Goal: Task Accomplishment & Management: Manage account settings

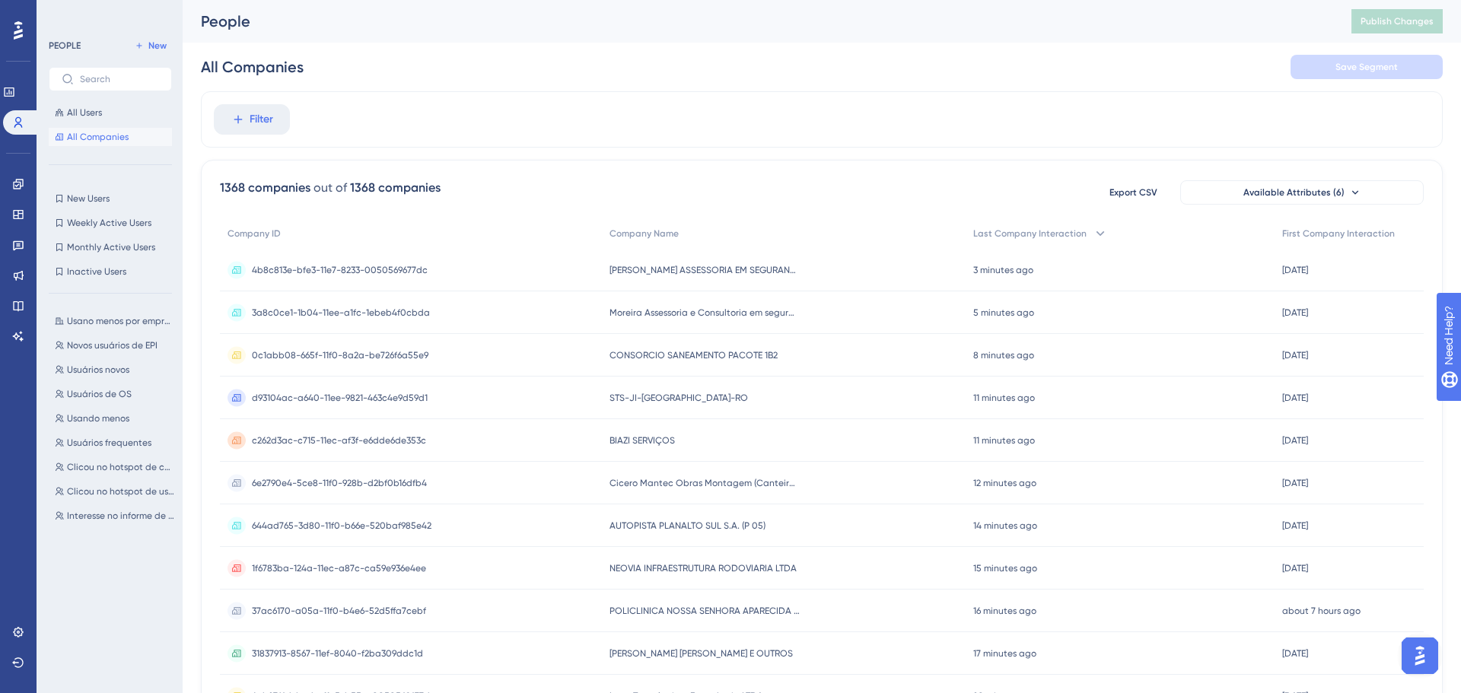
click at [109, 272] on html "✨ INSCREVA-SE AGORA✨" at bounding box center [732, 124] width 1461 height 296
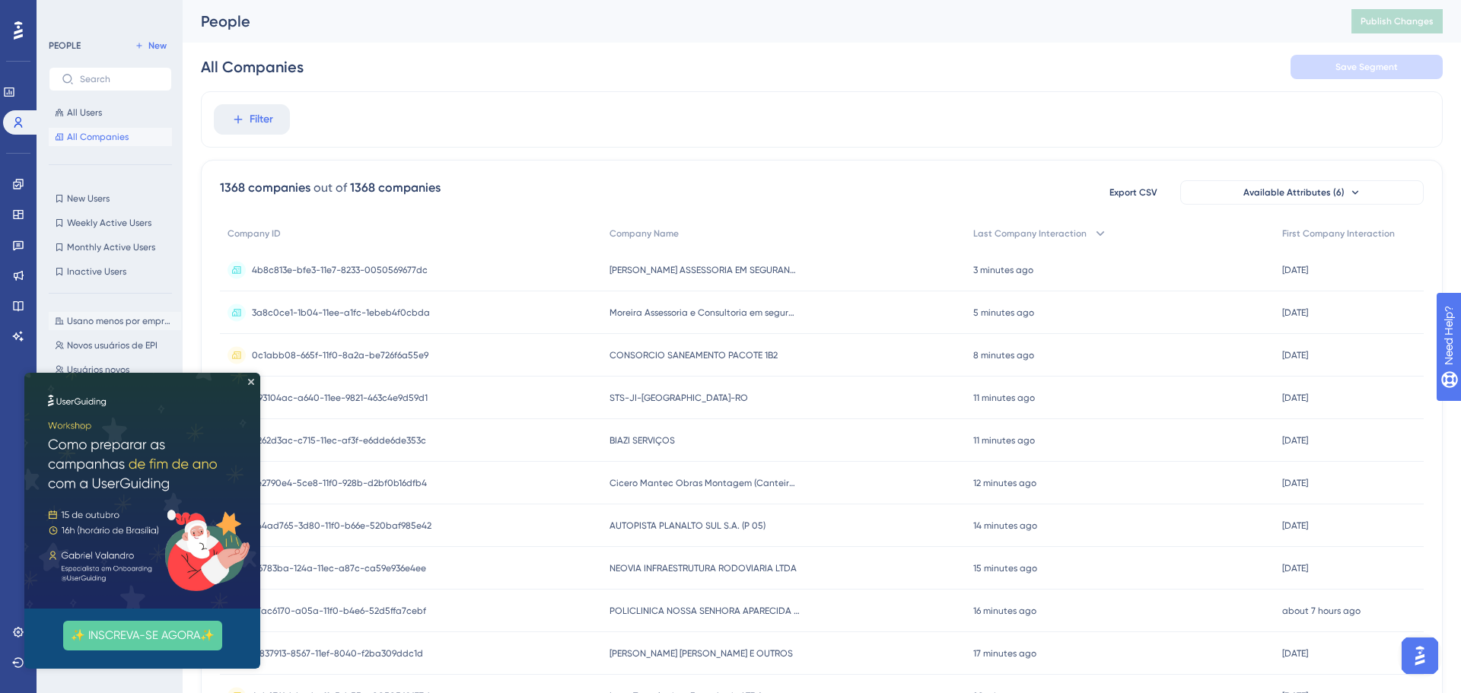
click at [109, 312] on button "Usano menos por empresa Usano menos por empresa" at bounding box center [115, 321] width 132 height 18
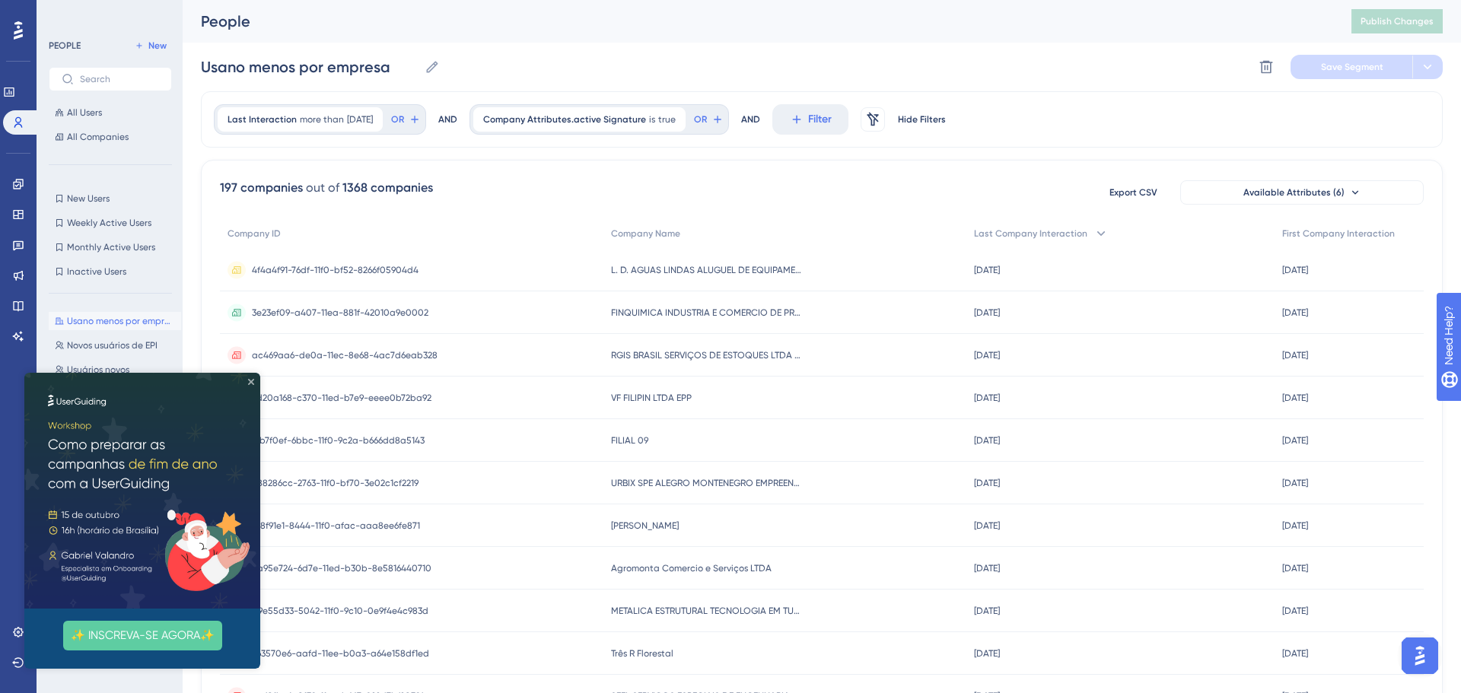
click at [249, 381] on icon "Close Preview" at bounding box center [251, 382] width 6 height 6
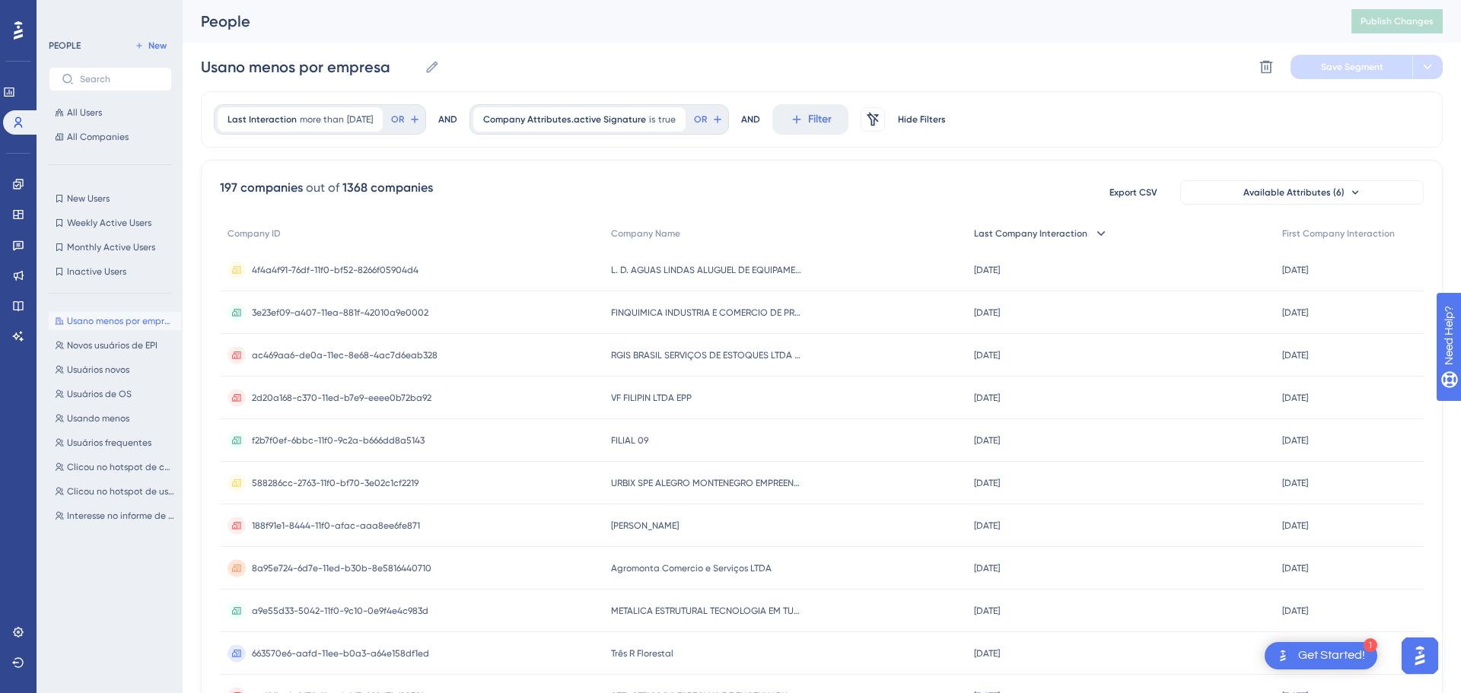
click at [1097, 236] on icon at bounding box center [1100, 233] width 15 height 15
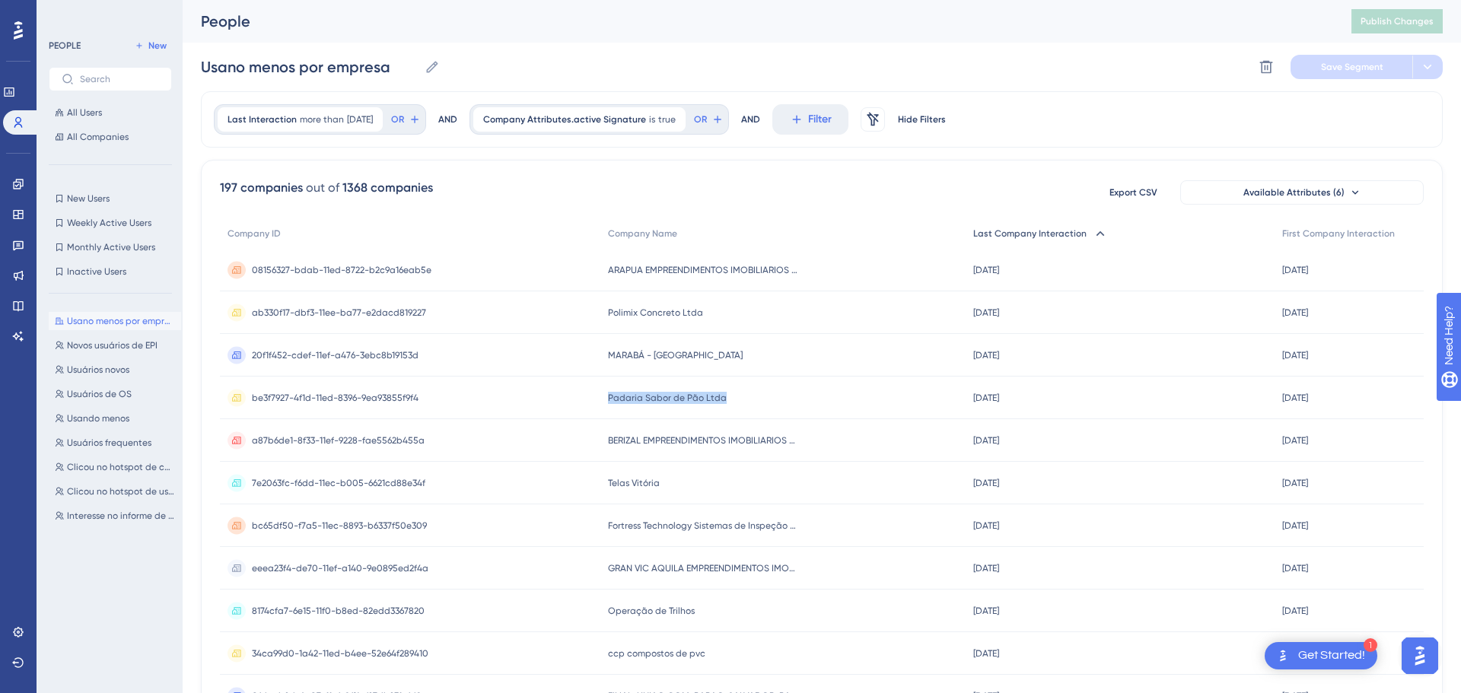
drag, startPoint x: 608, startPoint y: 399, endPoint x: 726, endPoint y: 406, distance: 118.2
click at [726, 406] on div "Padaria Sabor de Pão Ltda Padaria Sabor de Pão Ltda" at bounding box center [782, 398] width 364 height 43
copy span "Padaria Sabor de Pão Ltda"
drag, startPoint x: 606, startPoint y: 441, endPoint x: 784, endPoint y: 453, distance: 179.2
click at [784, 453] on div "BERIZAL EMPREENDIMENTOS IMOBILIARIOS LTDA - OBRA 648 BERIZAL EMPREENDIMENTOS IM…" at bounding box center [782, 440] width 364 height 43
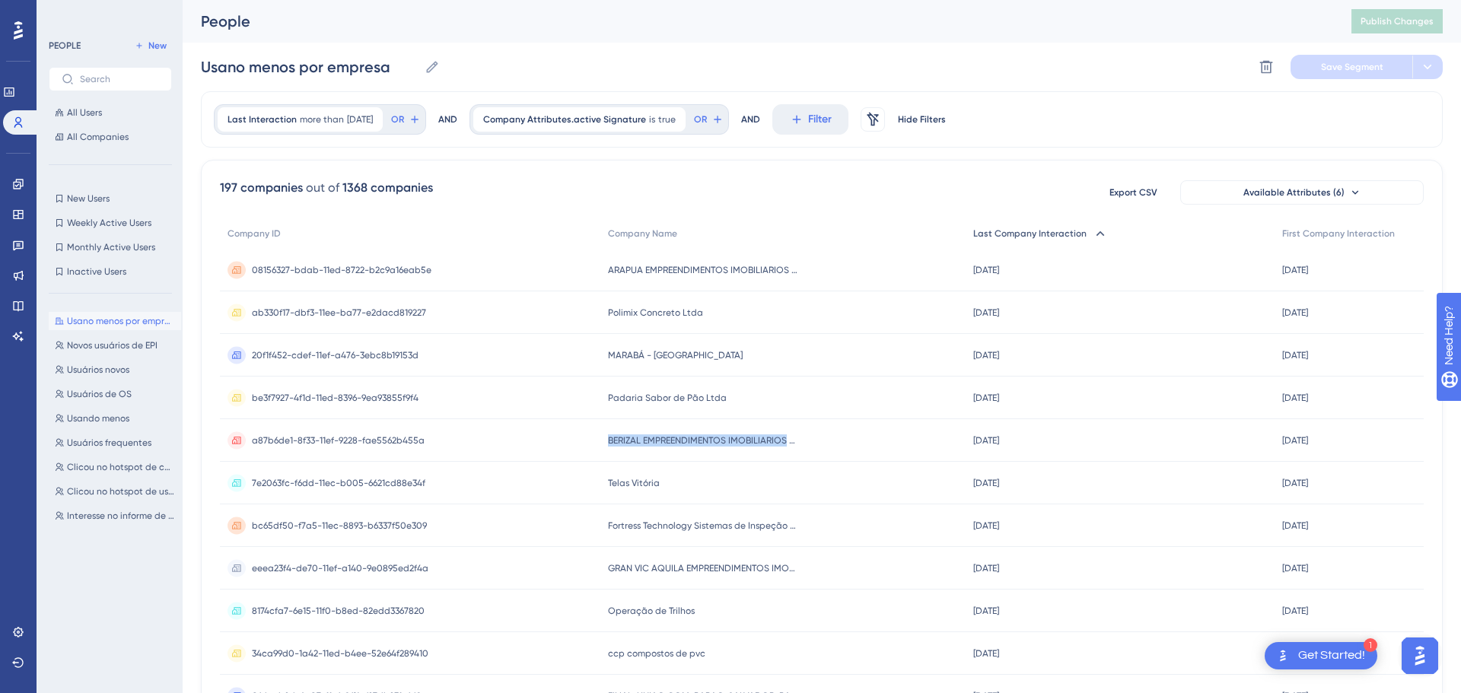
copy span "BERIZAL EMPREENDIMENTOS IMOBILIARIOS"
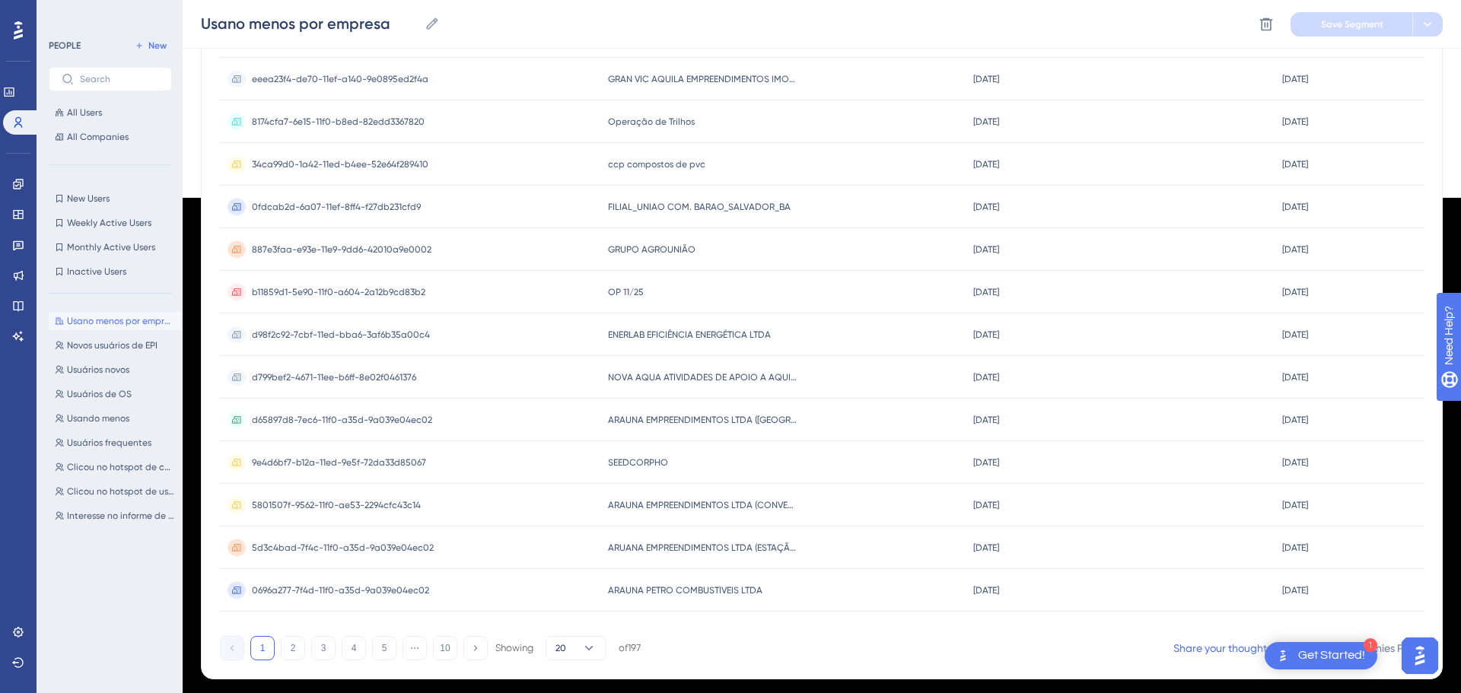
scroll to position [515, 0]
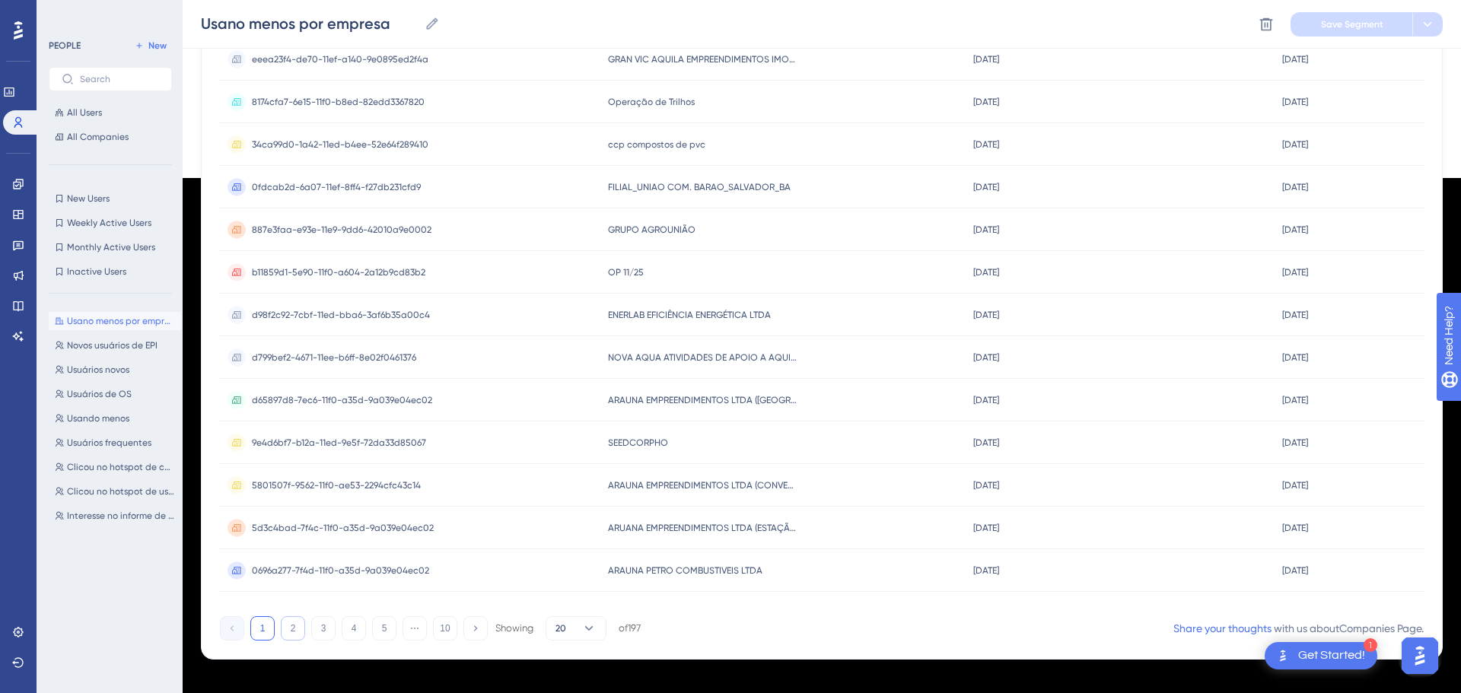
click at [285, 628] on button "2" at bounding box center [293, 628] width 24 height 24
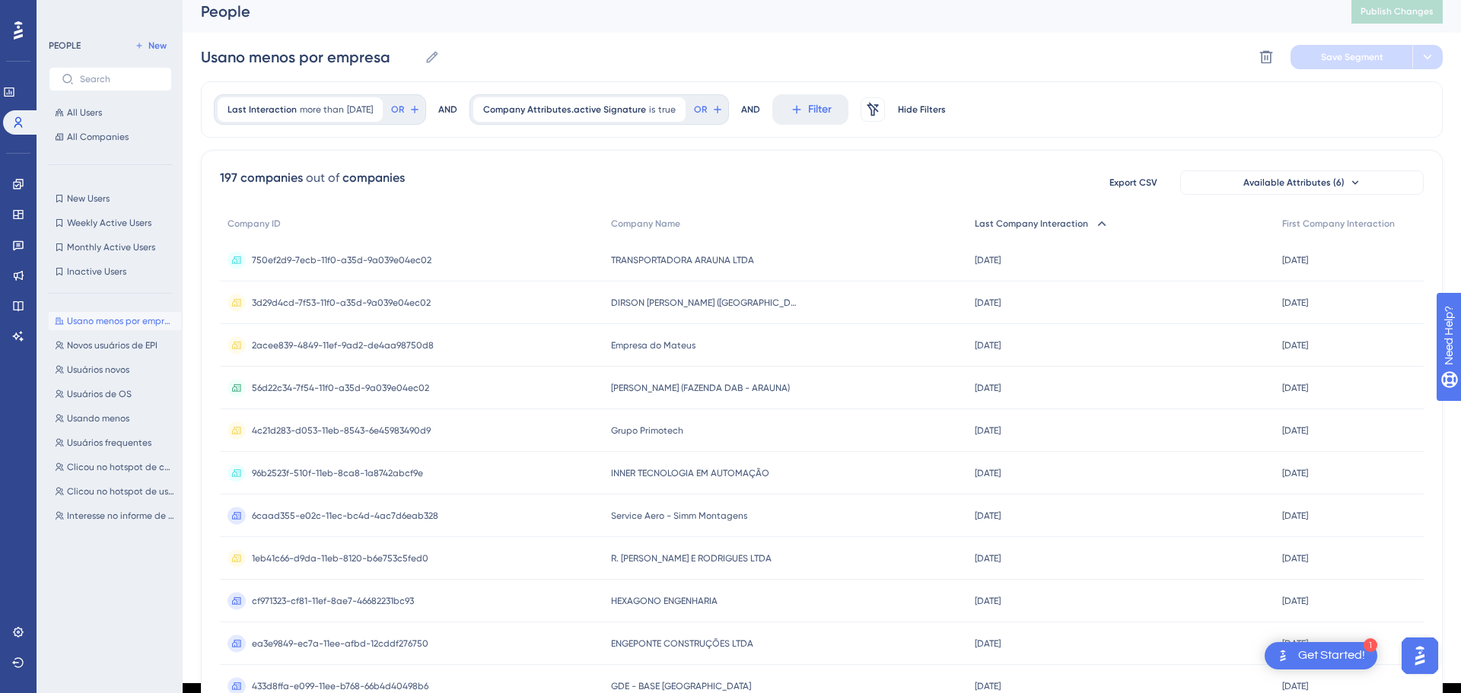
scroll to position [17, 0]
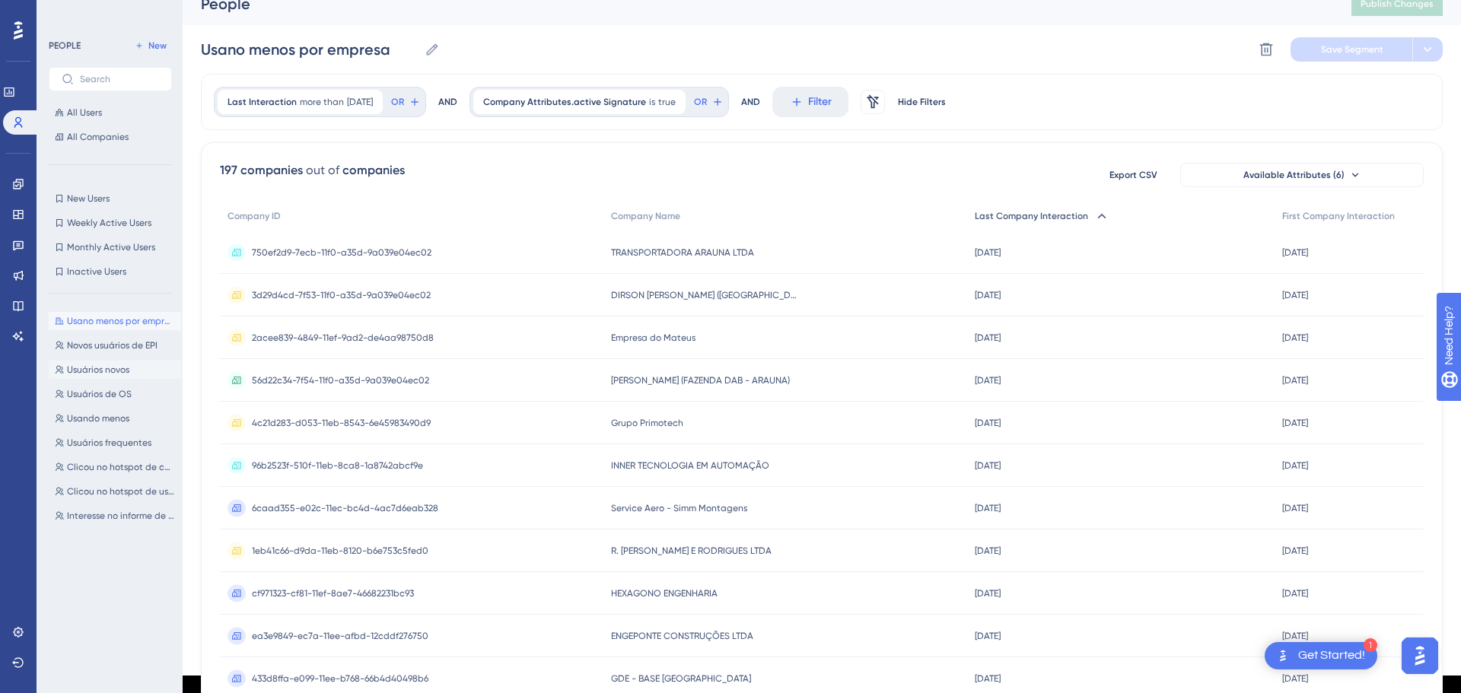
click at [74, 371] on span "Usuários novos" at bounding box center [98, 370] width 62 height 12
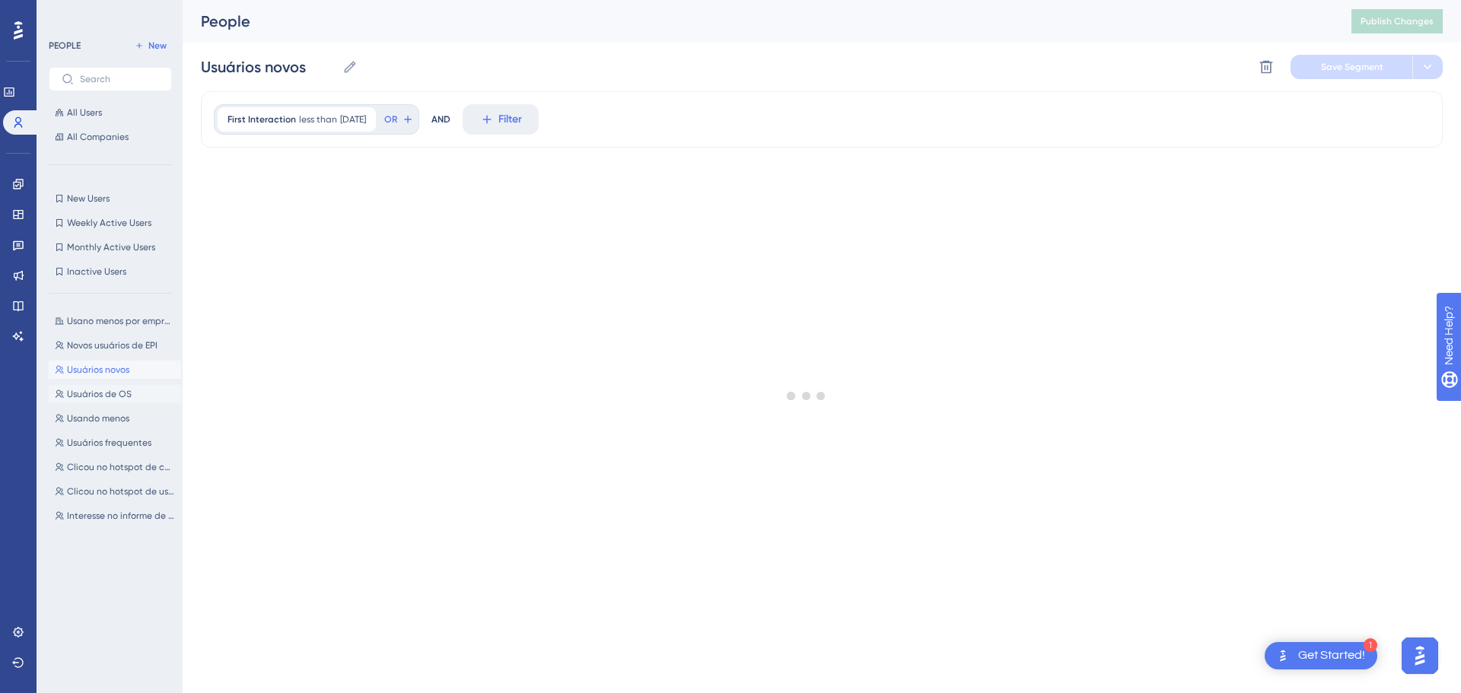
click at [81, 393] on span "Usuários de OS" at bounding box center [99, 394] width 65 height 12
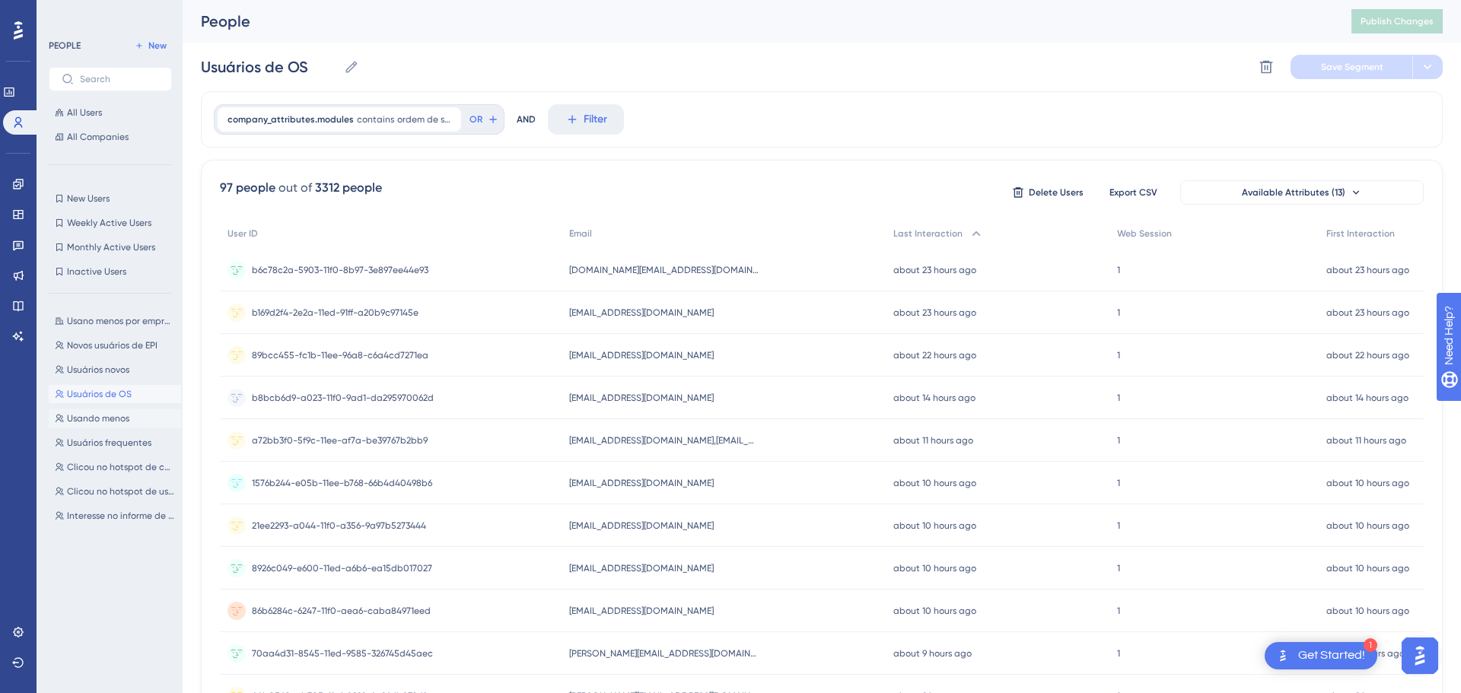
click at [91, 418] on span "Usando menos" at bounding box center [98, 418] width 62 height 12
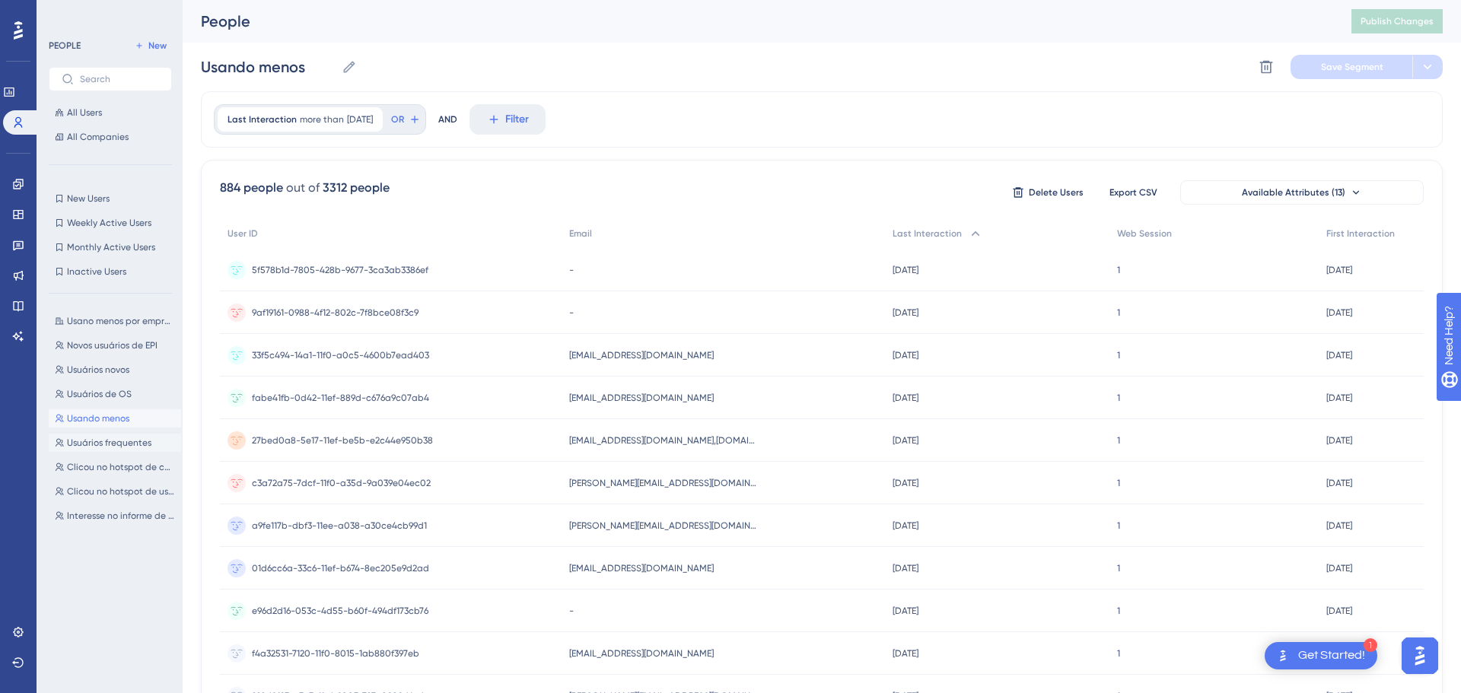
click at [118, 444] on span "Usuários frequentes" at bounding box center [109, 443] width 84 height 12
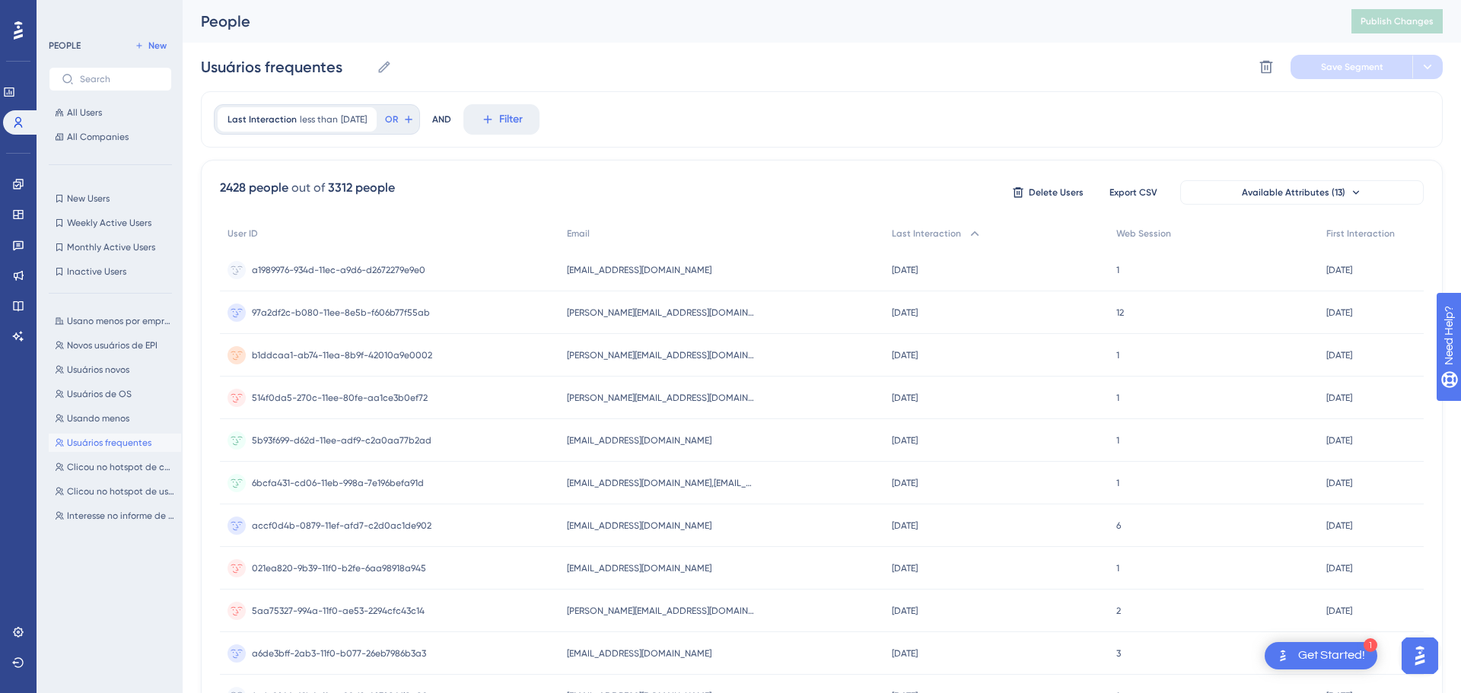
click at [120, 432] on div "Usano menos por empresa Usano menos por empresa Novos usuários de EPI Novos usu…" at bounding box center [115, 486] width 132 height 360
click at [122, 422] on span "Usando menos" at bounding box center [98, 418] width 62 height 12
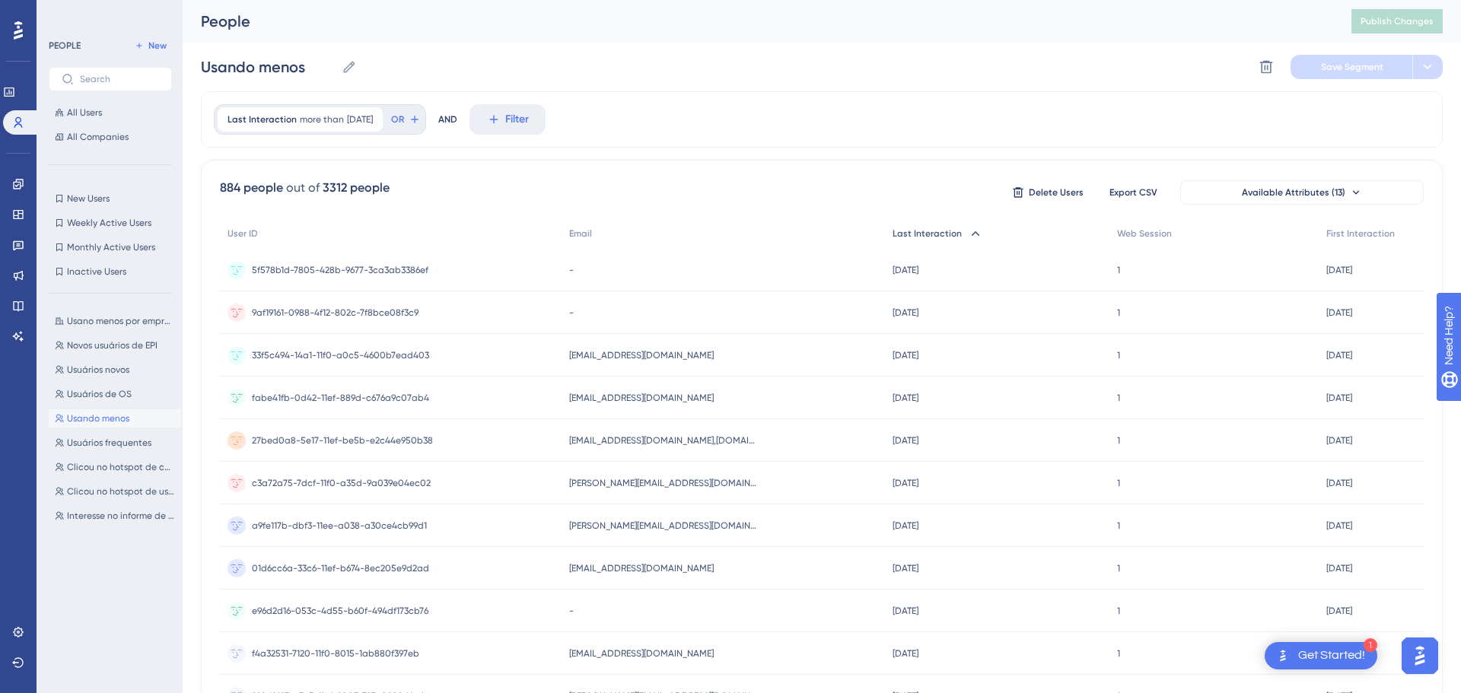
click at [965, 230] on div "Last Interaction" at bounding box center [997, 233] width 224 height 31
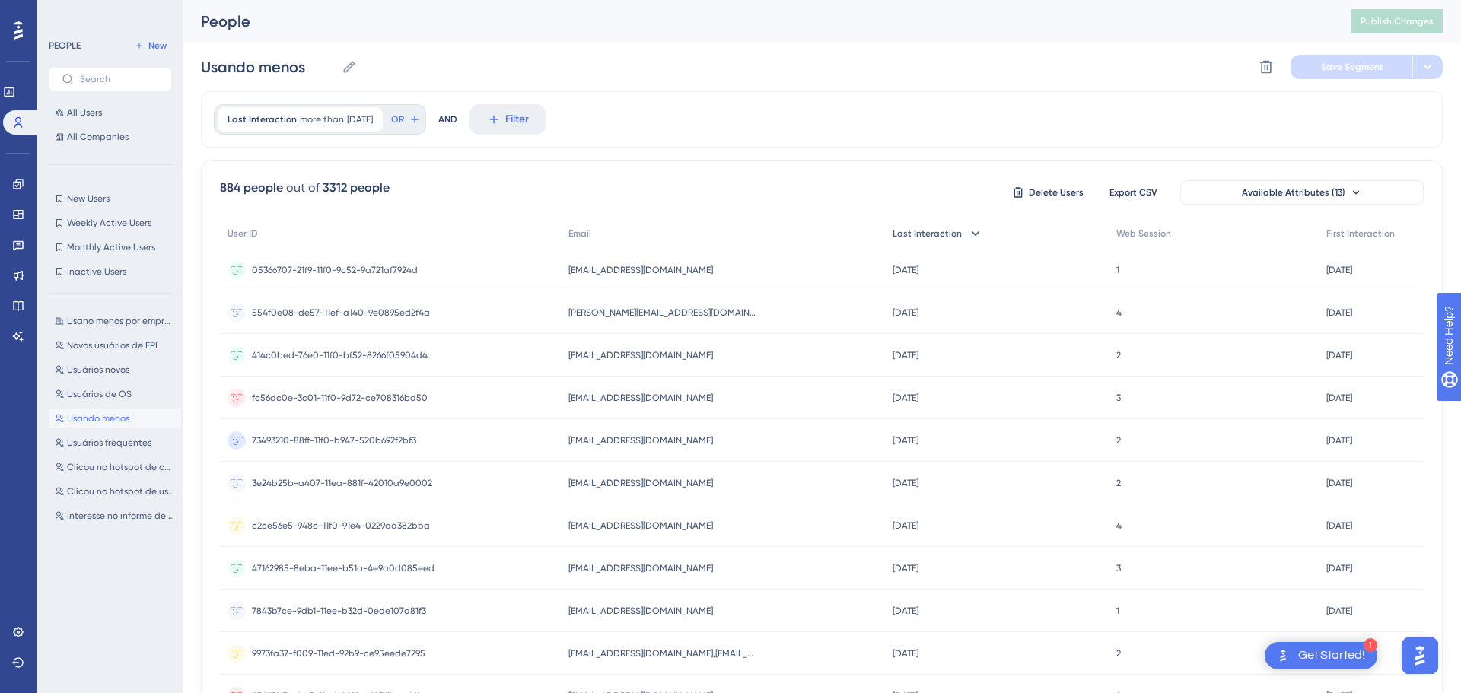
click at [965, 230] on div "Last Interaction" at bounding box center [997, 233] width 224 height 31
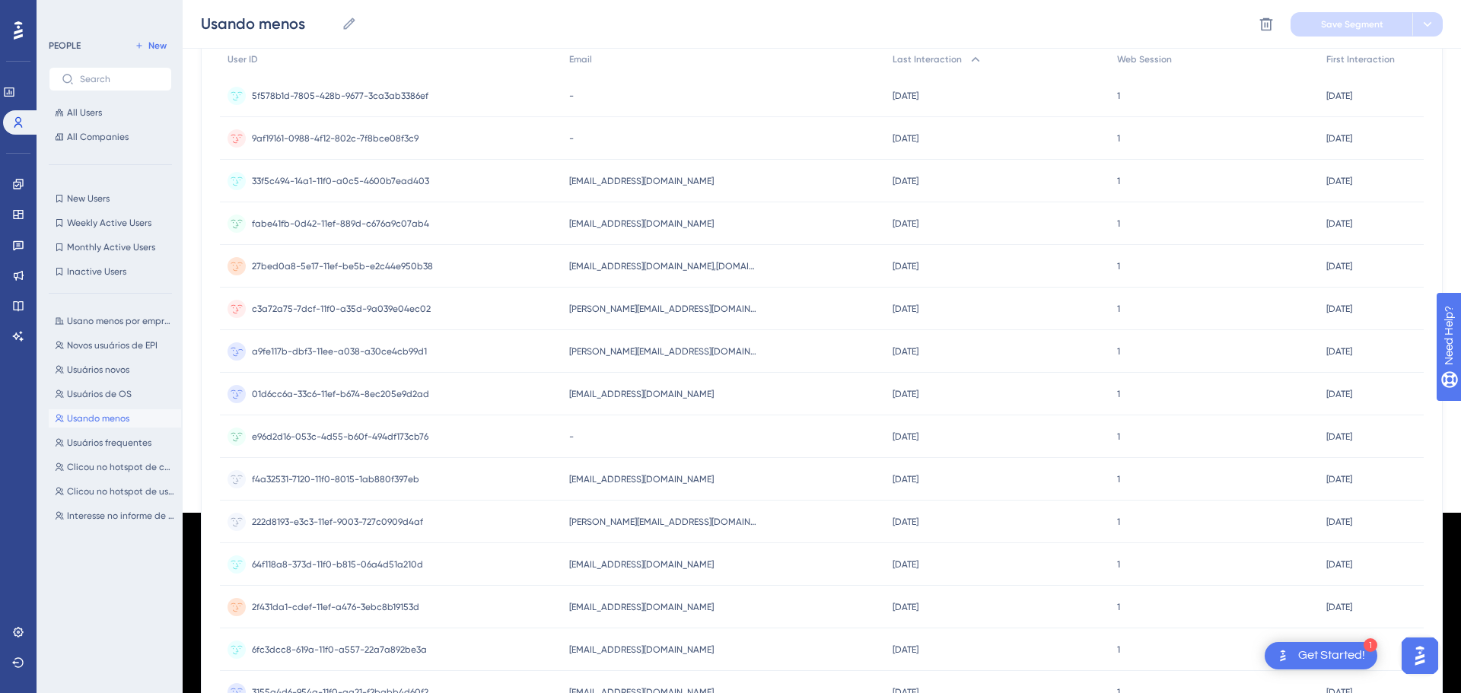
scroll to position [189, 0]
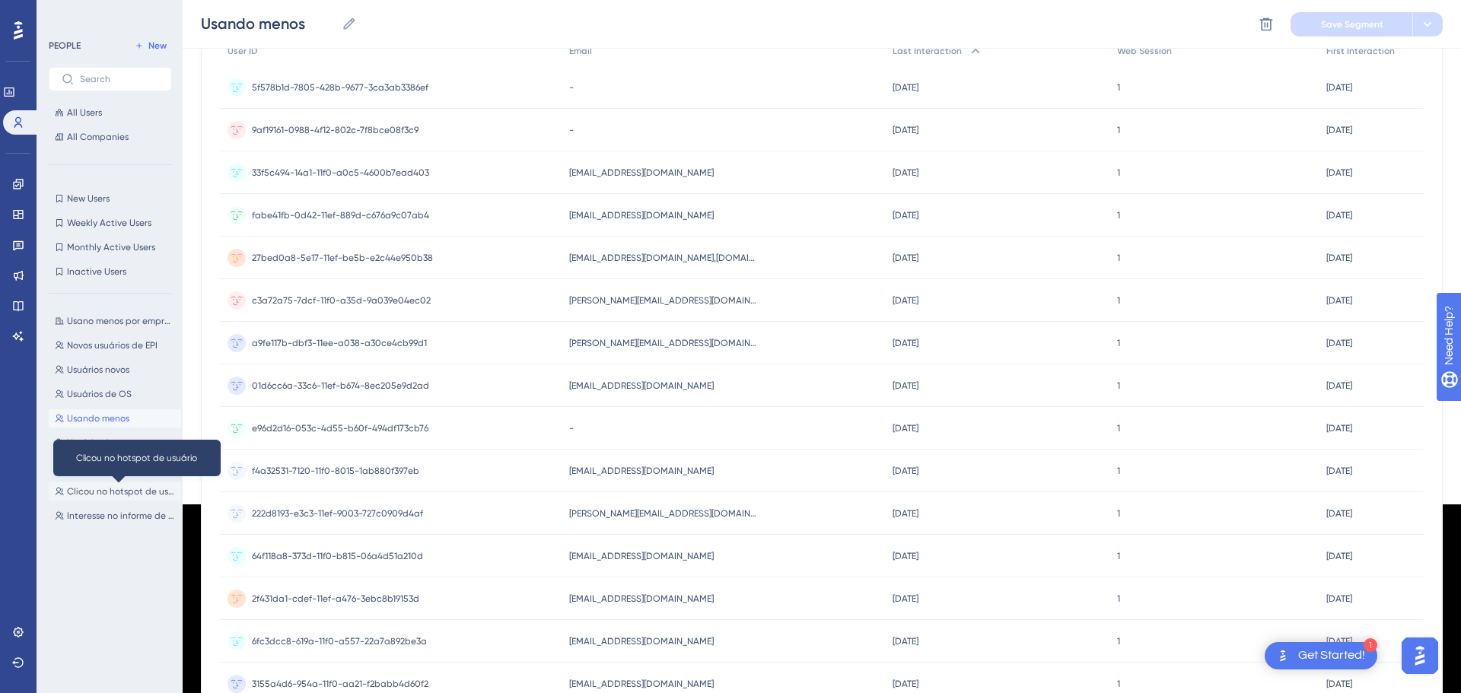
click at [107, 489] on span "Clicou no hotspot de usuário" at bounding box center [121, 491] width 108 height 12
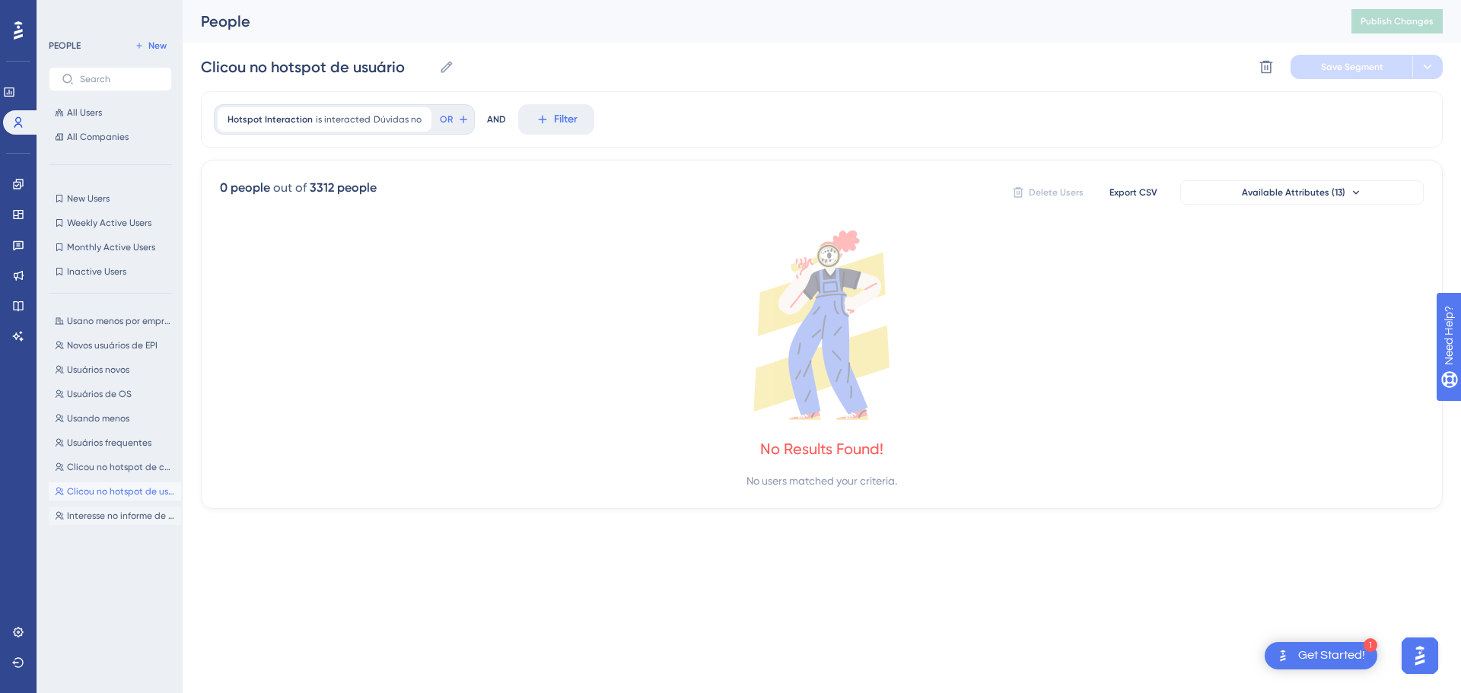
click at [100, 507] on button "Interesse no informe de condição de risco Interesse no informe de condição de r…" at bounding box center [115, 516] width 132 height 18
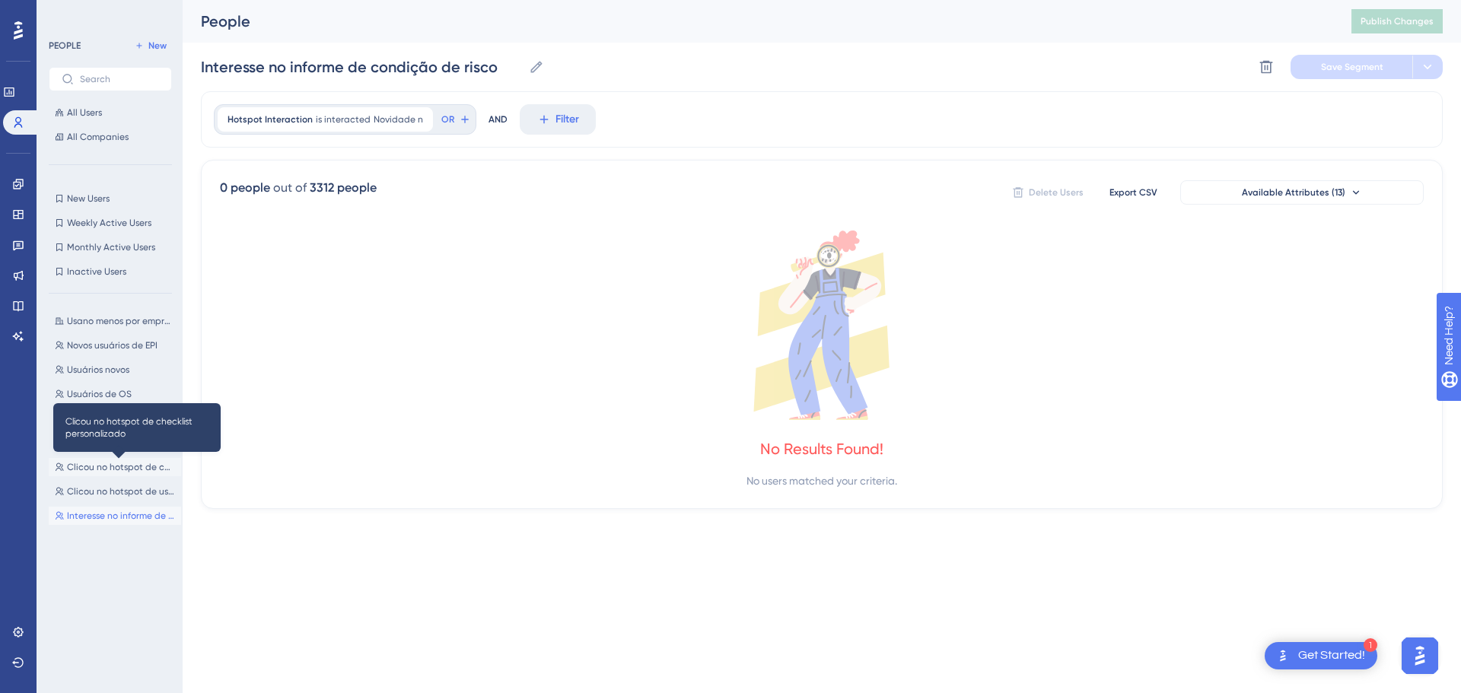
click at [110, 471] on span "Clicou no hotspot de checklist personalizado" at bounding box center [121, 467] width 108 height 12
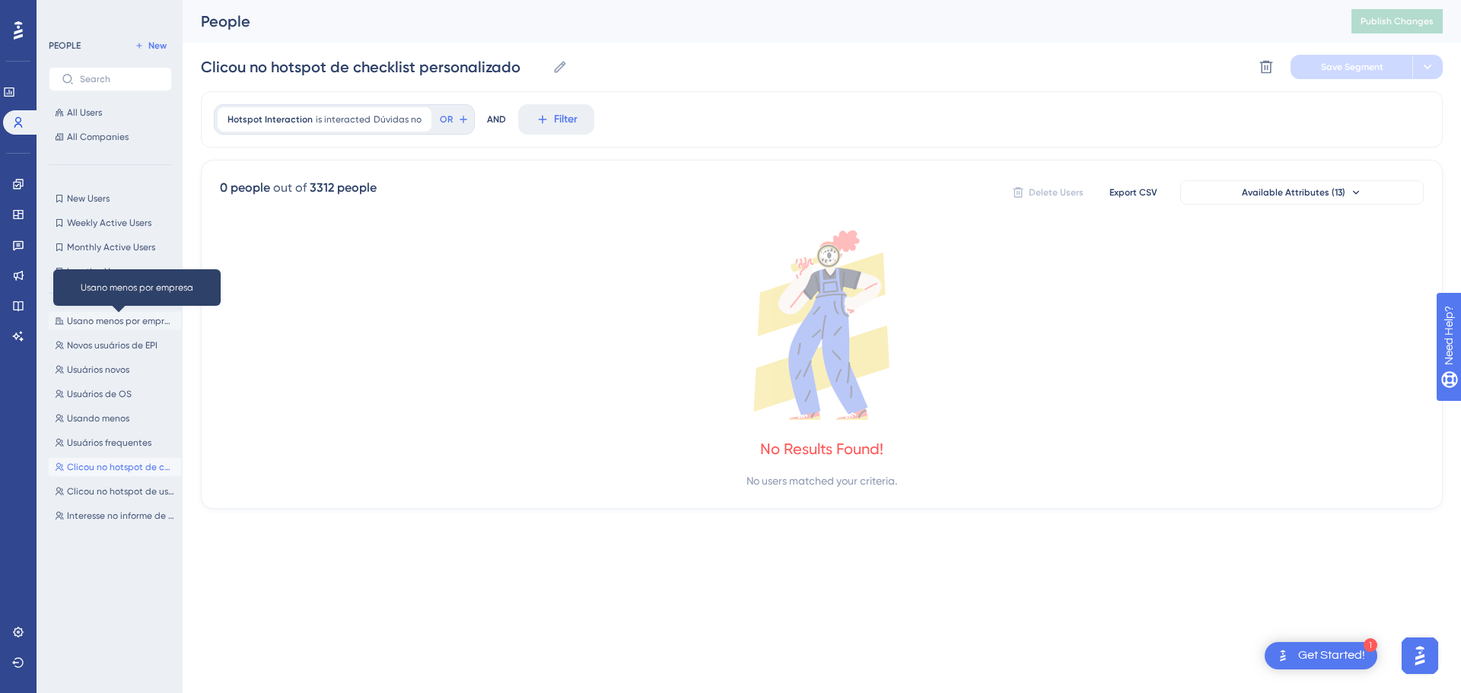
click at [106, 322] on span "Usano menos por empresa" at bounding box center [121, 321] width 108 height 12
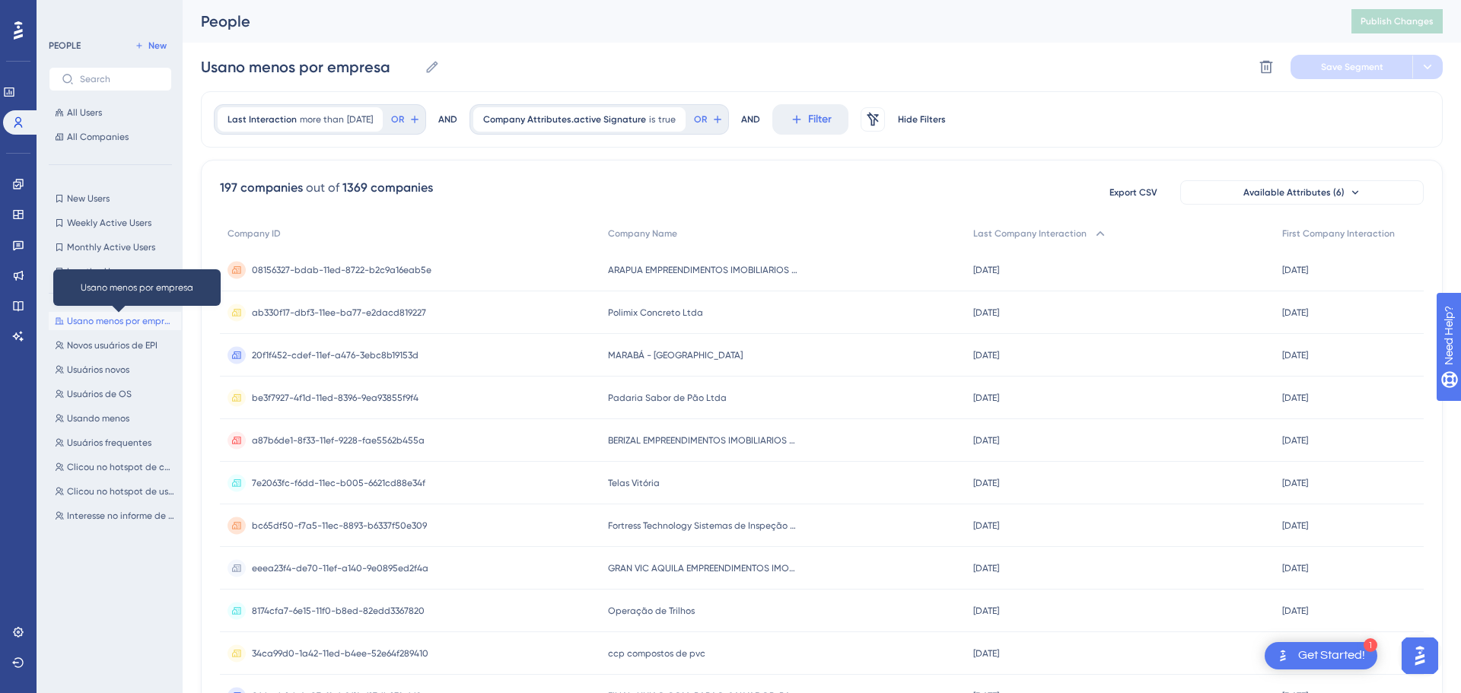
click at [270, 77] on div "Performance Users Engagement Widgets Feedback Product Updates Knowledge Base AI…" at bounding box center [822, 596] width 1278 height 1193
click at [294, 68] on input "Usano menos por empresa" at bounding box center [310, 66] width 218 height 21
click at [225, 68] on input "Usano menos por empresa" at bounding box center [310, 66] width 218 height 21
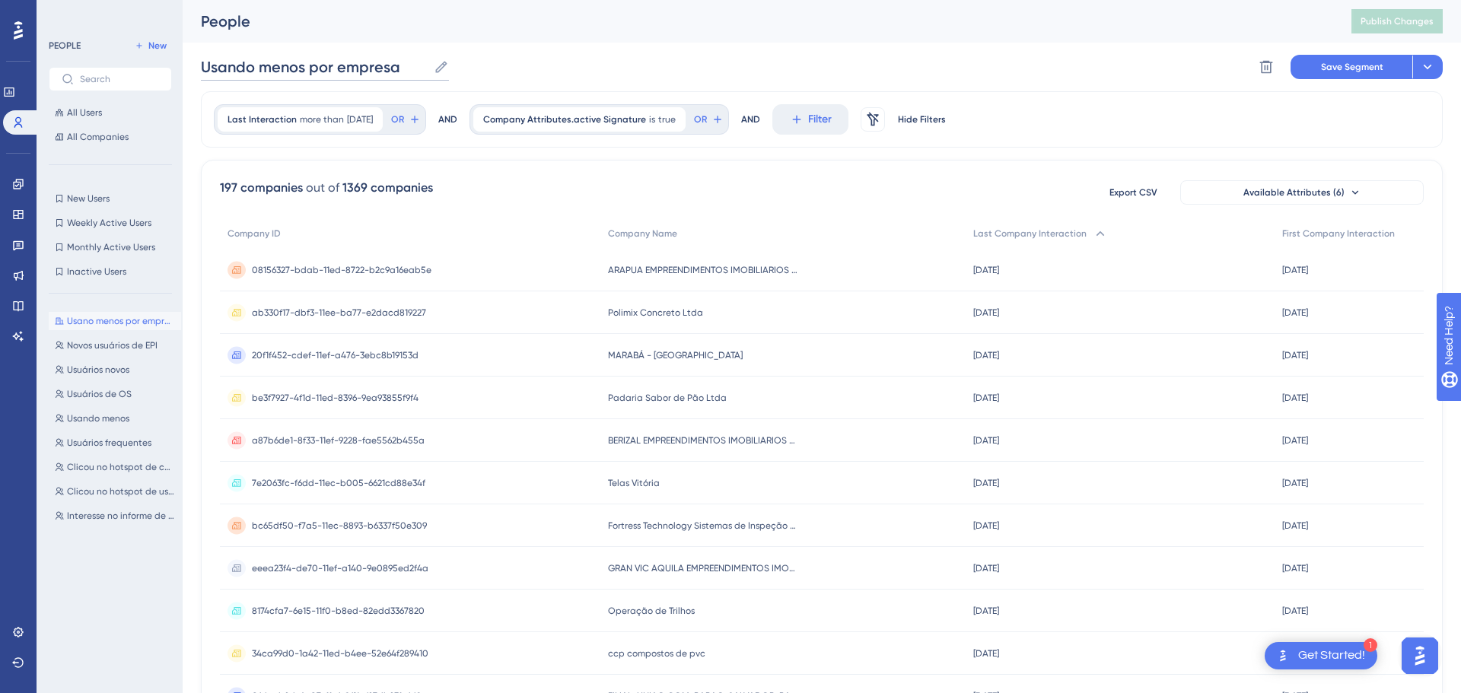
type input "Usando menos por empresa"
click at [1363, 52] on div "Usando menos por empresa Usando menos por empresa Delete Segment Save Segment A…" at bounding box center [822, 67] width 1242 height 49
click at [1367, 59] on button "Save Segment" at bounding box center [1351, 67] width 122 height 24
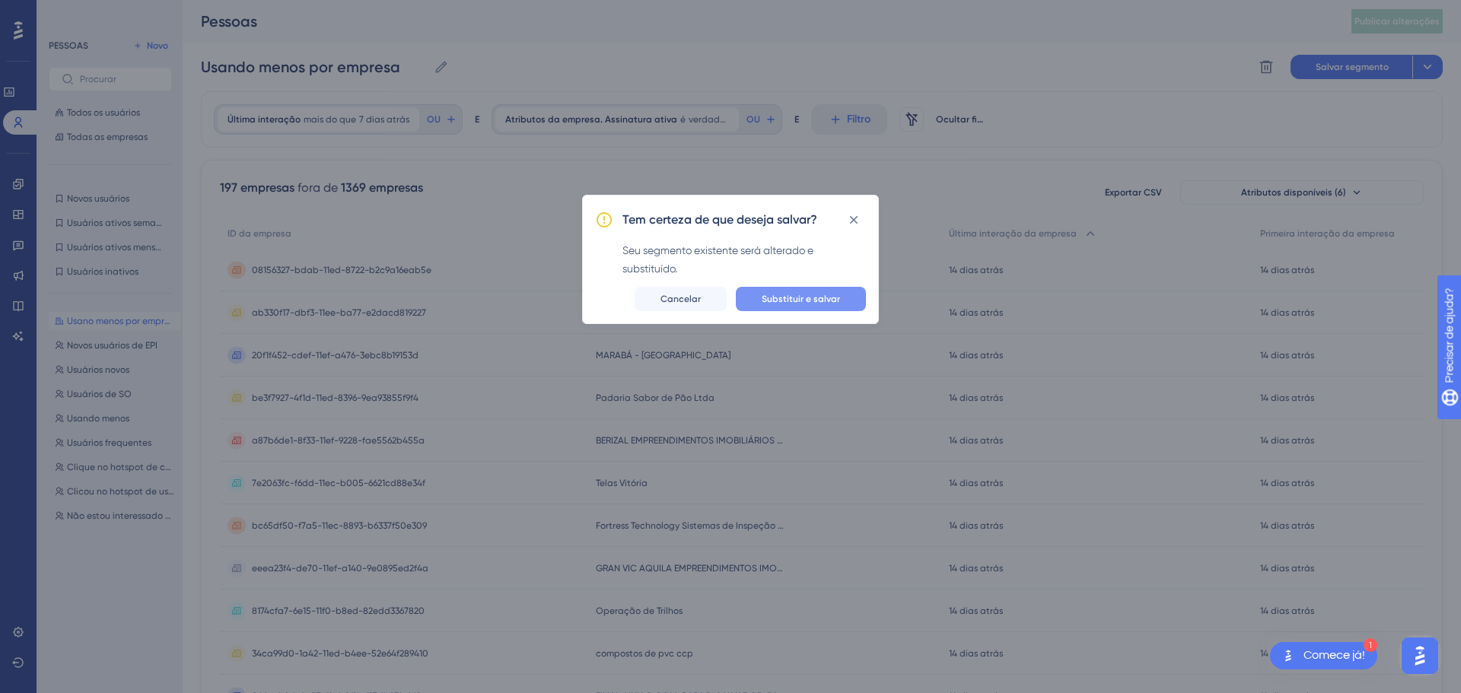
click at [832, 300] on font "Substituir e salvar" at bounding box center [801, 299] width 78 height 11
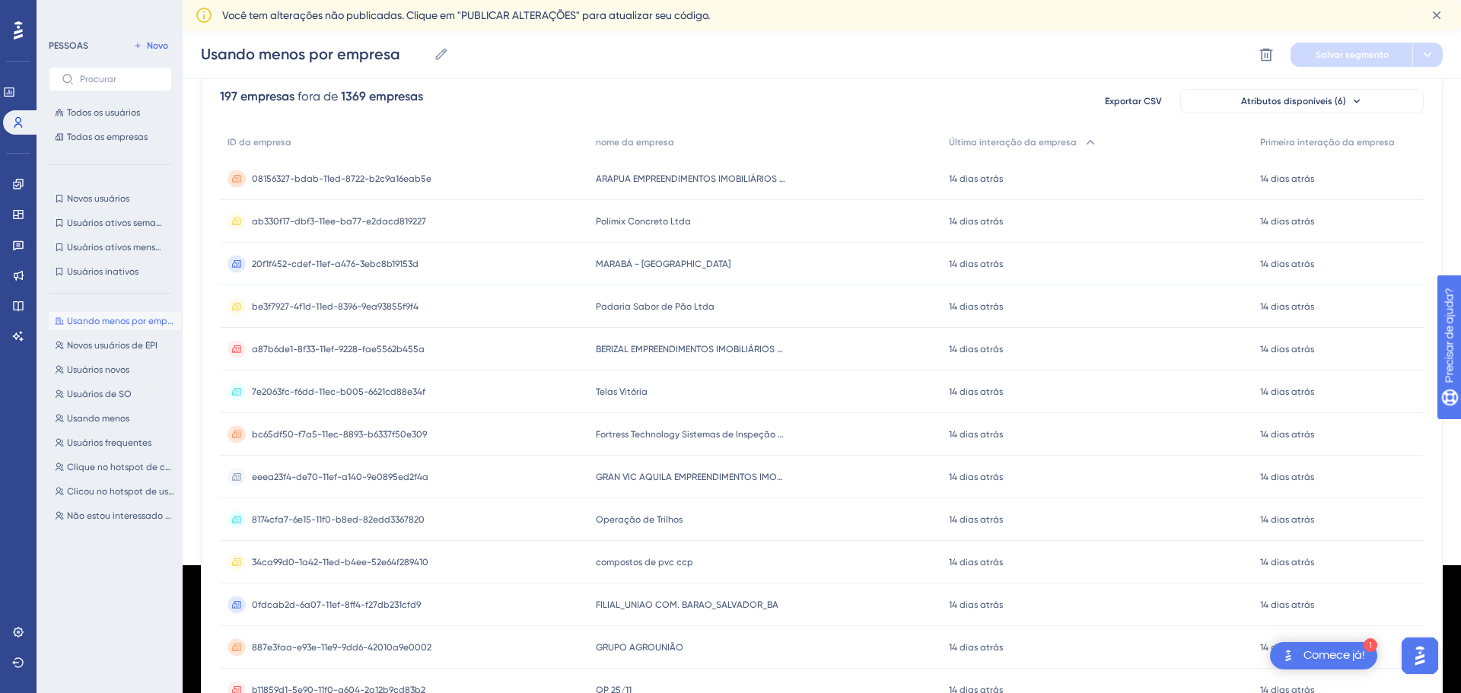
scroll to position [129, 0]
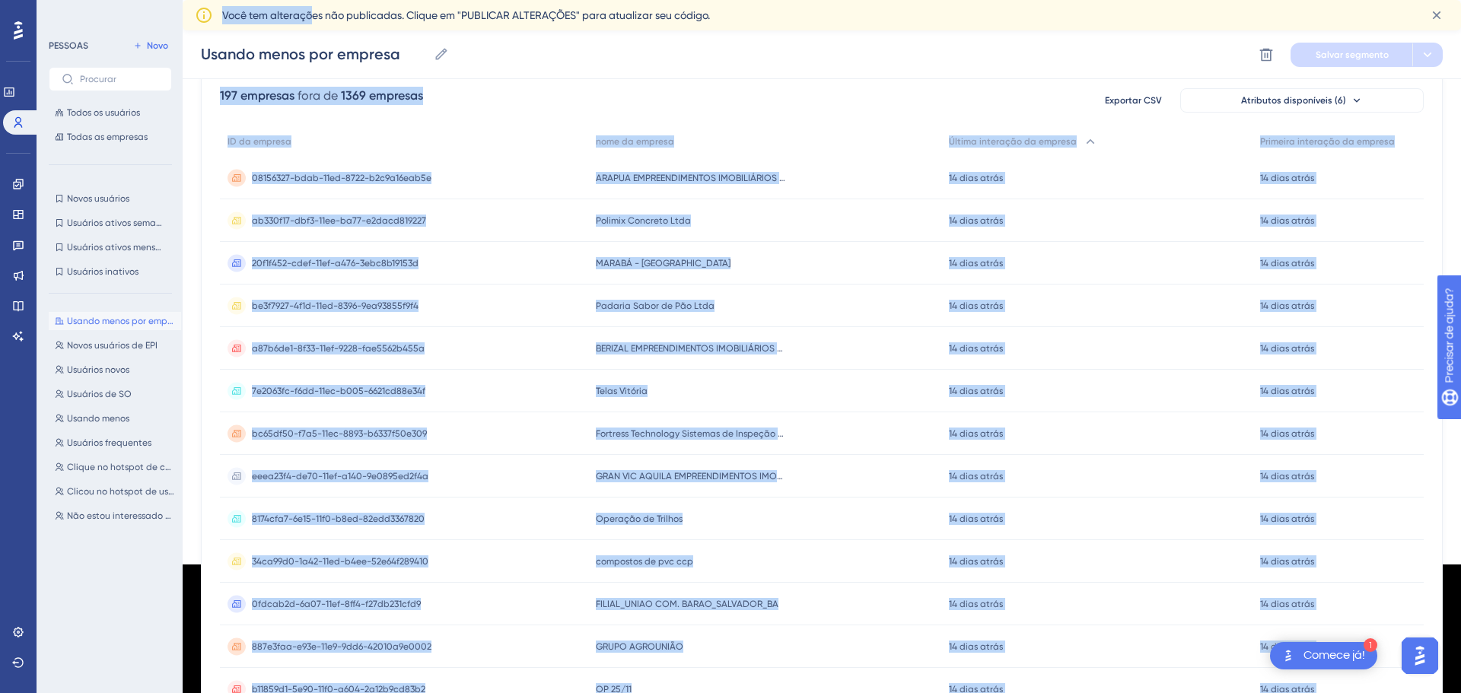
drag, startPoint x: 312, startPoint y: 14, endPoint x: 647, endPoint y: 37, distance: 336.3
click at [614, 31] on div "Desempenho Usuários Noivado Widgets Opinião Atualizações de produtos Base de co…" at bounding box center [822, 501] width 1278 height 1199
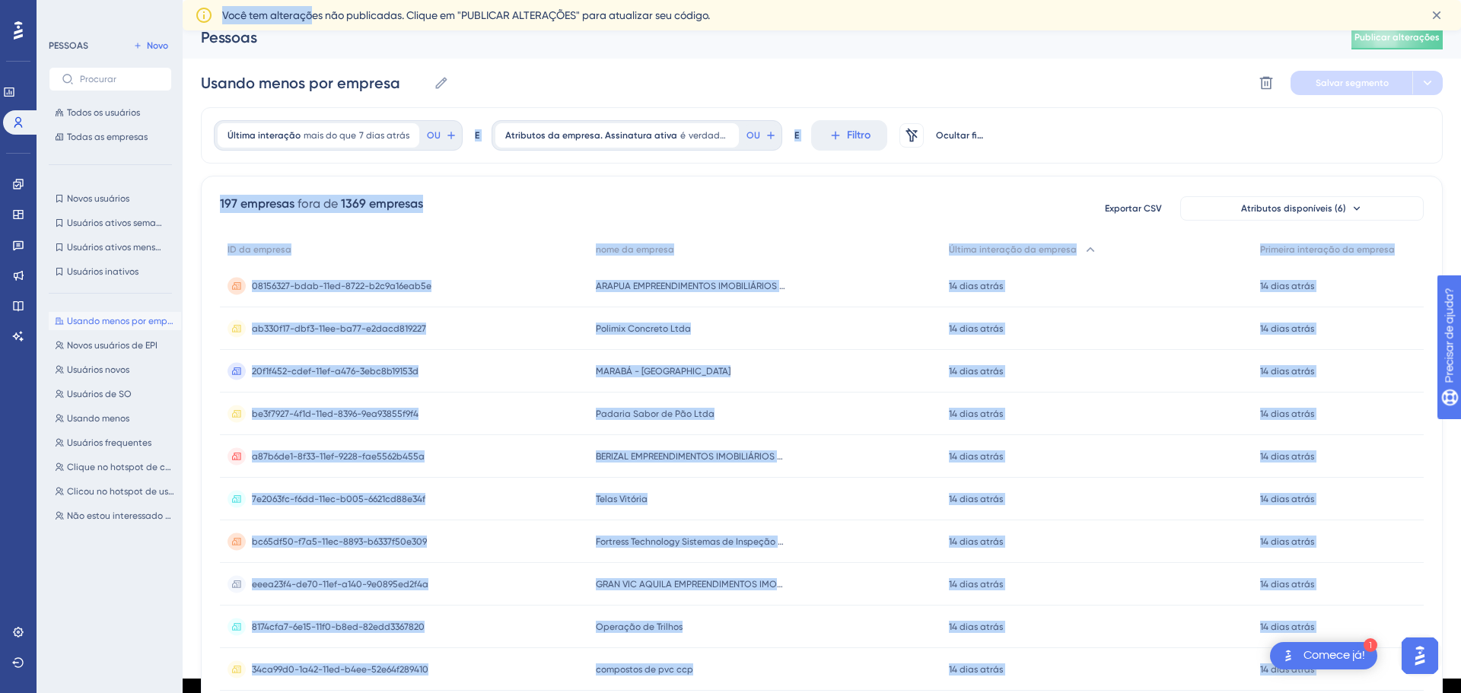
scroll to position [0, 0]
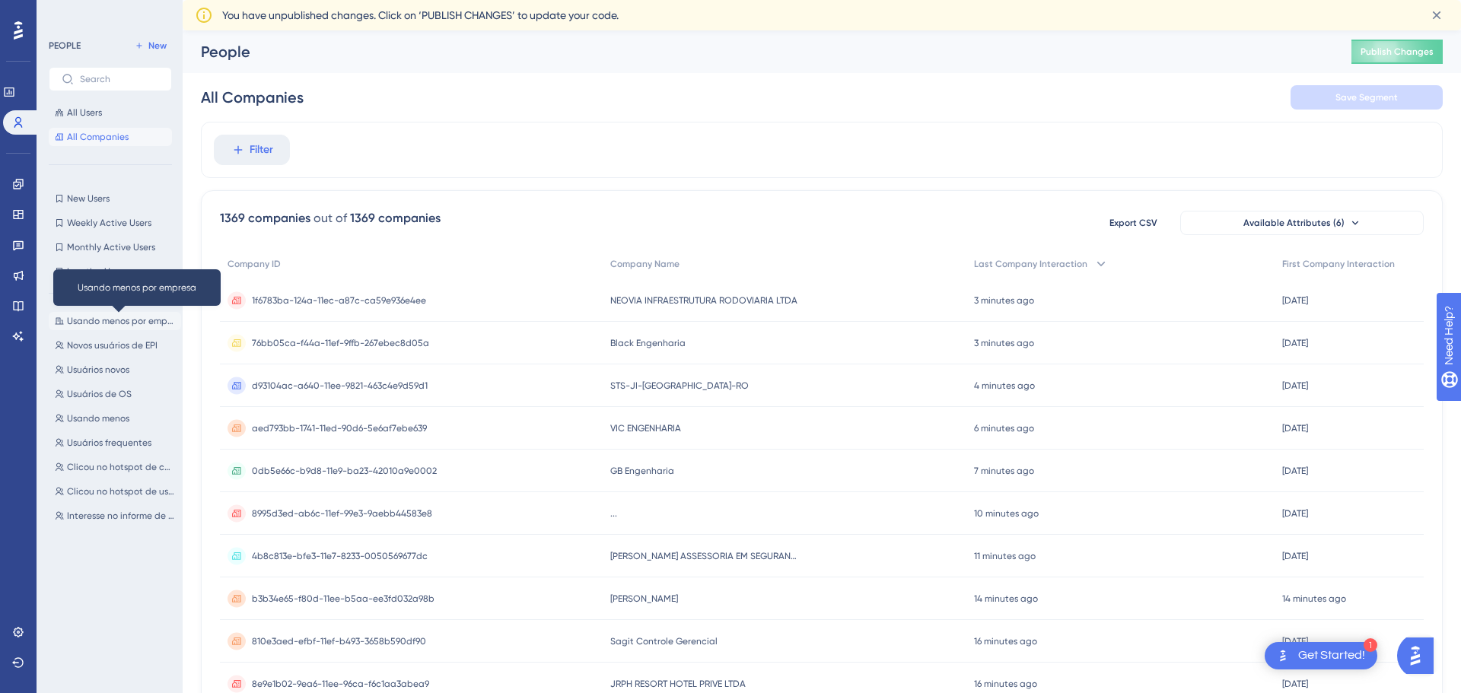
click at [97, 322] on span "Usando menos por empresa" at bounding box center [121, 321] width 108 height 12
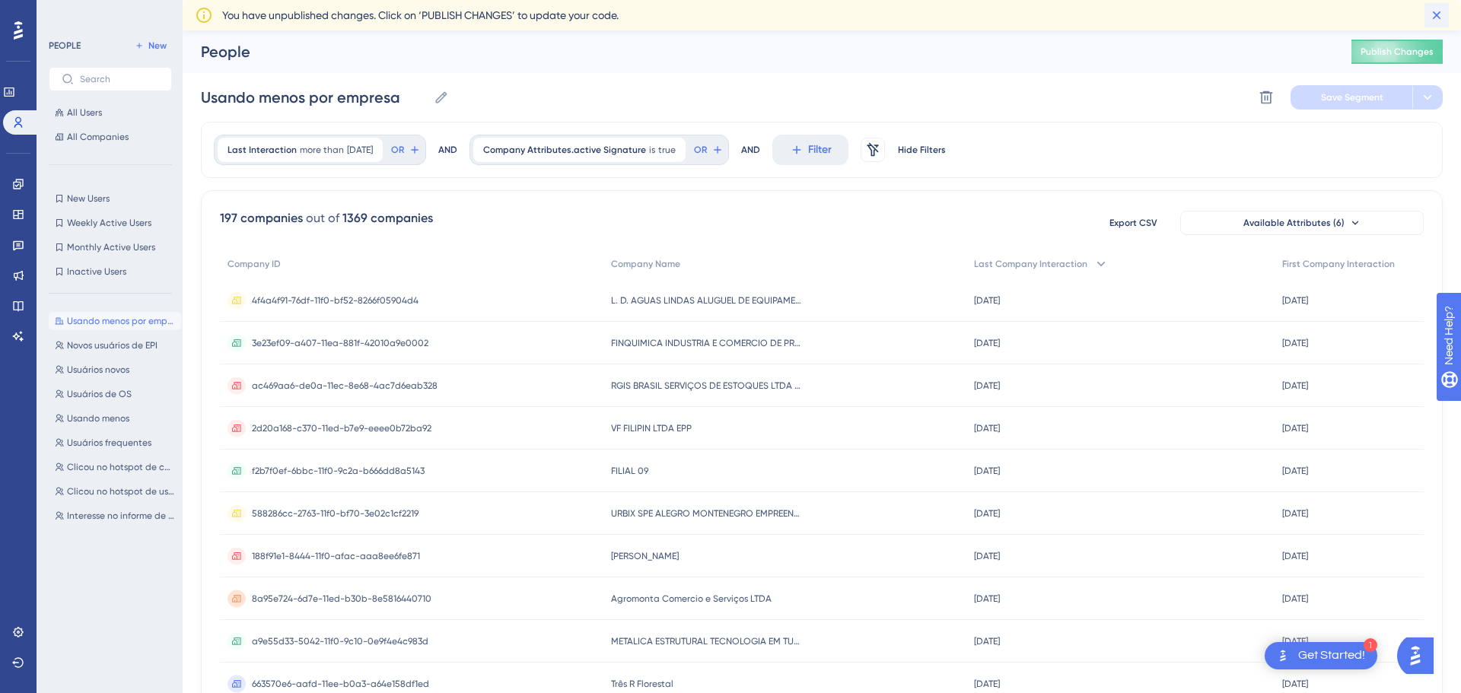
click at [1434, 20] on icon at bounding box center [1436, 15] width 15 height 15
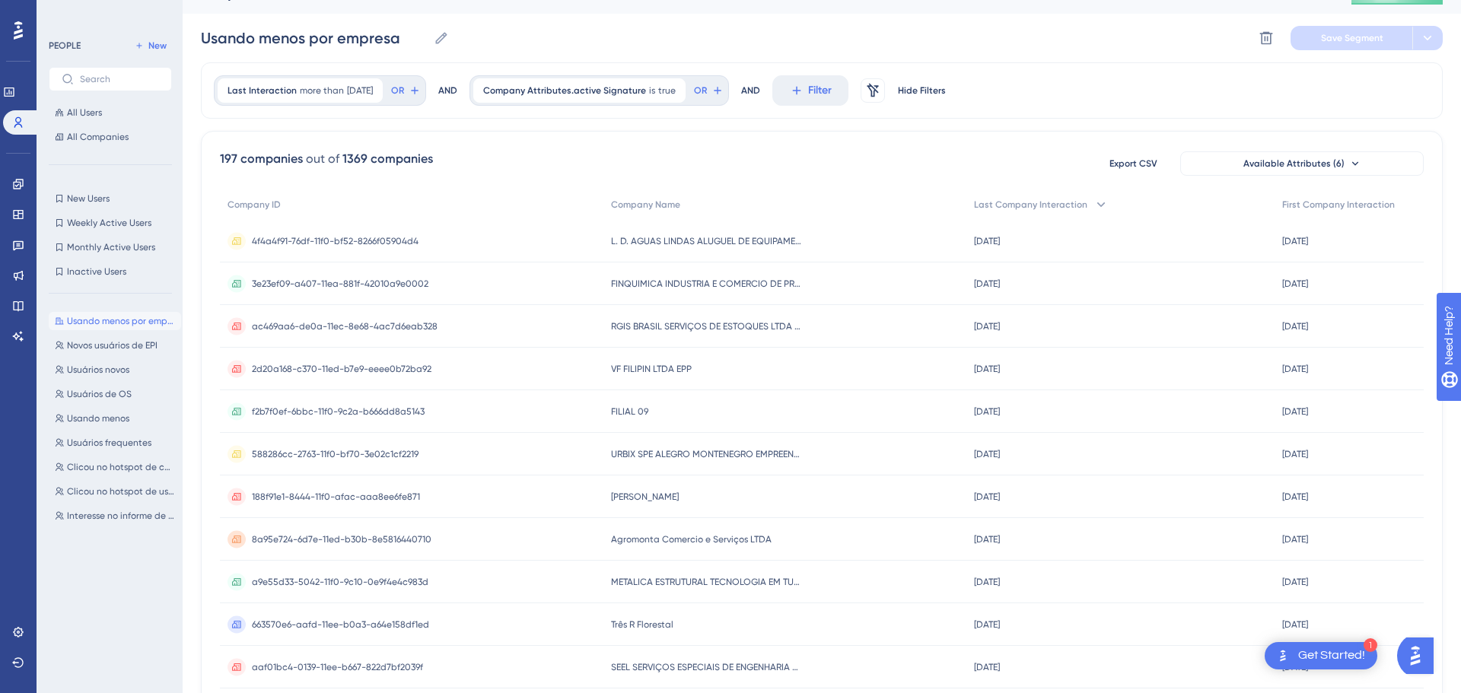
scroll to position [26, 0]
click at [84, 113] on span "All Users" at bounding box center [84, 113] width 35 height 12
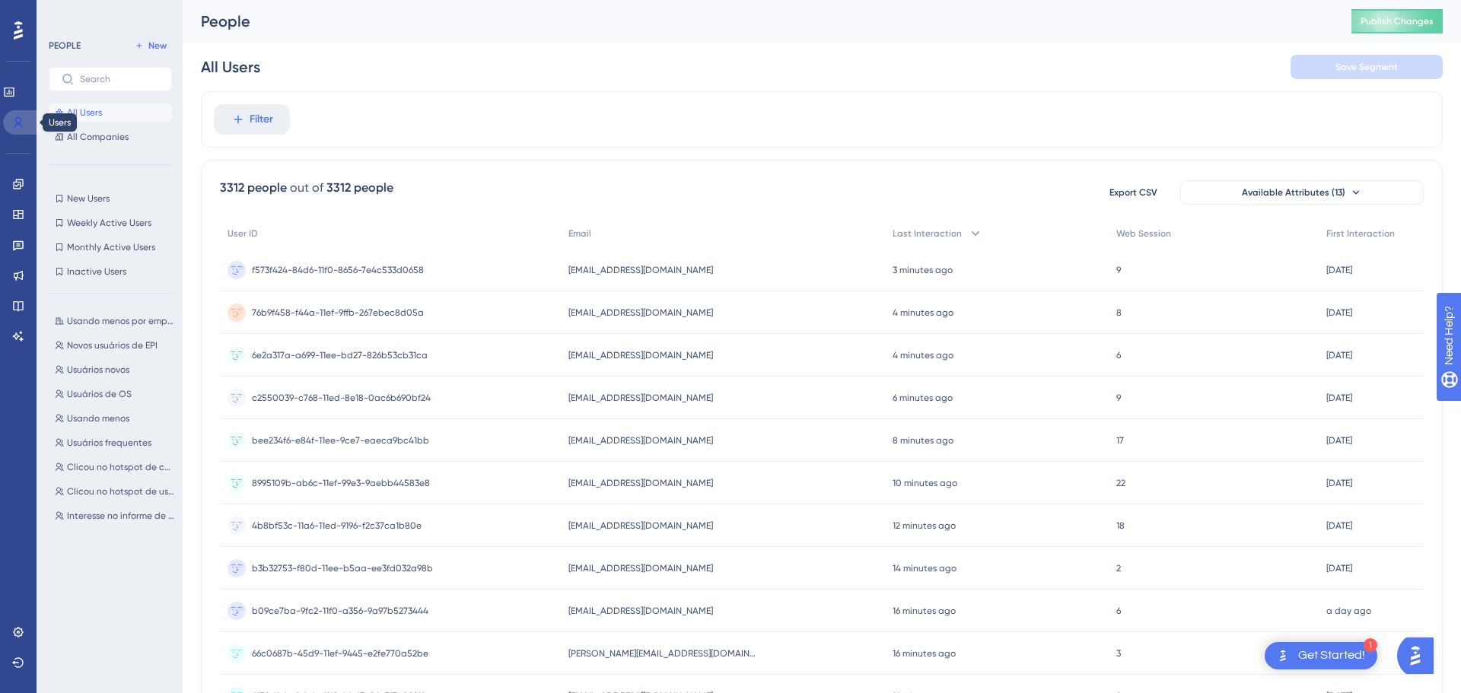
click at [12, 124] on icon at bounding box center [18, 122] width 12 height 12
click at [19, 218] on icon at bounding box center [18, 214] width 12 height 12
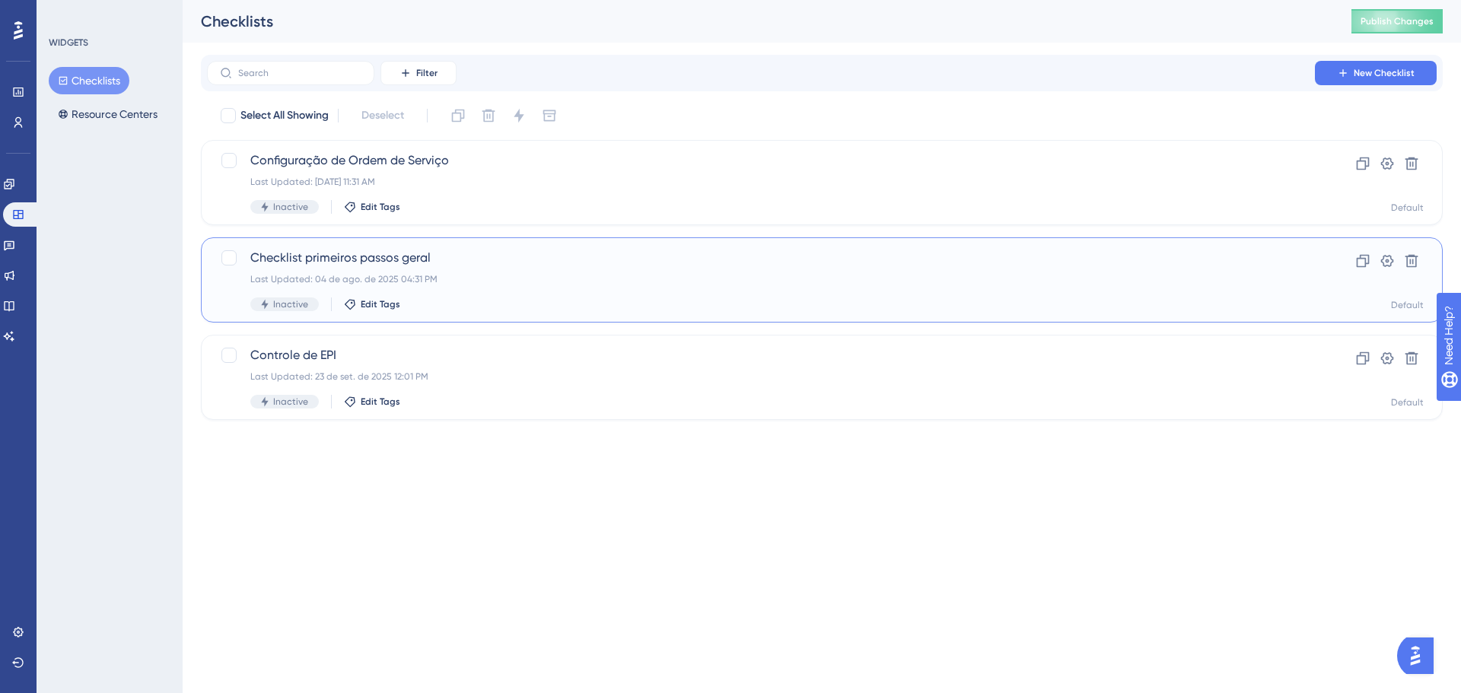
click at [326, 270] on div "Checklist primeiros passos geral Last Updated: [DATE] 04:31 PM Inactive Edit Ta…" at bounding box center [760, 280] width 1021 height 62
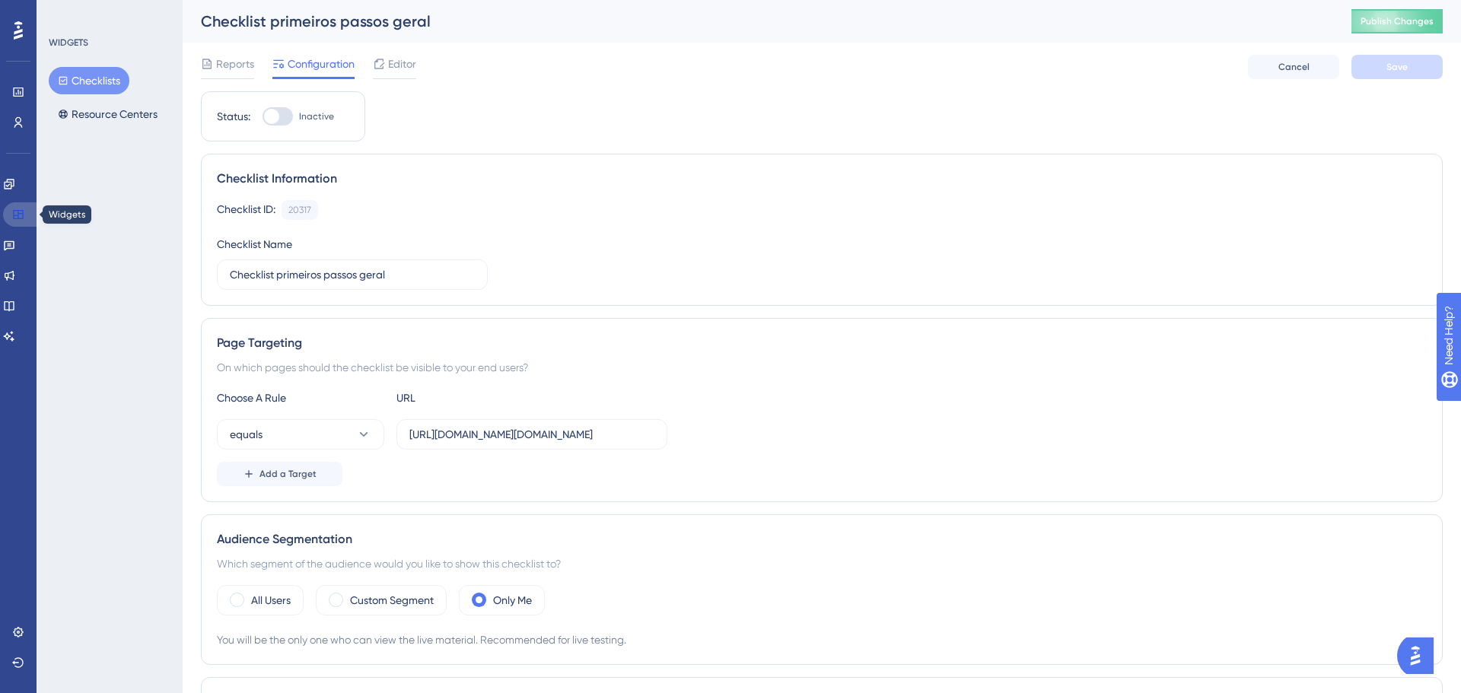
click at [14, 209] on icon at bounding box center [18, 214] width 12 height 12
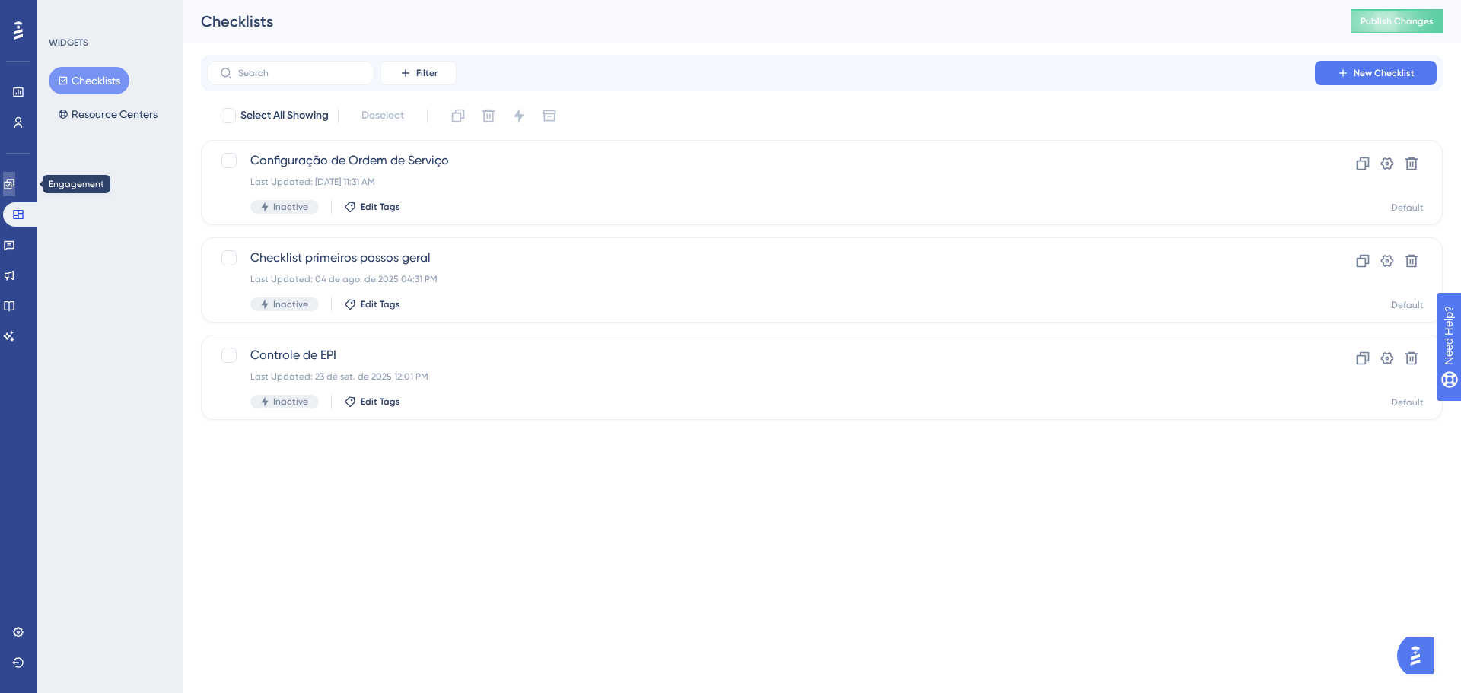
click at [14, 183] on icon at bounding box center [9, 184] width 10 height 10
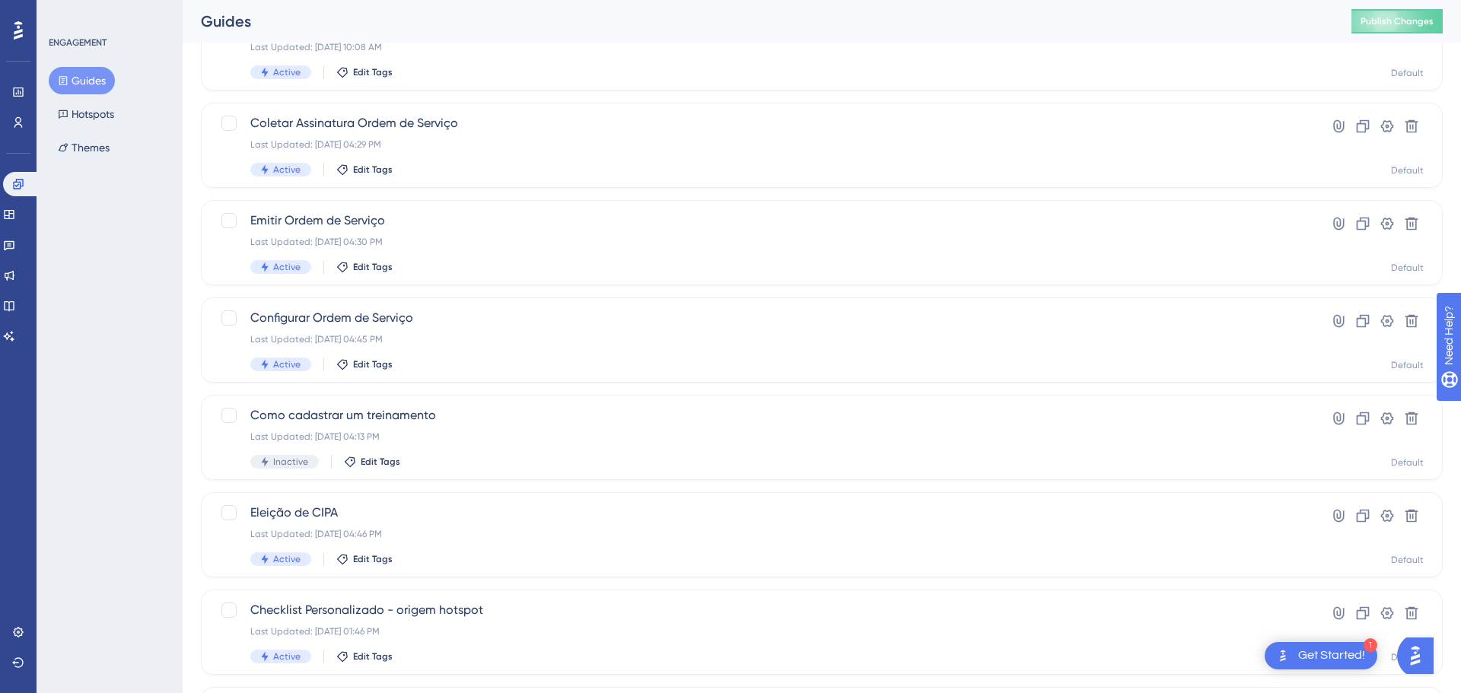
scroll to position [234, 0]
click at [99, 121] on button "Hotspots" at bounding box center [86, 113] width 75 height 27
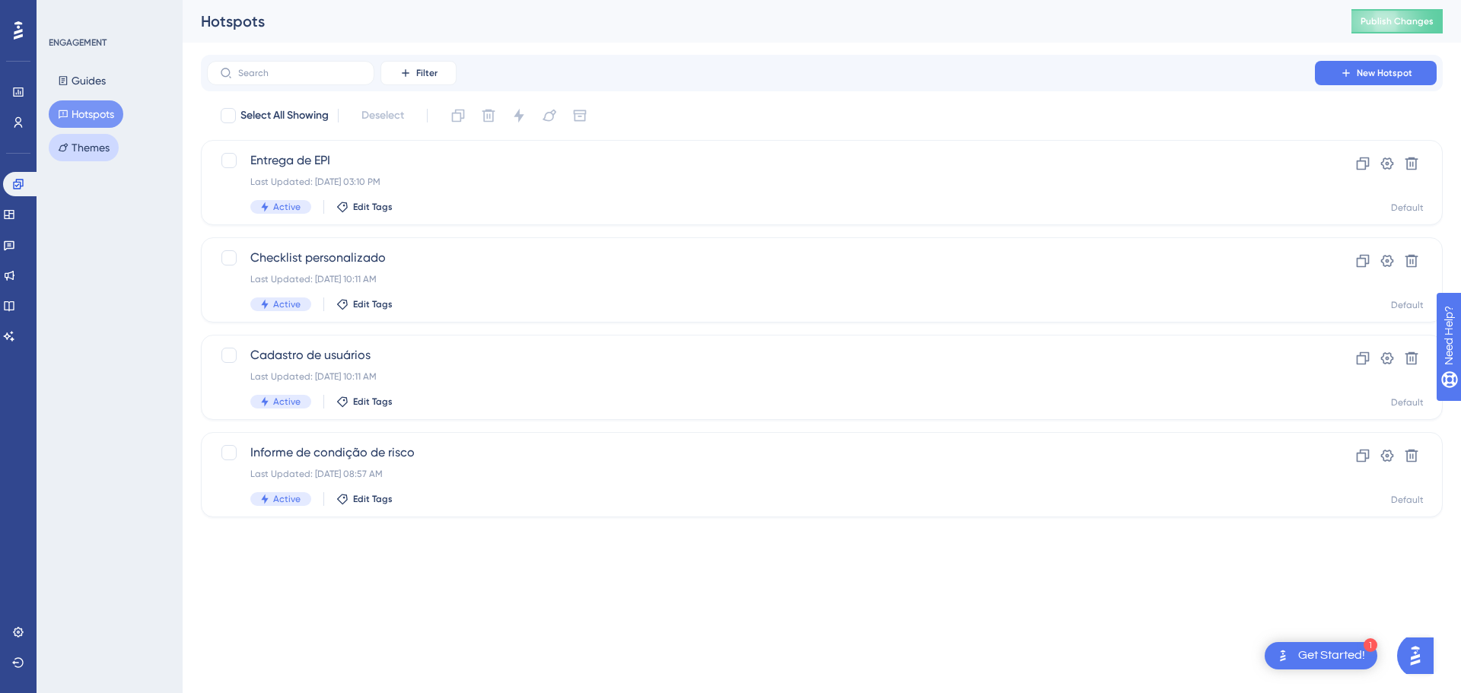
click at [86, 155] on button "Themes" at bounding box center [84, 147] width 70 height 27
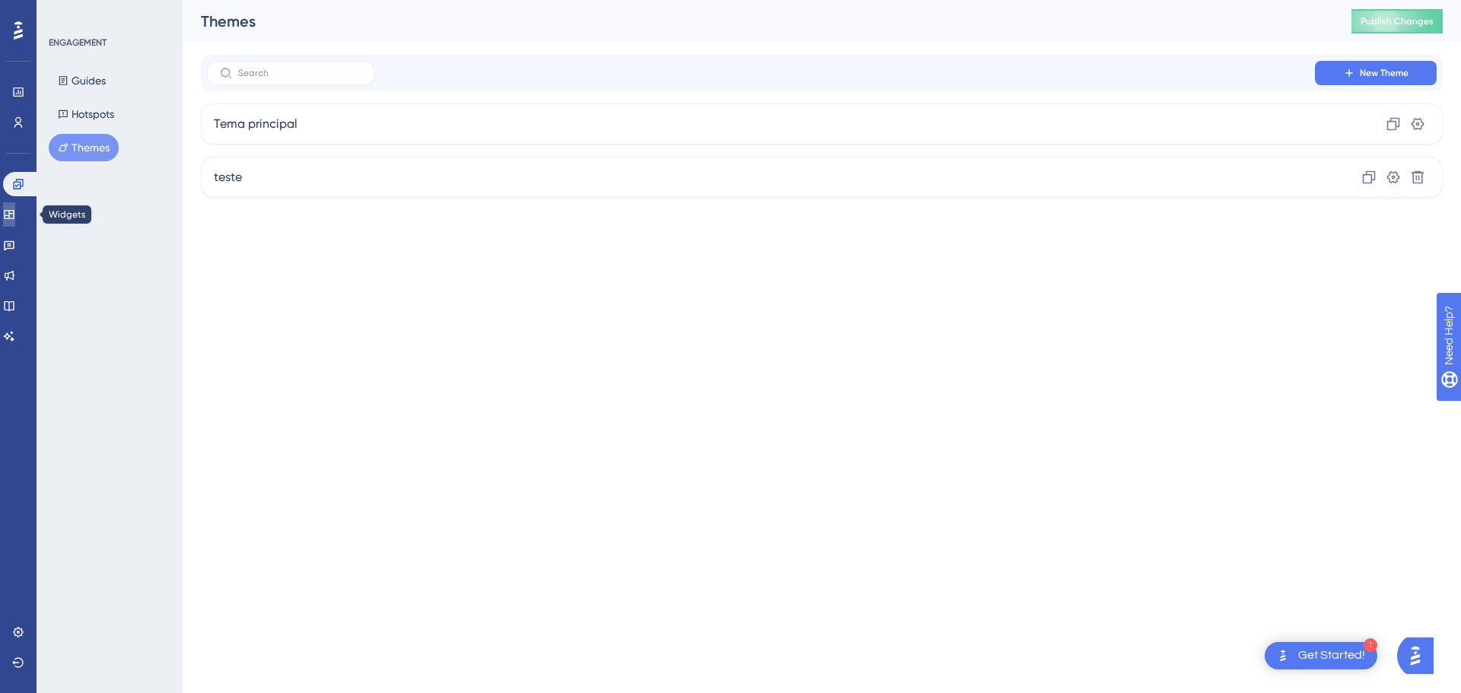
click at [14, 218] on icon at bounding box center [9, 214] width 10 height 9
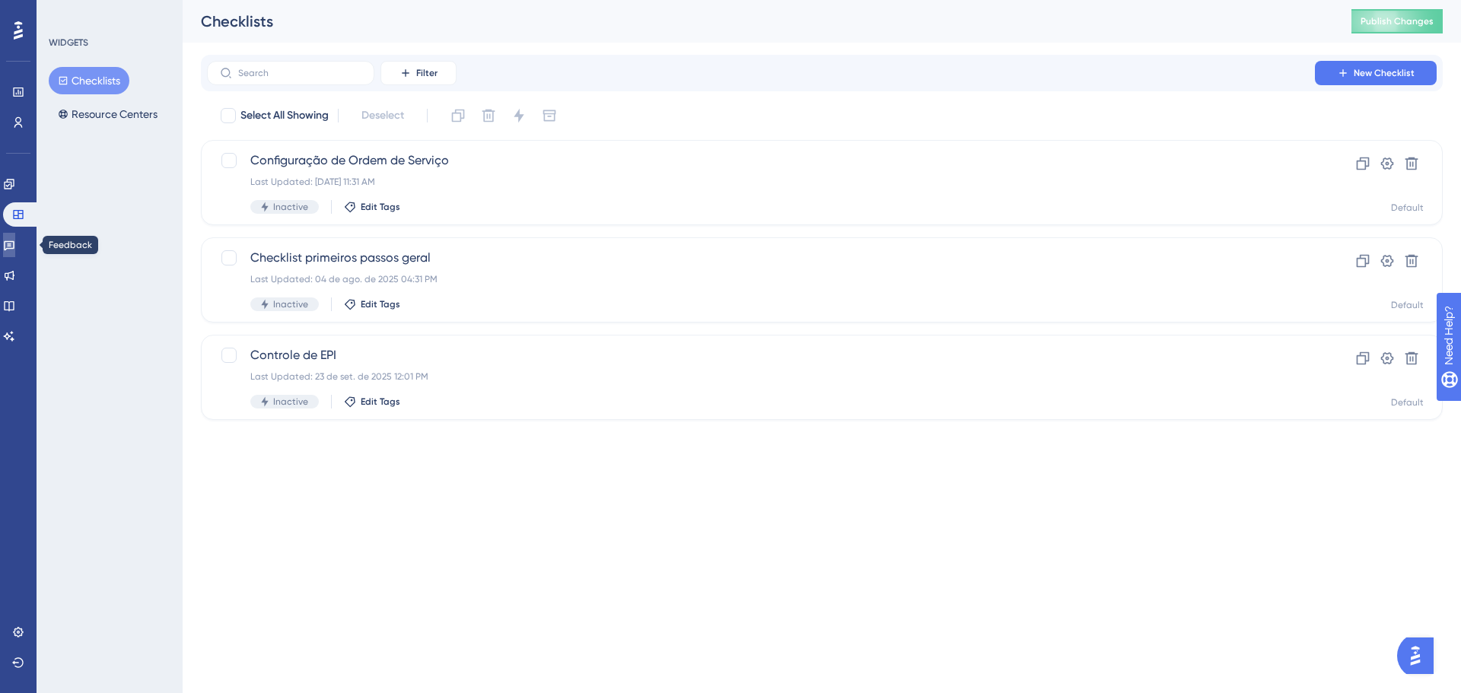
click at [13, 243] on icon at bounding box center [9, 246] width 11 height 10
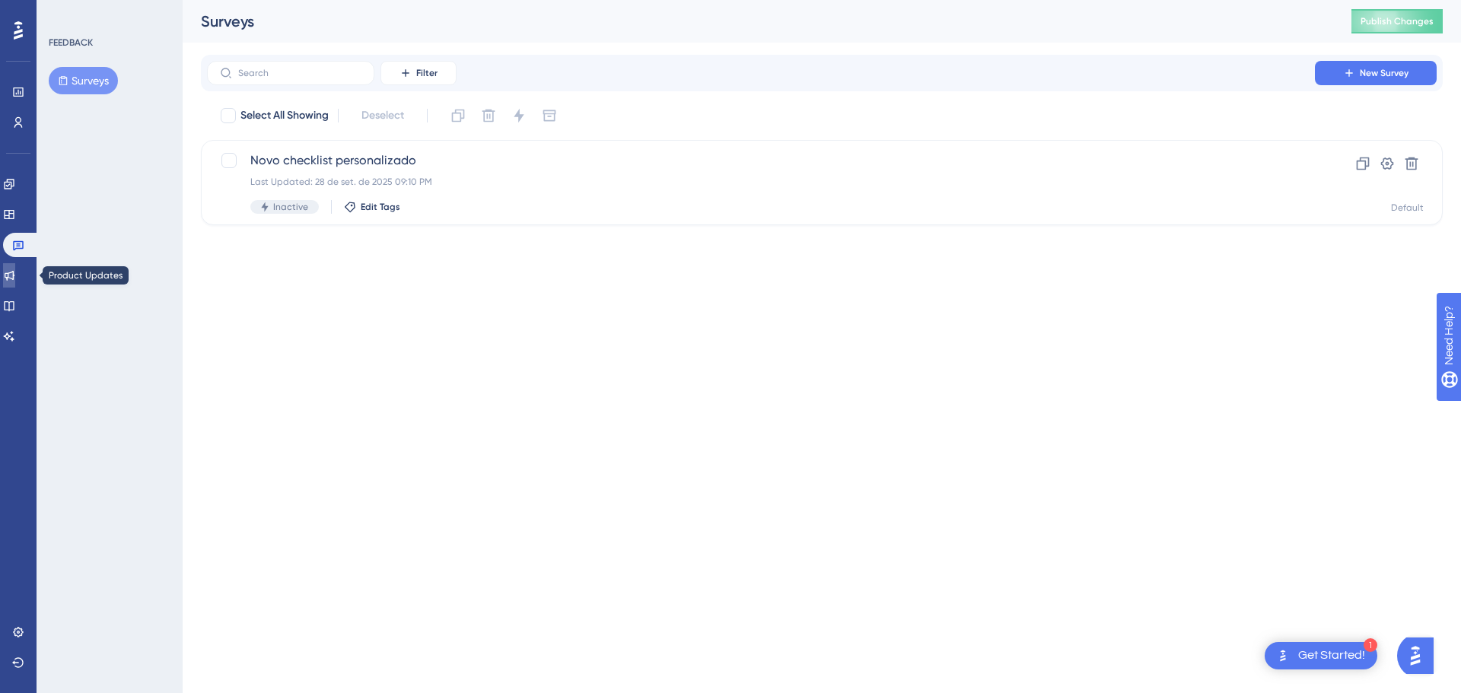
click at [15, 271] on icon at bounding box center [9, 275] width 12 height 12
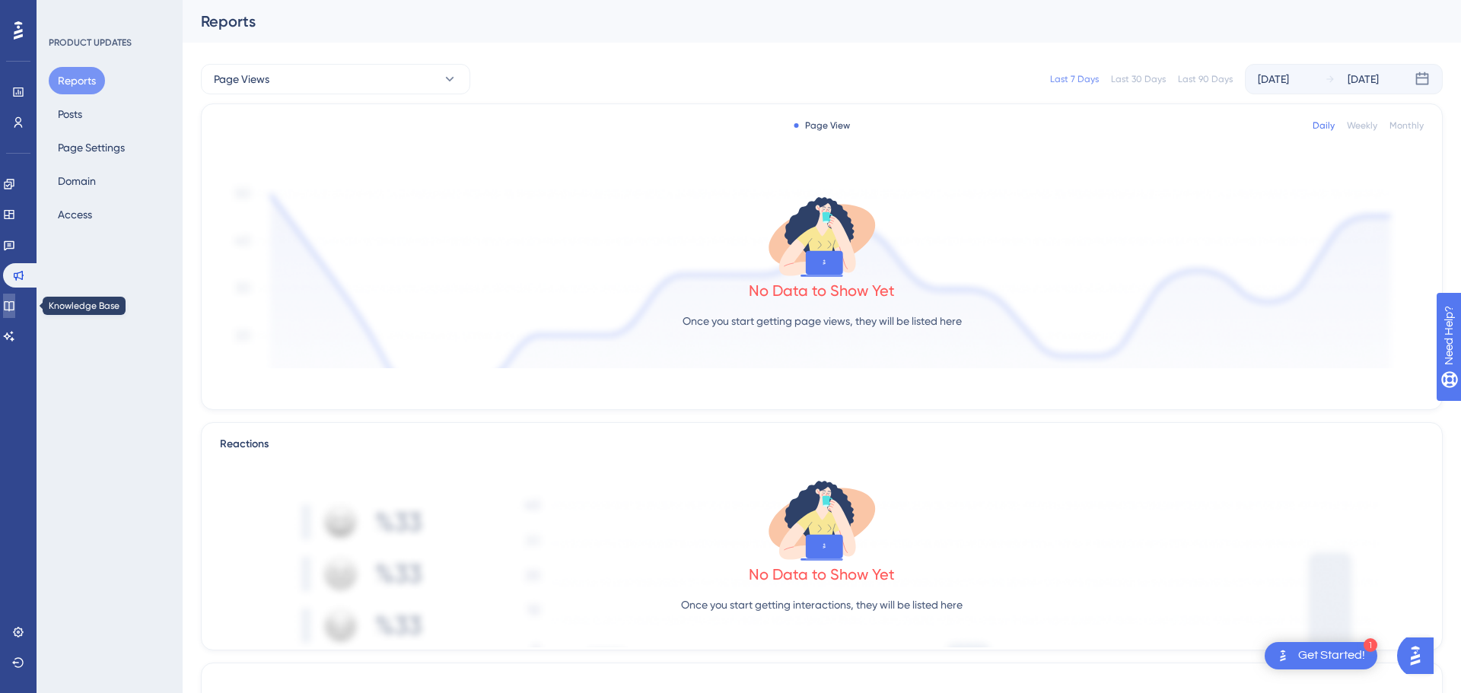
click at [15, 300] on icon at bounding box center [9, 306] width 12 height 12
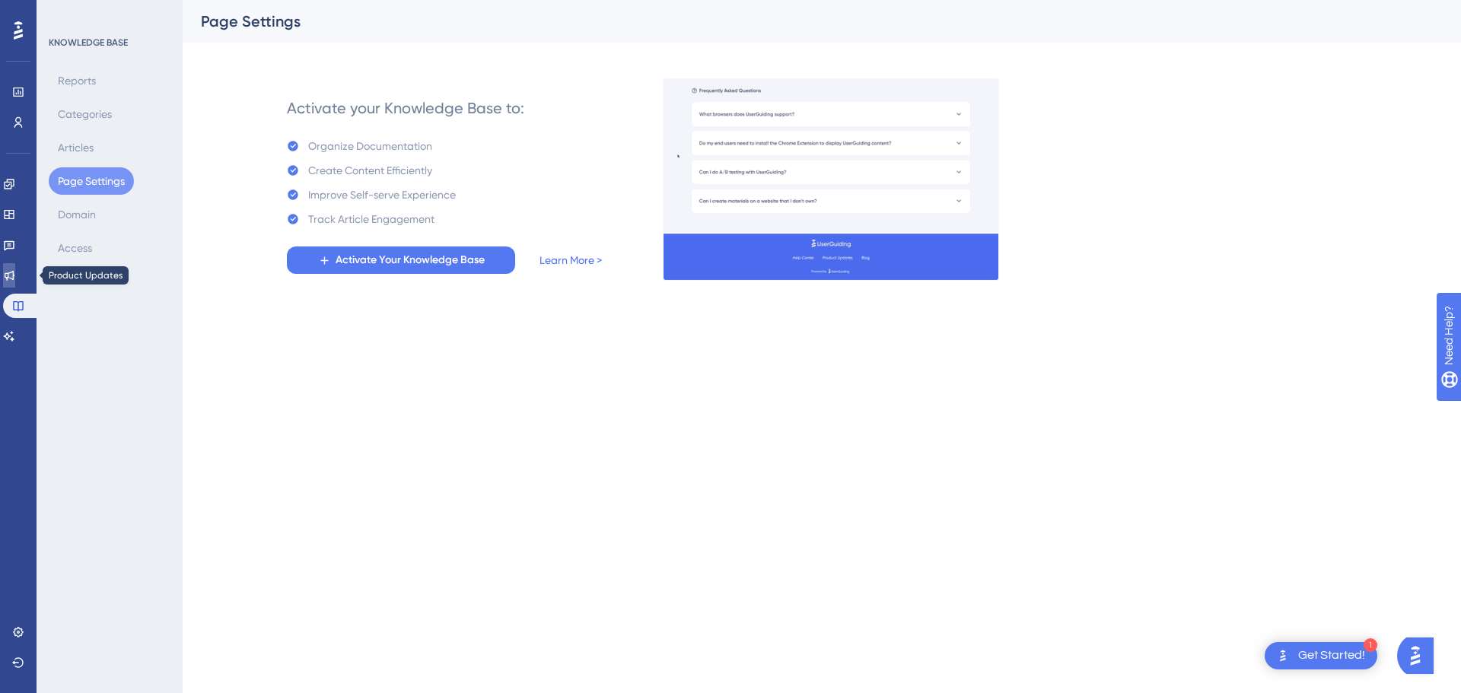
click at [15, 281] on icon at bounding box center [9, 275] width 12 height 12
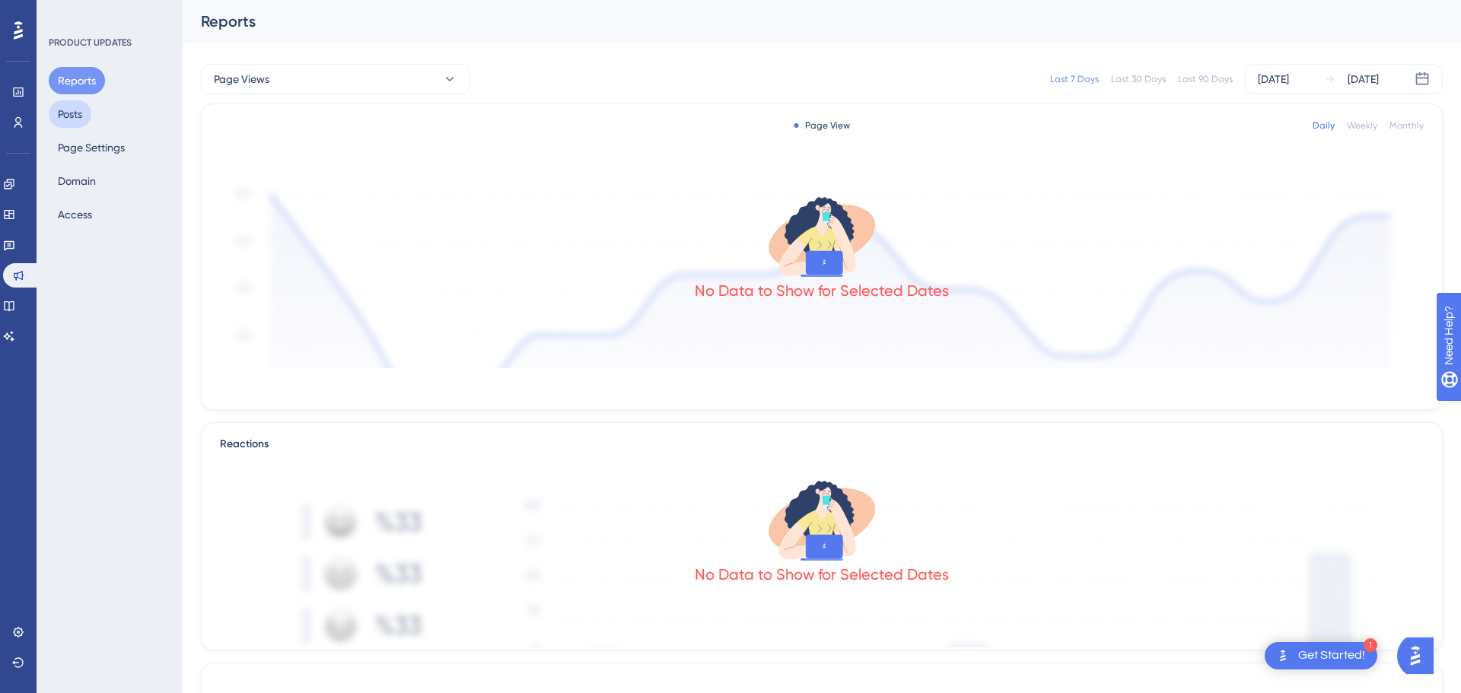
click at [72, 123] on button "Posts" at bounding box center [70, 113] width 43 height 27
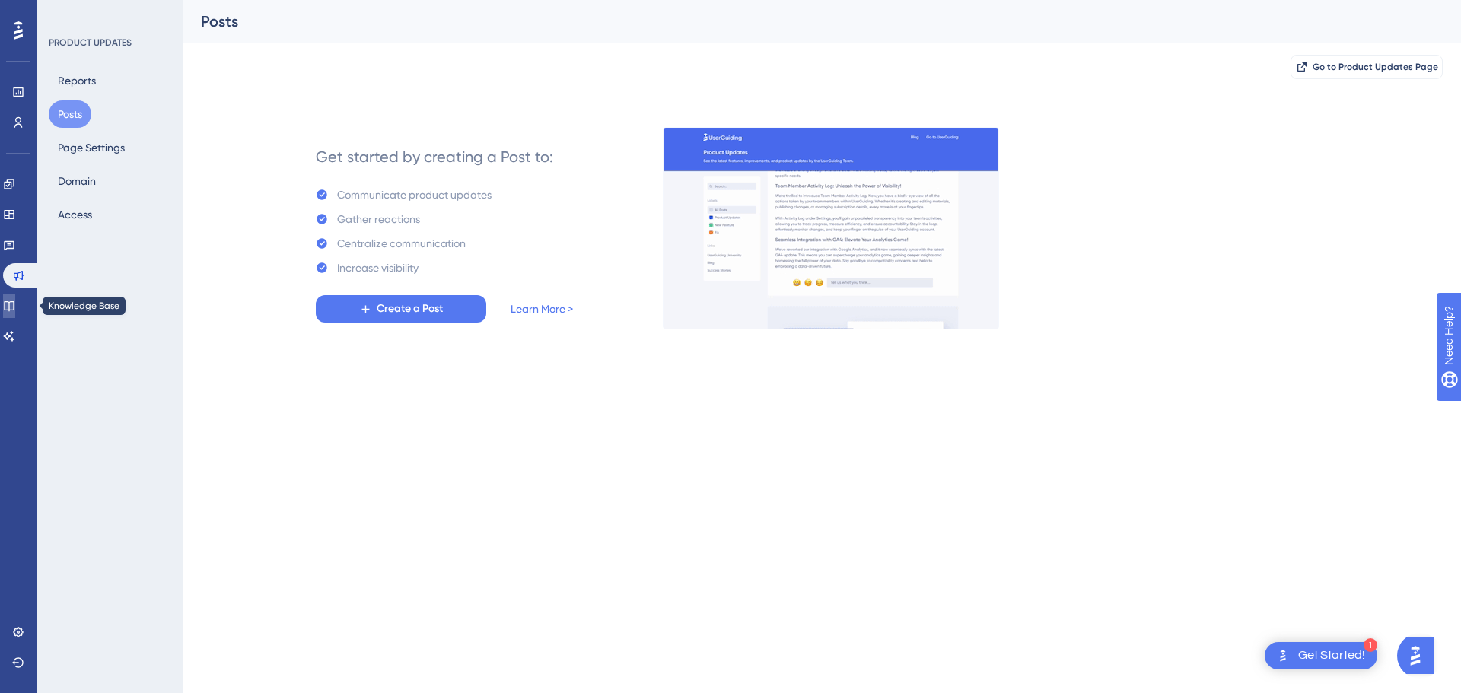
click at [15, 309] on link at bounding box center [9, 306] width 12 height 24
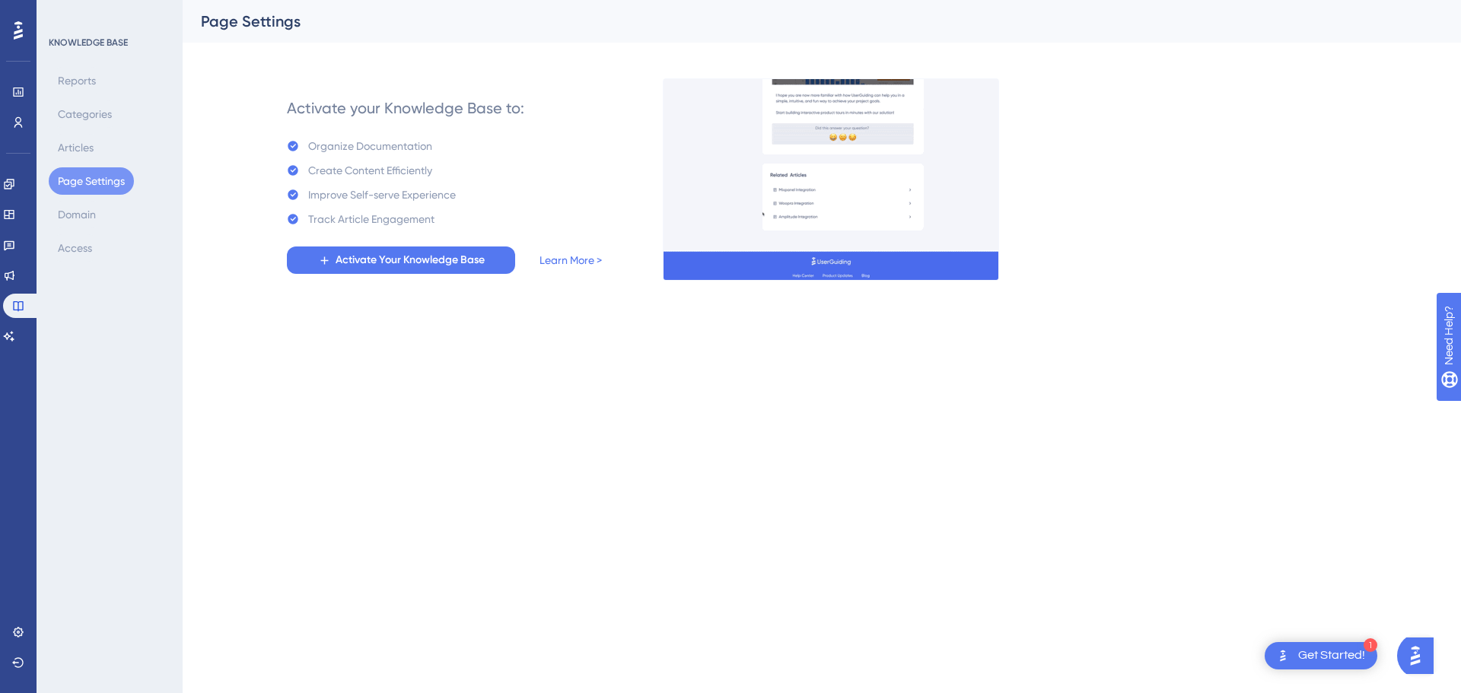
click at [13, 107] on div "Performance Users" at bounding box center [18, 107] width 12 height 55
click at [14, 102] on link at bounding box center [18, 92] width 12 height 24
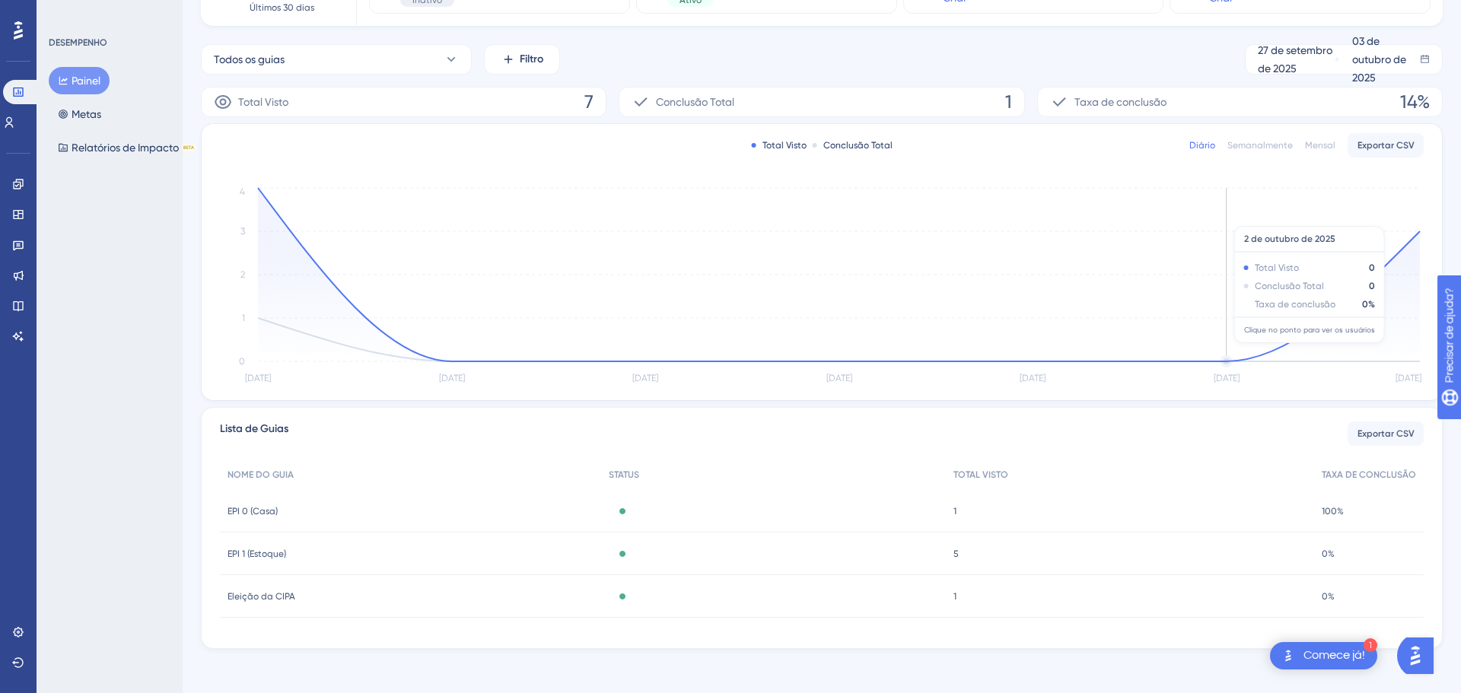
scroll to position [192, 0]
click at [79, 113] on font "Metas" at bounding box center [87, 114] width 30 height 12
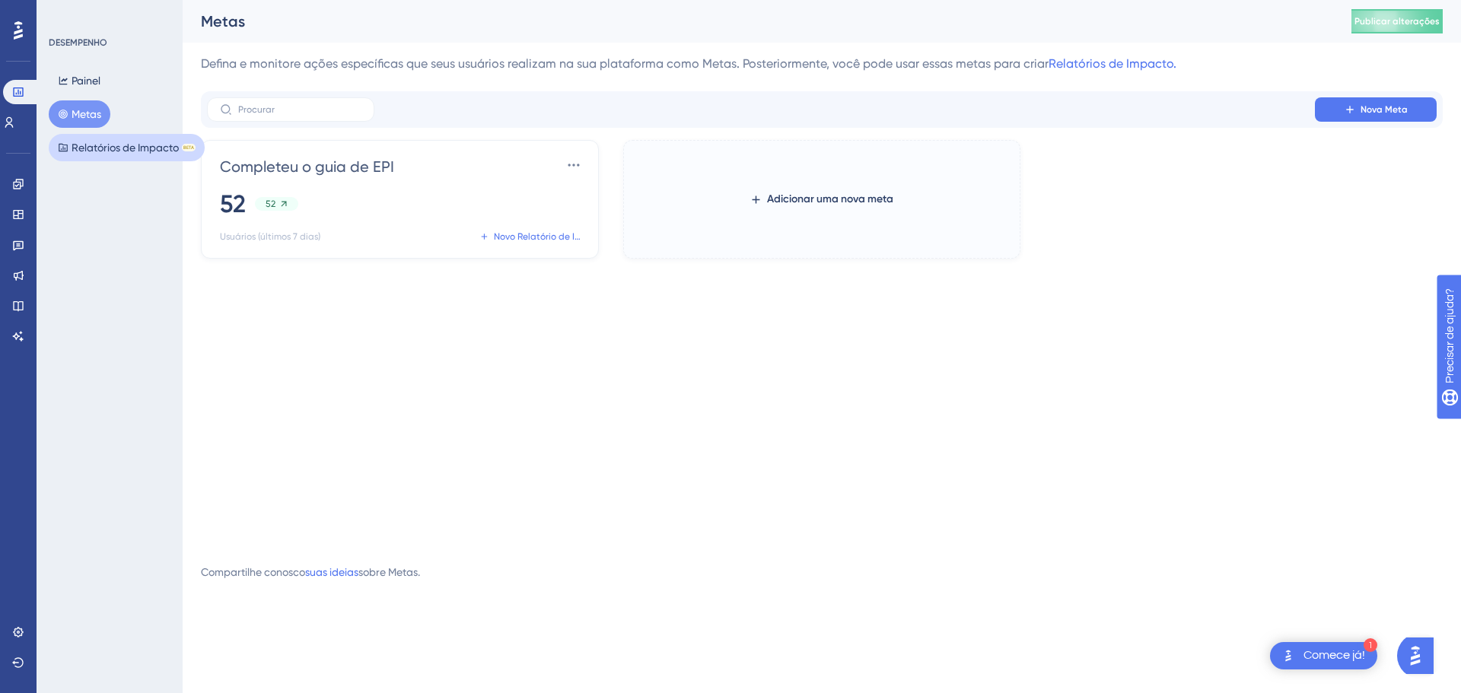
click at [81, 153] on font "Relatórios de Impacto" at bounding box center [125, 148] width 107 height 12
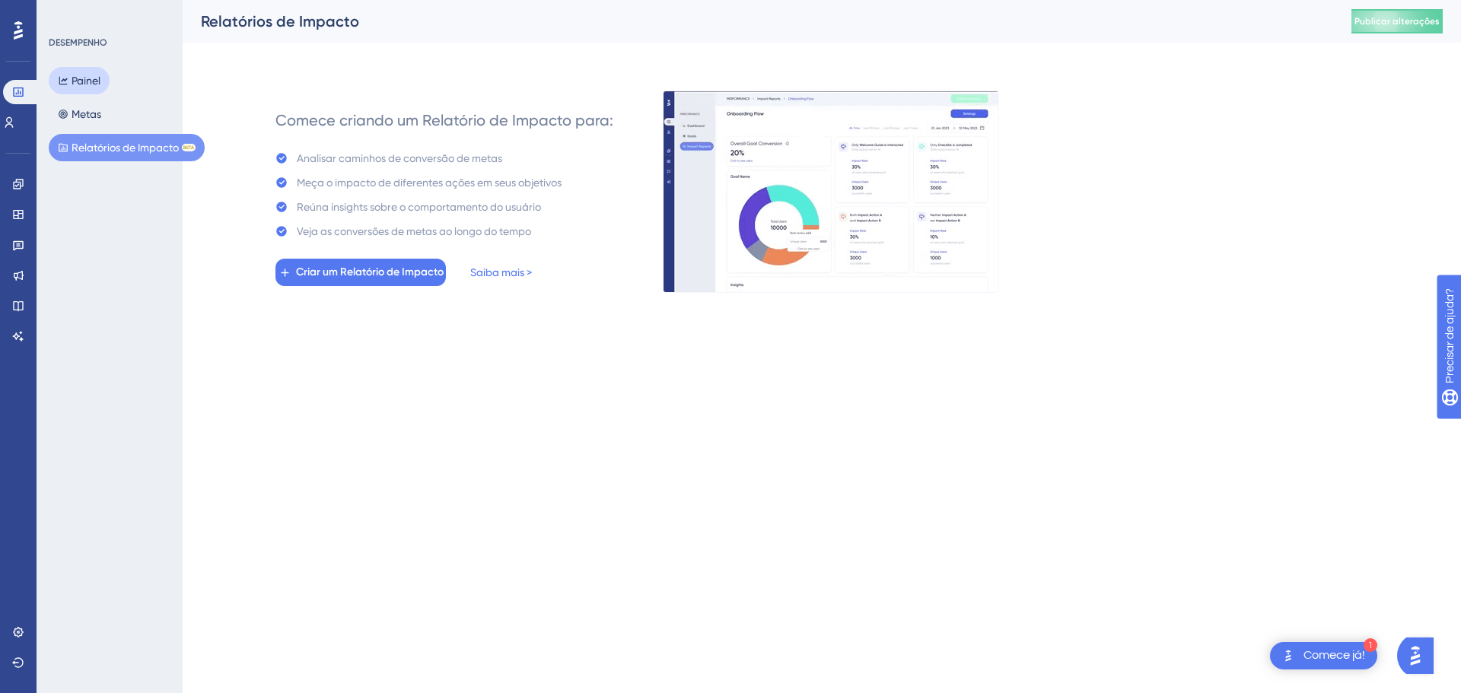
click at [80, 75] on font "Painel" at bounding box center [86, 81] width 29 height 12
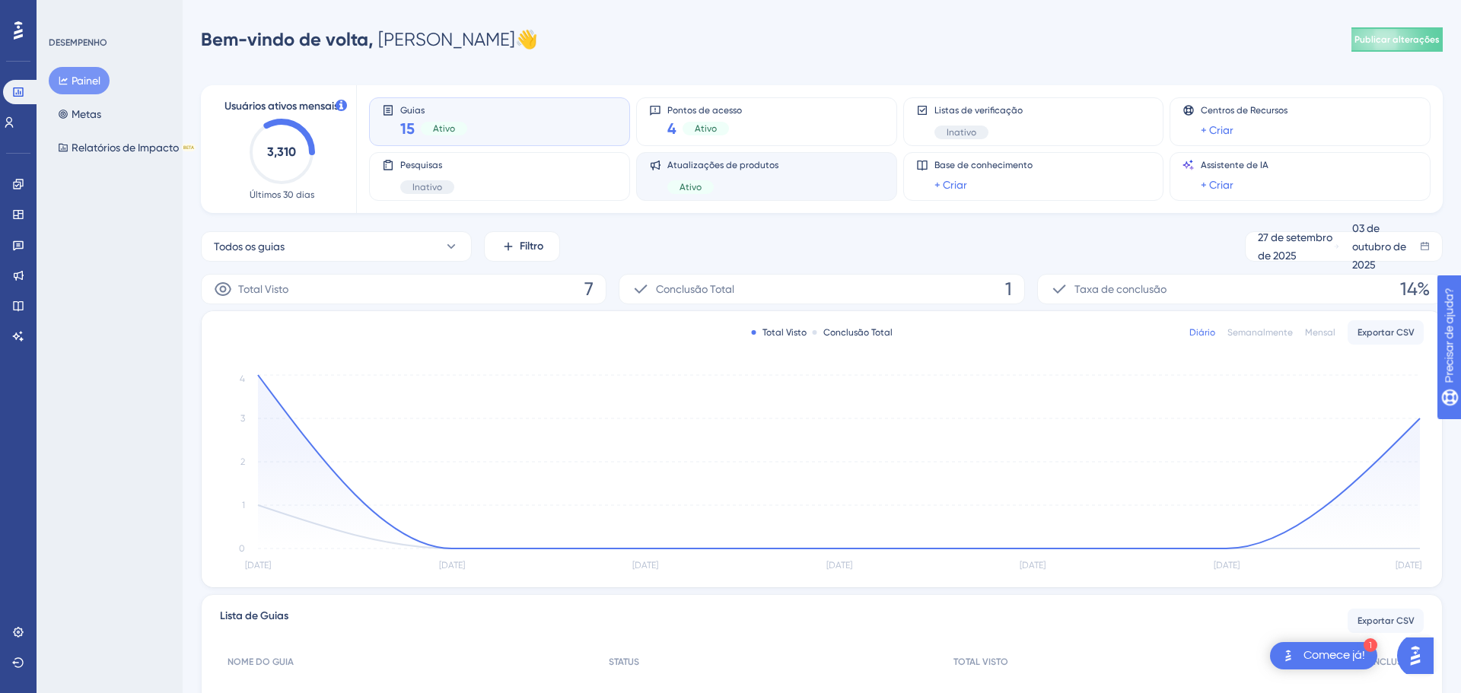
click at [720, 173] on div "Atualizações de produtos Ativo" at bounding box center [722, 176] width 111 height 35
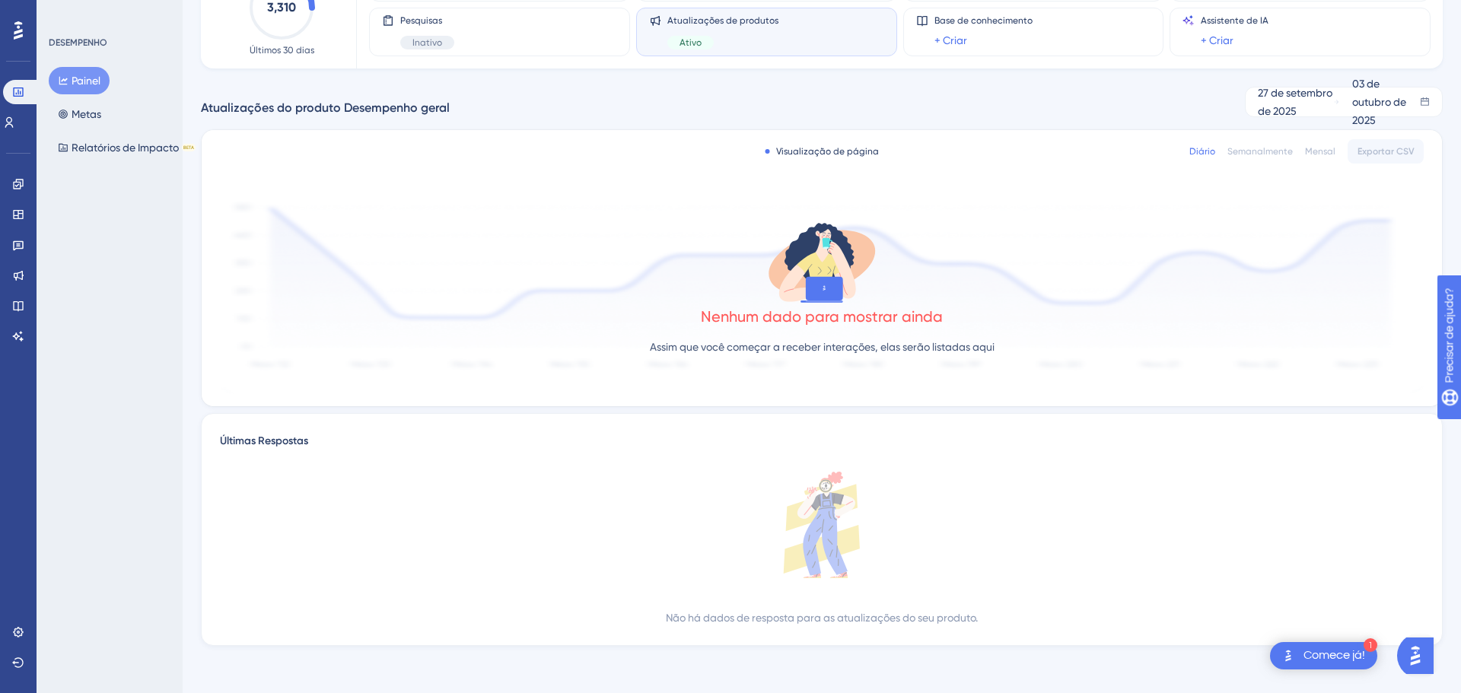
scroll to position [146, 0]
click at [19, 180] on icon at bounding box center [18, 184] width 12 height 12
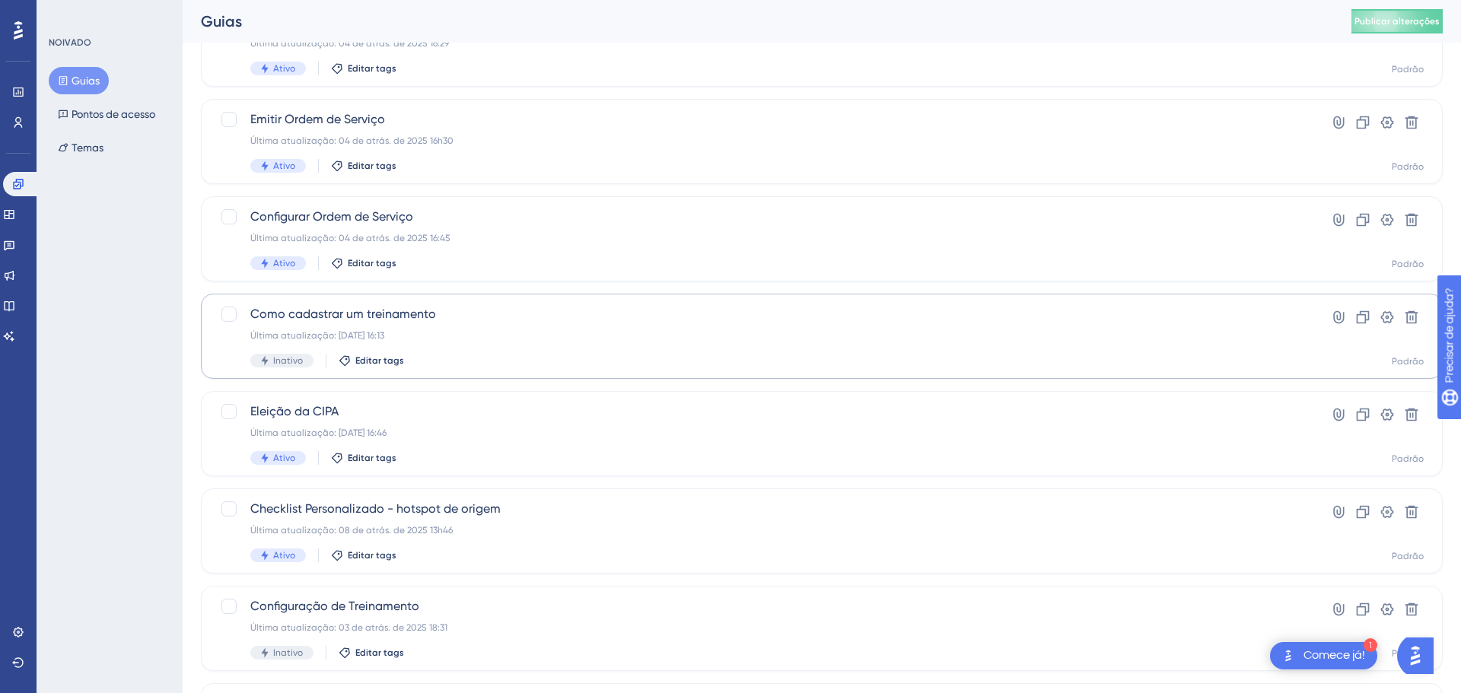
scroll to position [357, 0]
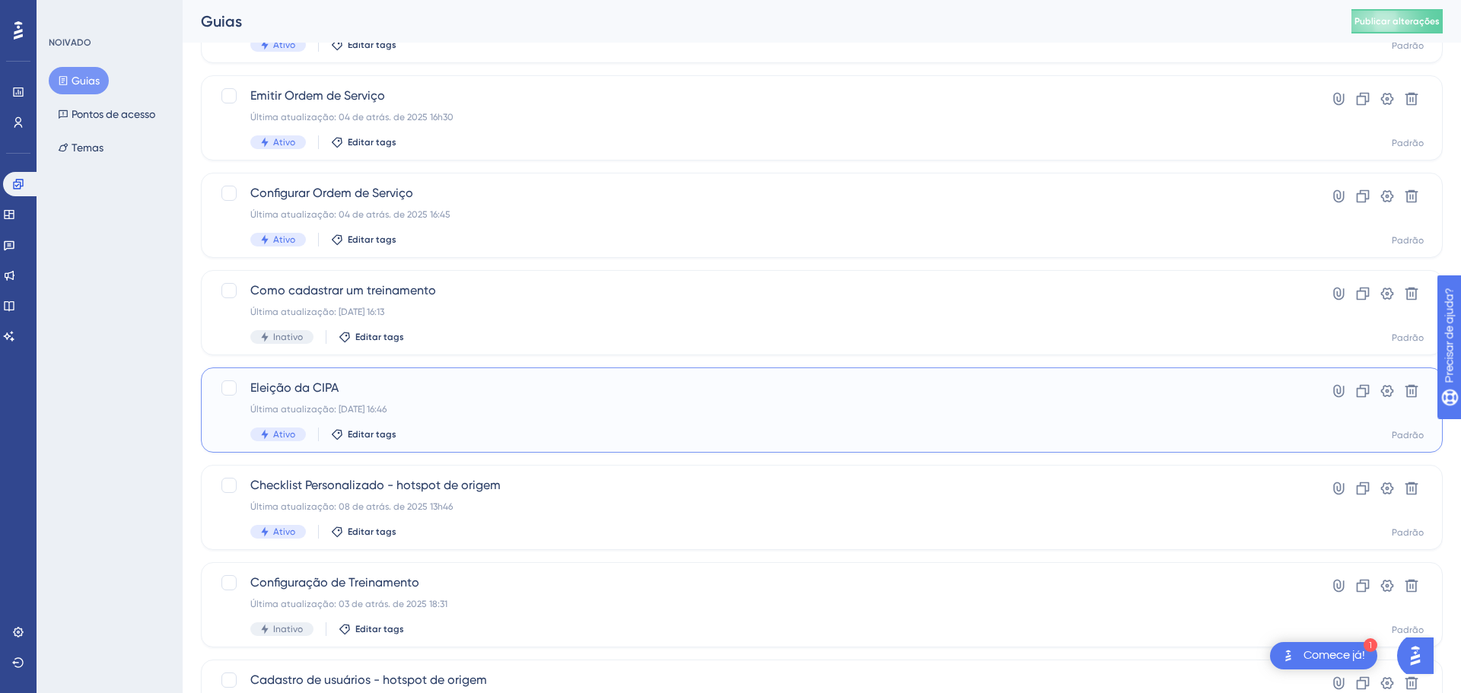
click at [301, 386] on font "Eleição da CIPA" at bounding box center [294, 387] width 88 height 14
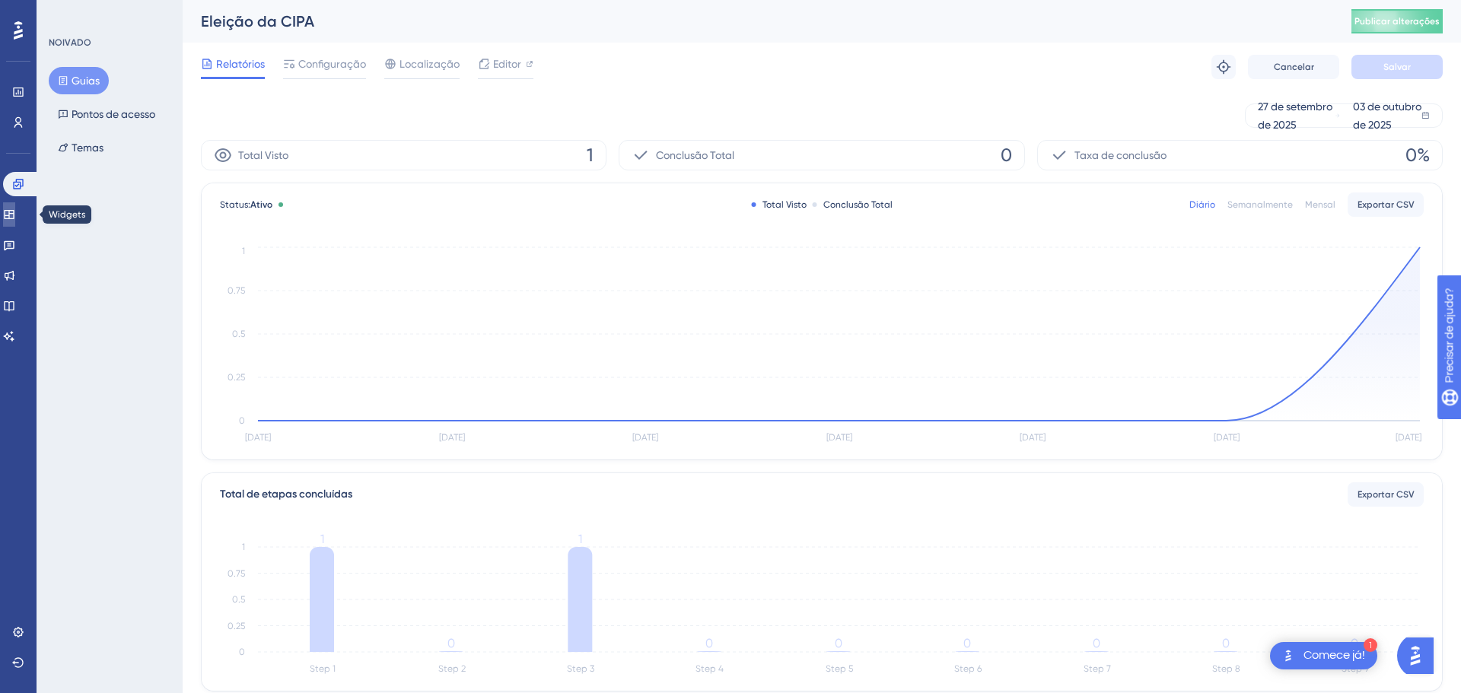
click at [13, 218] on icon at bounding box center [9, 214] width 12 height 12
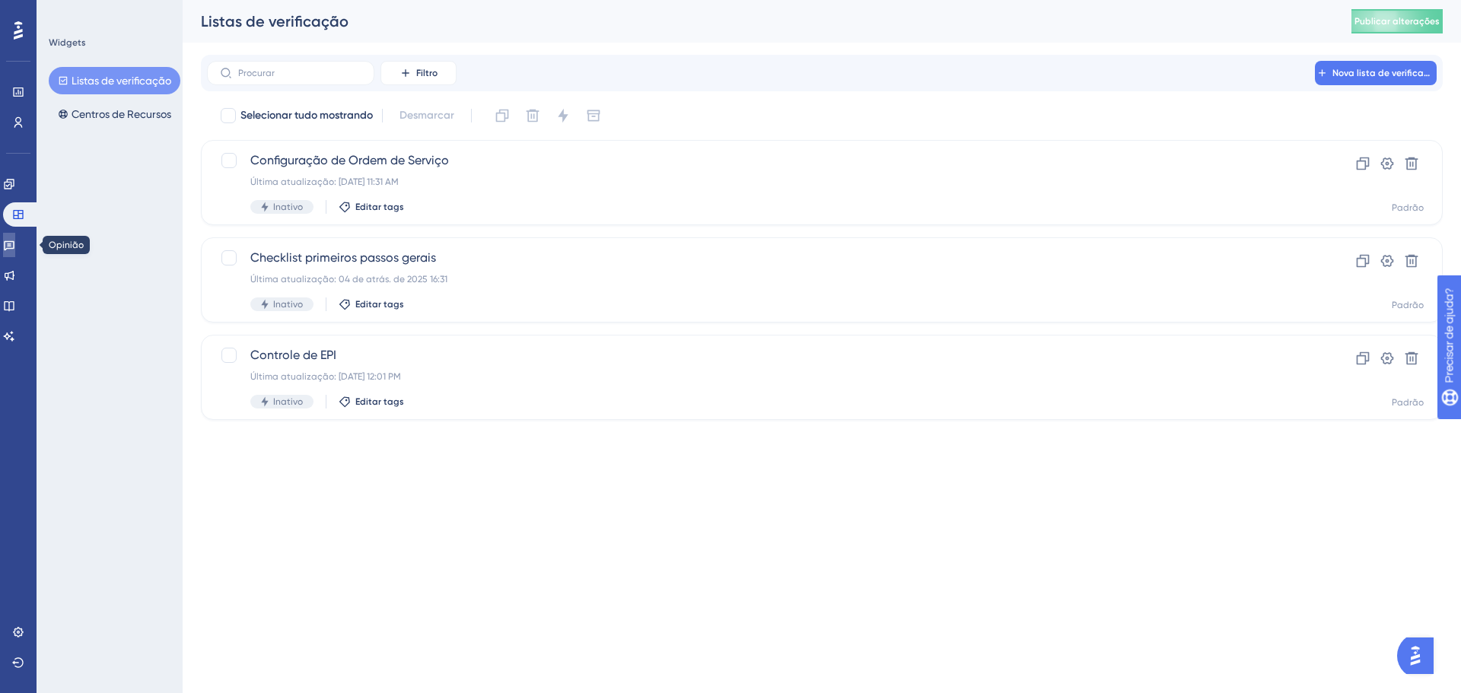
click at [15, 243] on icon at bounding box center [9, 245] width 12 height 12
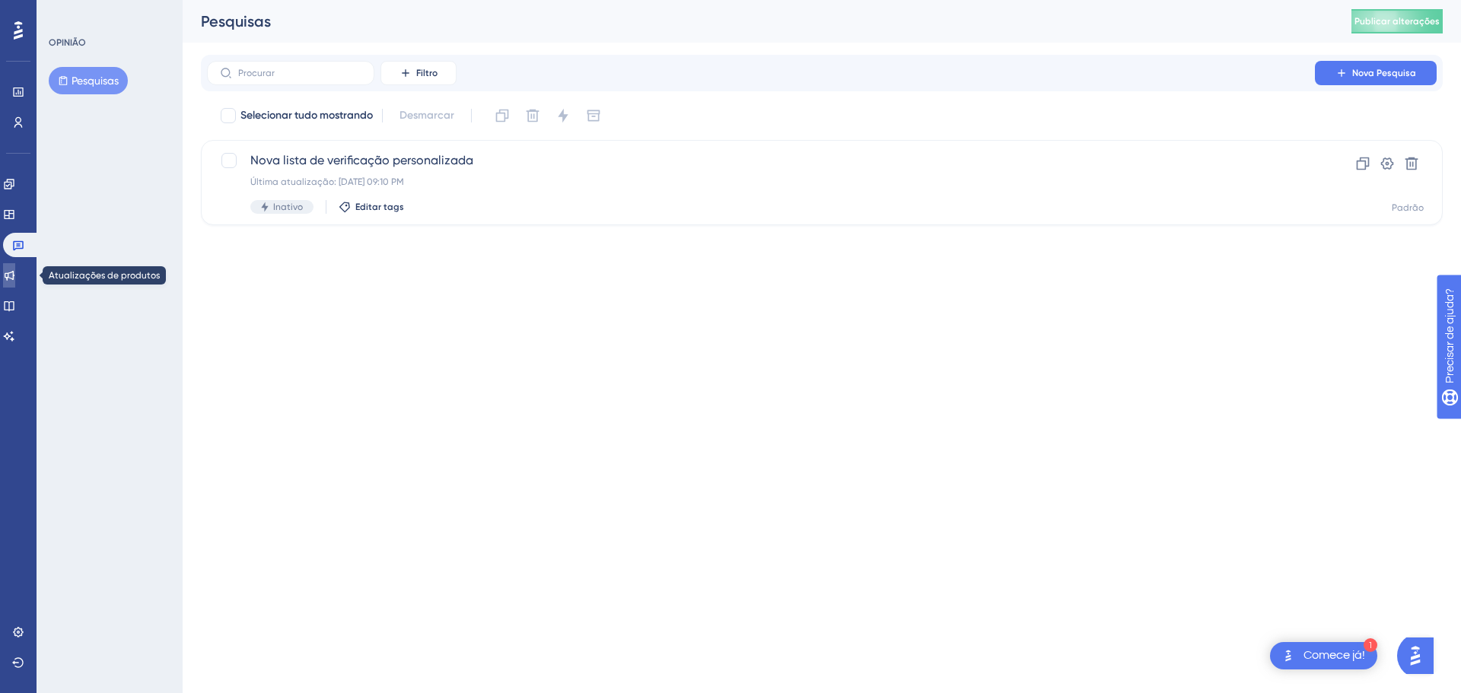
click at [14, 275] on icon at bounding box center [10, 276] width 10 height 10
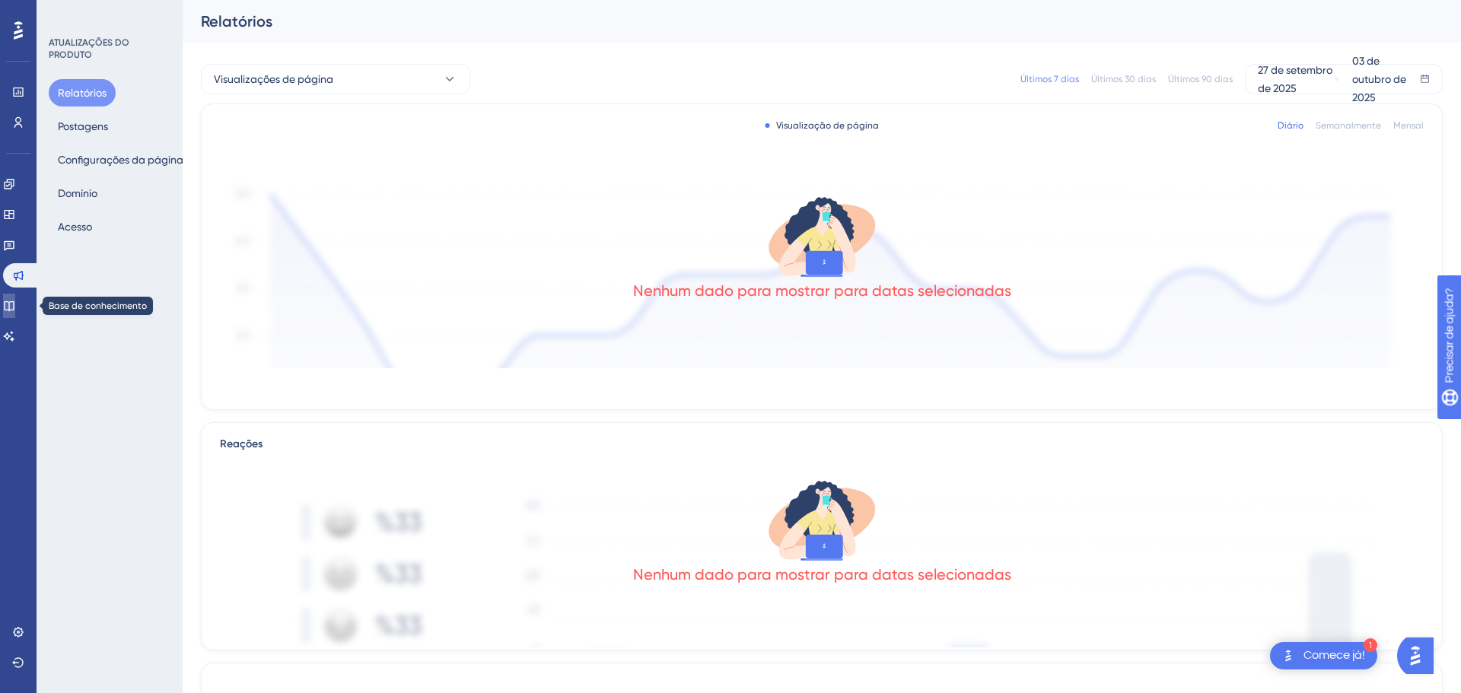
click at [15, 297] on link at bounding box center [9, 306] width 12 height 24
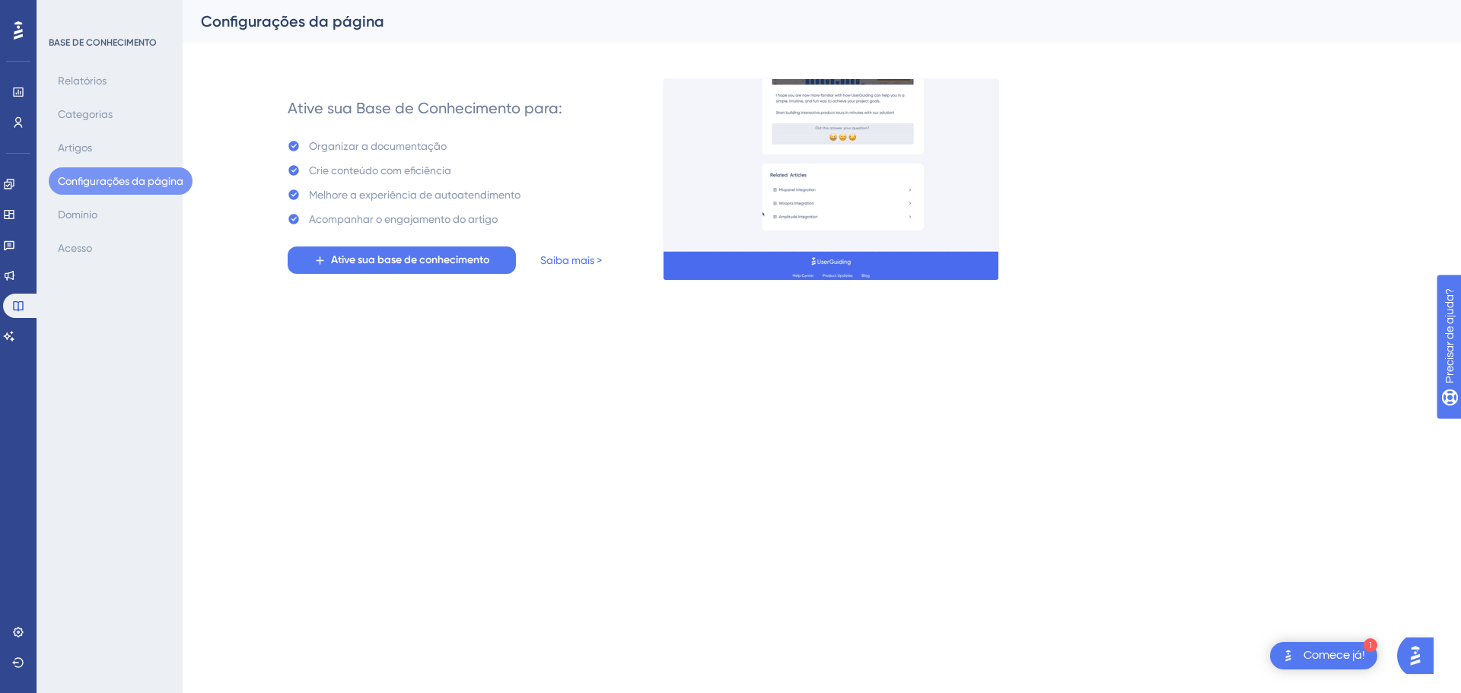
click at [18, 36] on icon at bounding box center [18, 30] width 9 height 18
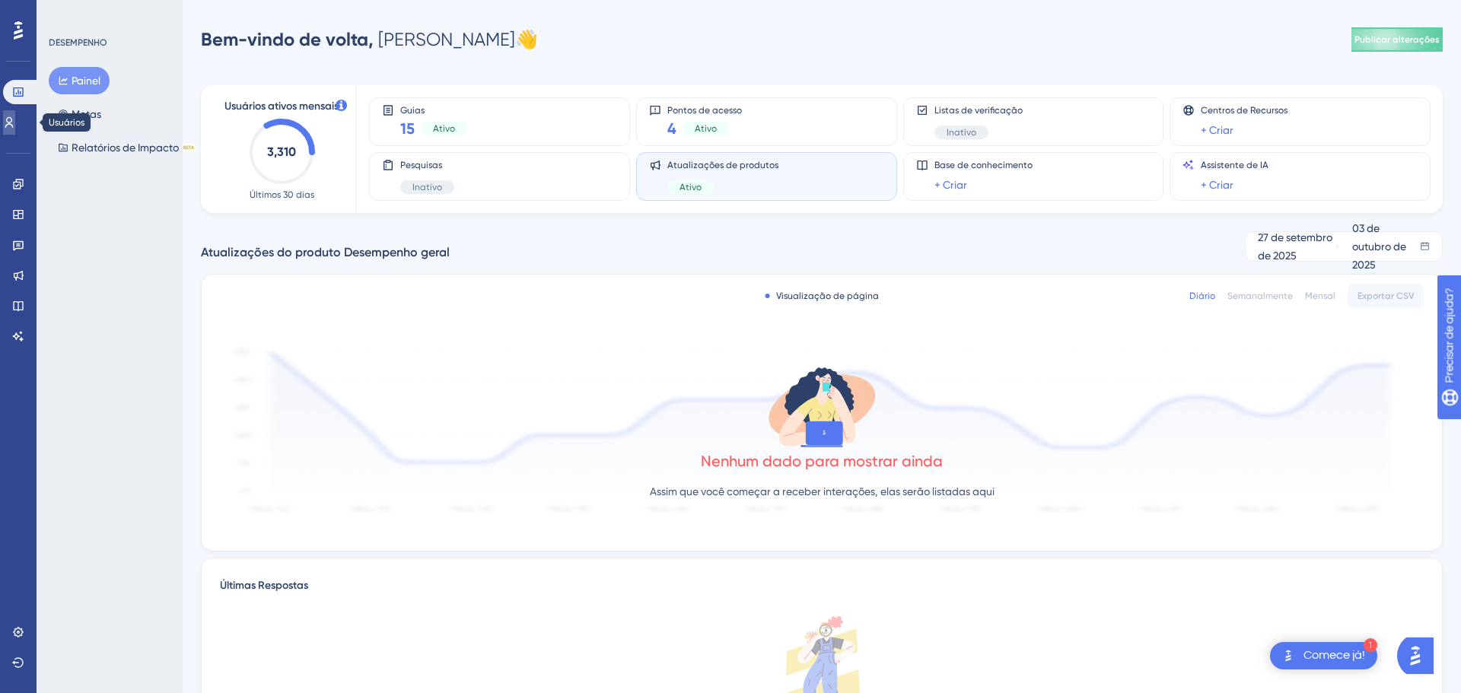
click at [11, 125] on icon at bounding box center [9, 122] width 12 height 12
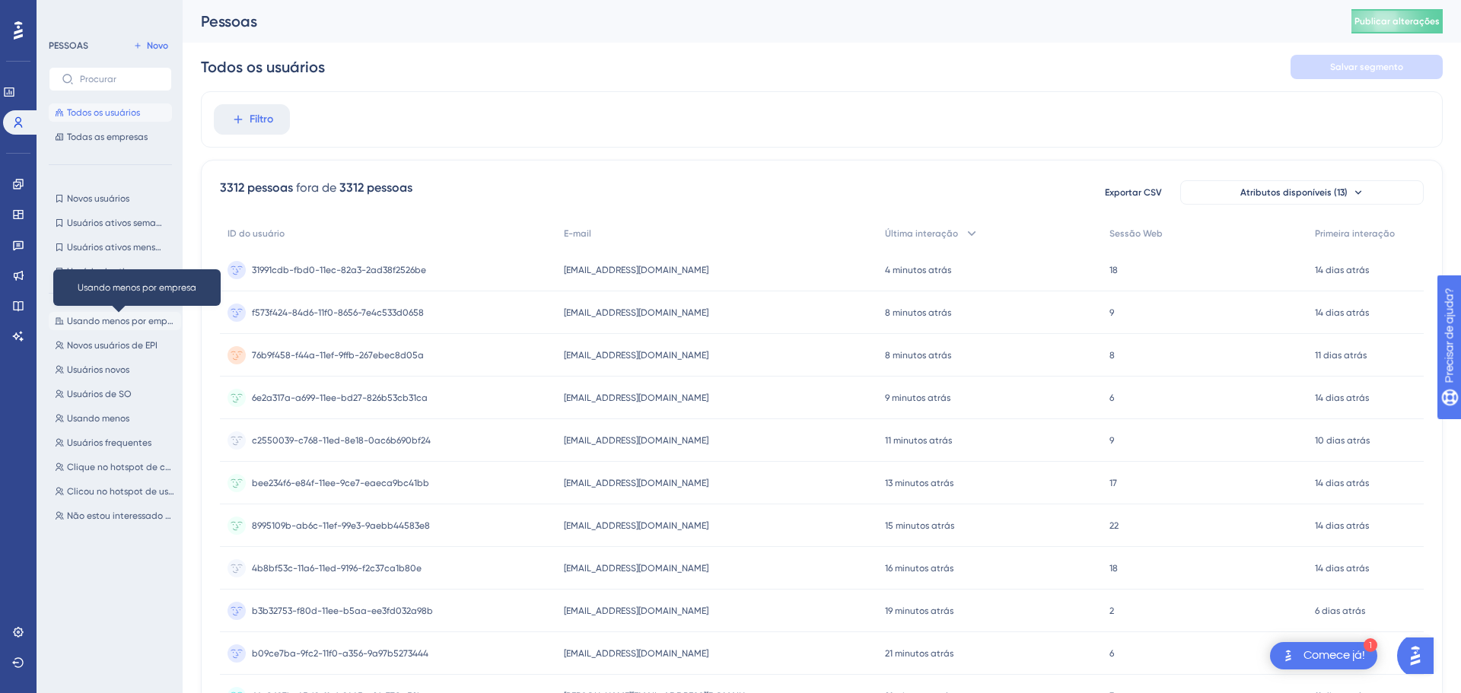
click at [103, 322] on font "Usando menos por empresa" at bounding box center [126, 321] width 119 height 11
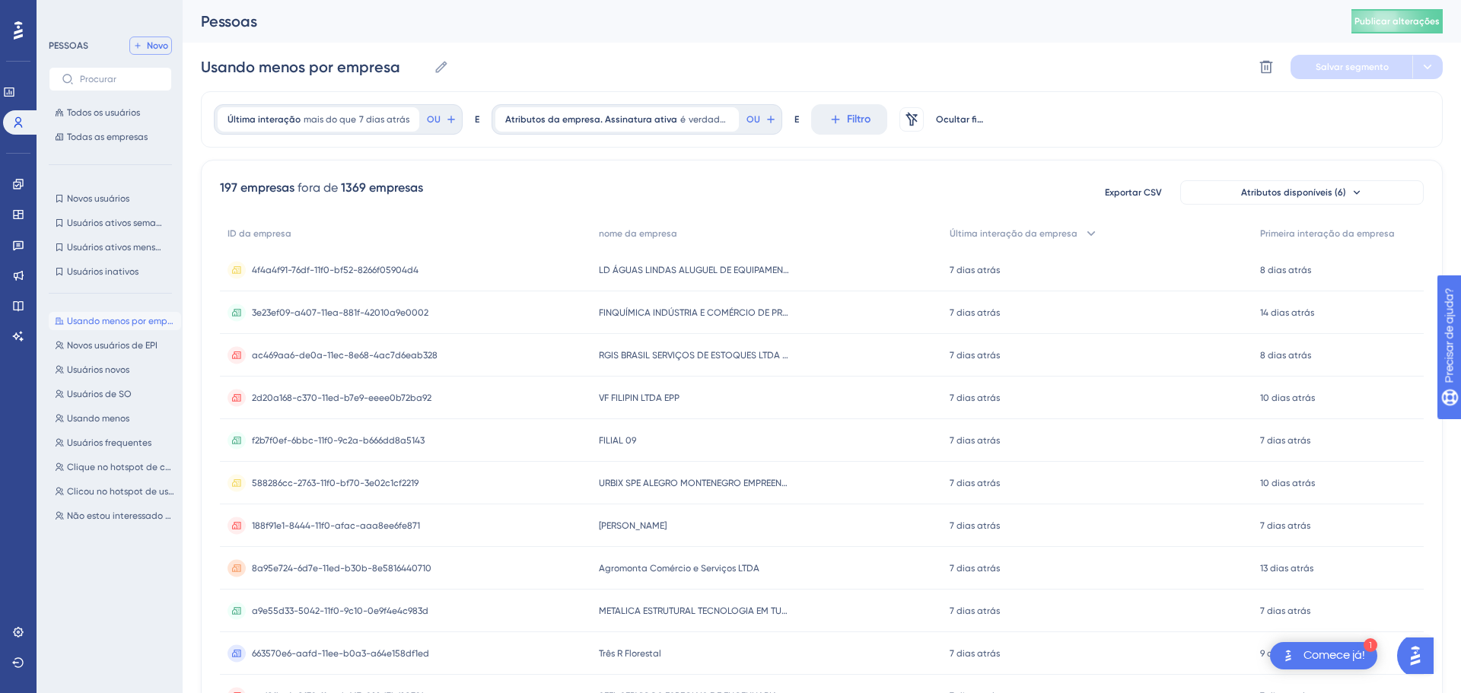
click at [151, 49] on font "Novo" at bounding box center [157, 45] width 21 height 11
type input "New Segment"
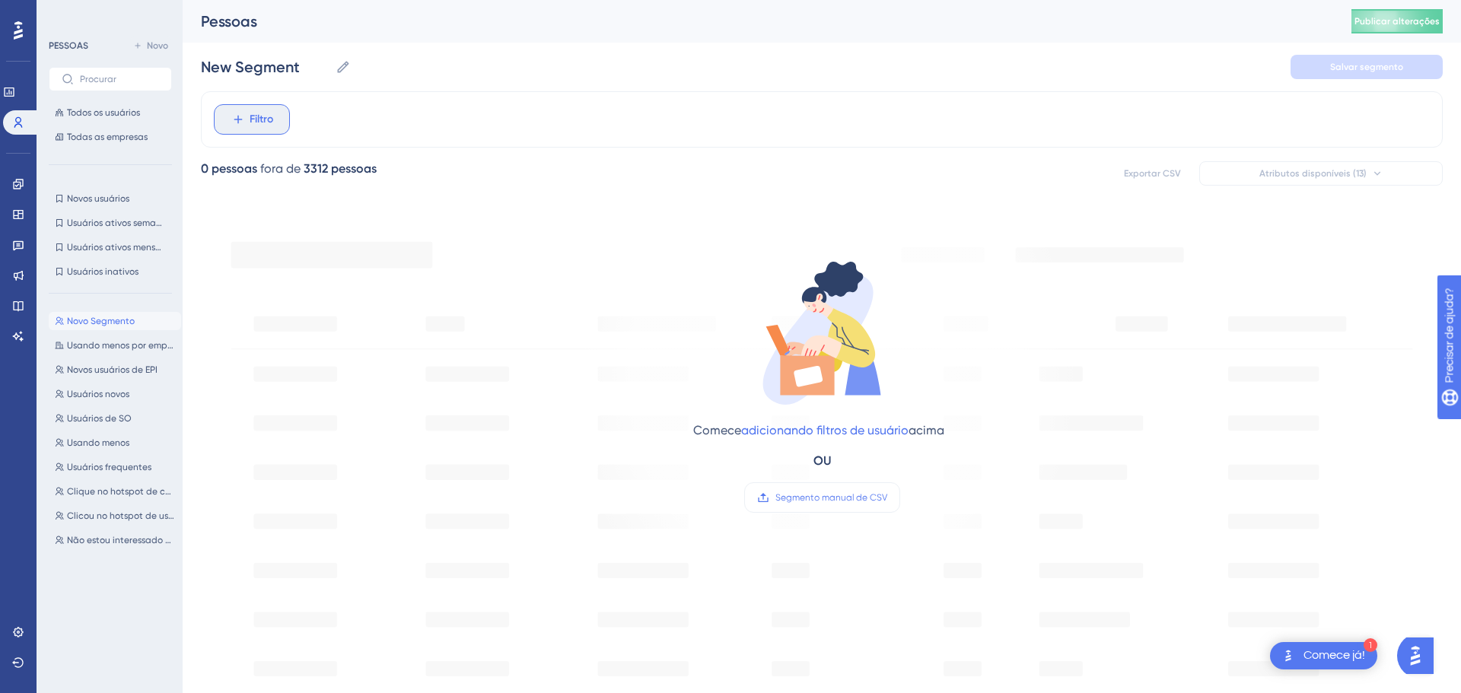
click at [262, 124] on font "Filtro" at bounding box center [262, 119] width 24 height 13
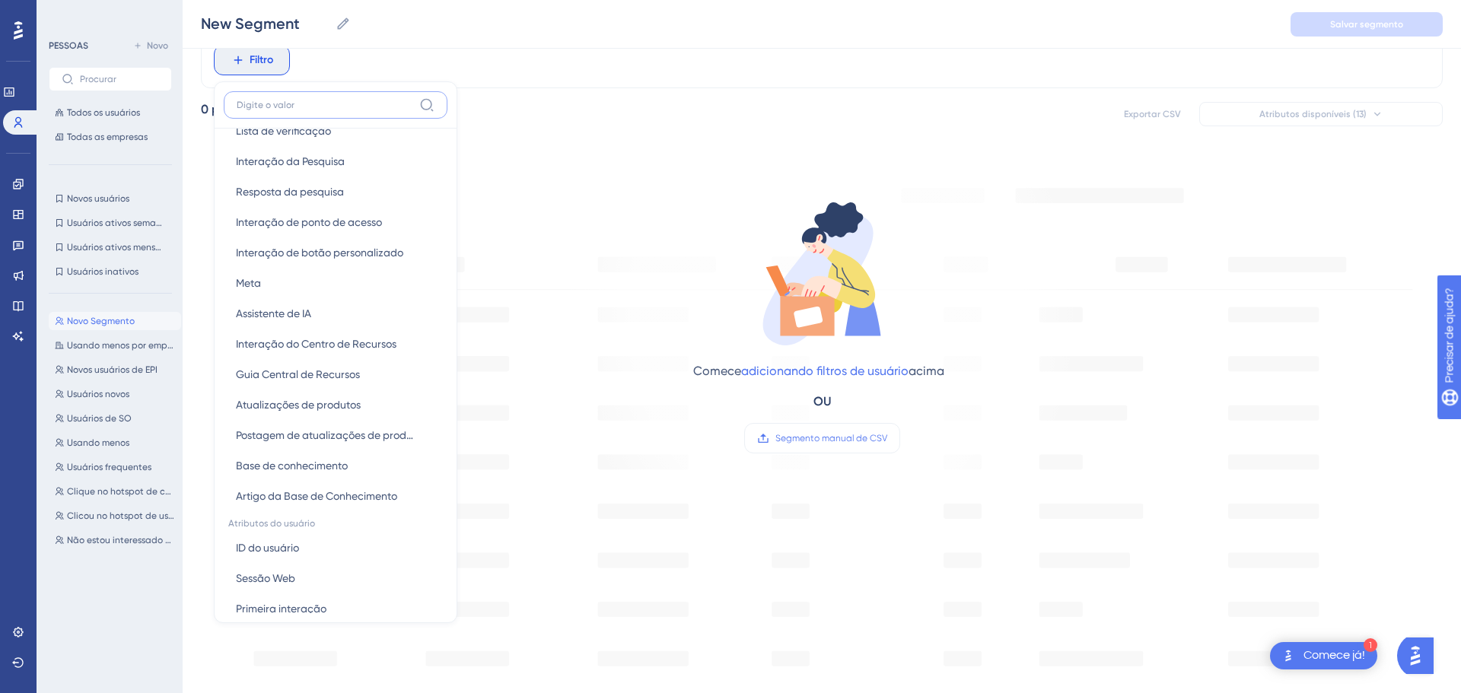
scroll to position [653, 0]
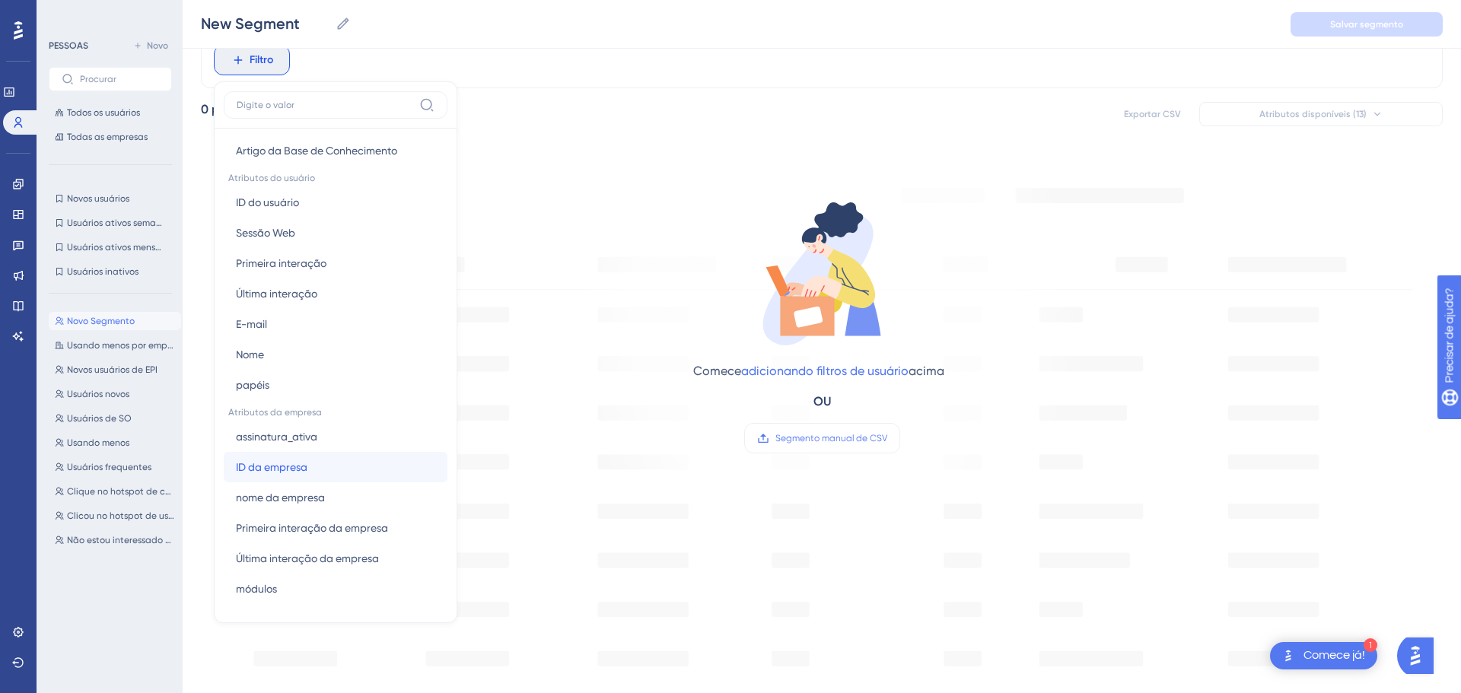
click at [281, 469] on font "ID da empresa" at bounding box center [272, 467] width 72 height 12
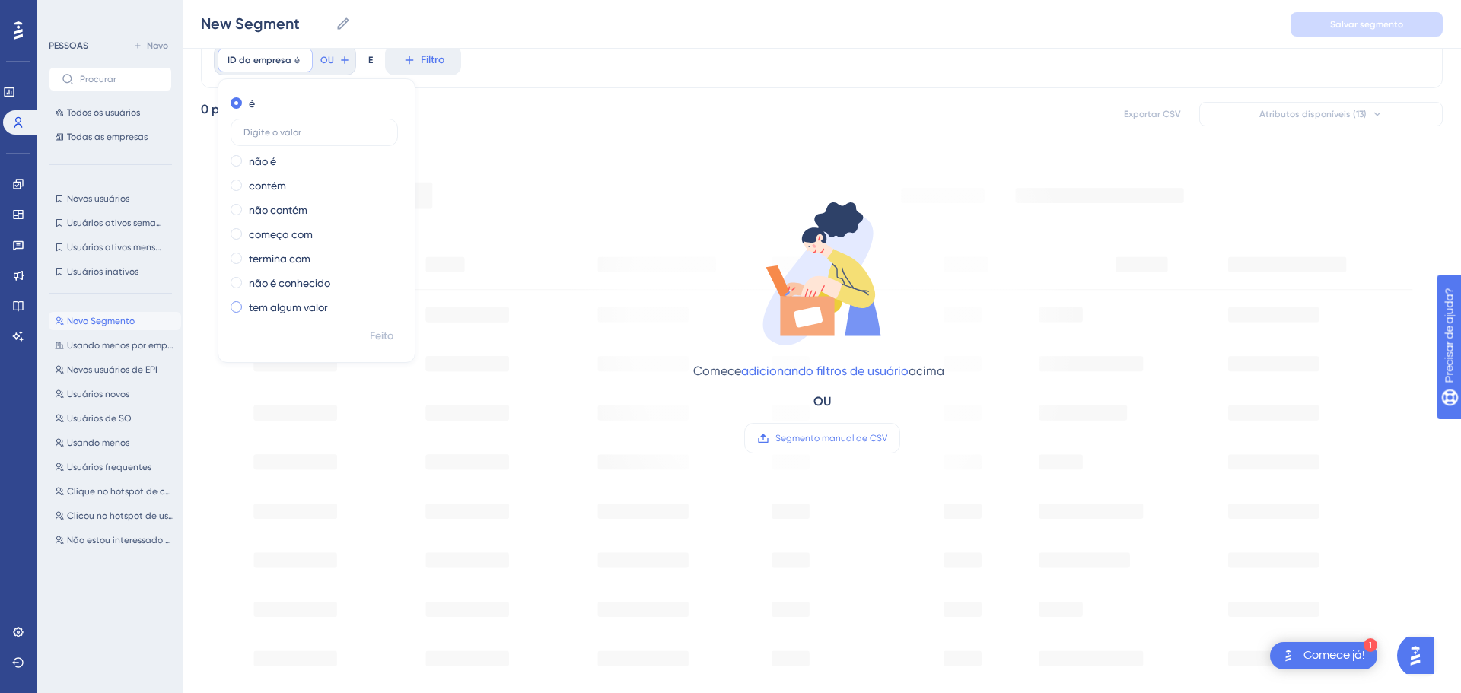
click at [268, 306] on font "tem algum valor" at bounding box center [288, 307] width 79 height 12
click at [403, 65] on icon at bounding box center [409, 60] width 12 height 12
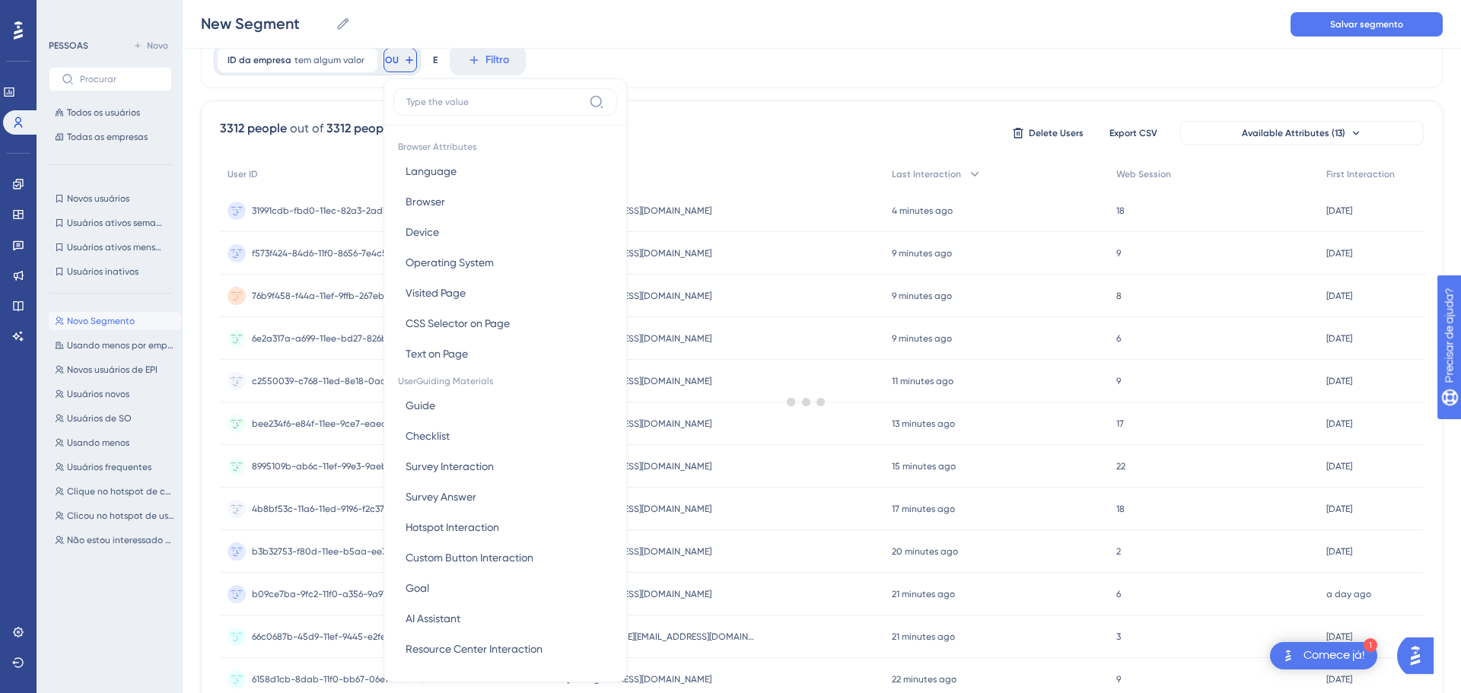
scroll to position [75, 0]
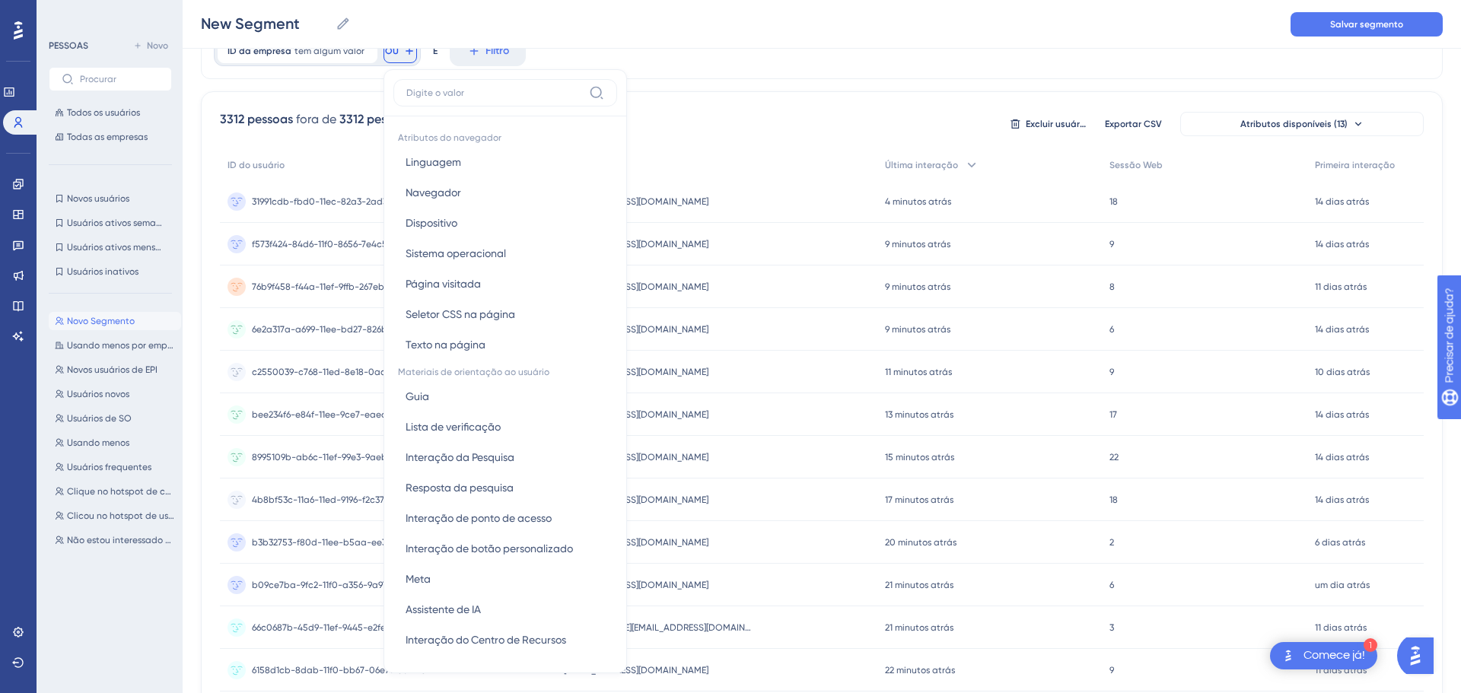
drag, startPoint x: 781, startPoint y: 85, endPoint x: 705, endPoint y: 124, distance: 85.4
click at [779, 88] on div "ID da empresa tem algum valor Remover OU Atributos do navegador Linguagem Lingu…" at bounding box center [822, 561] width 1242 height 1077
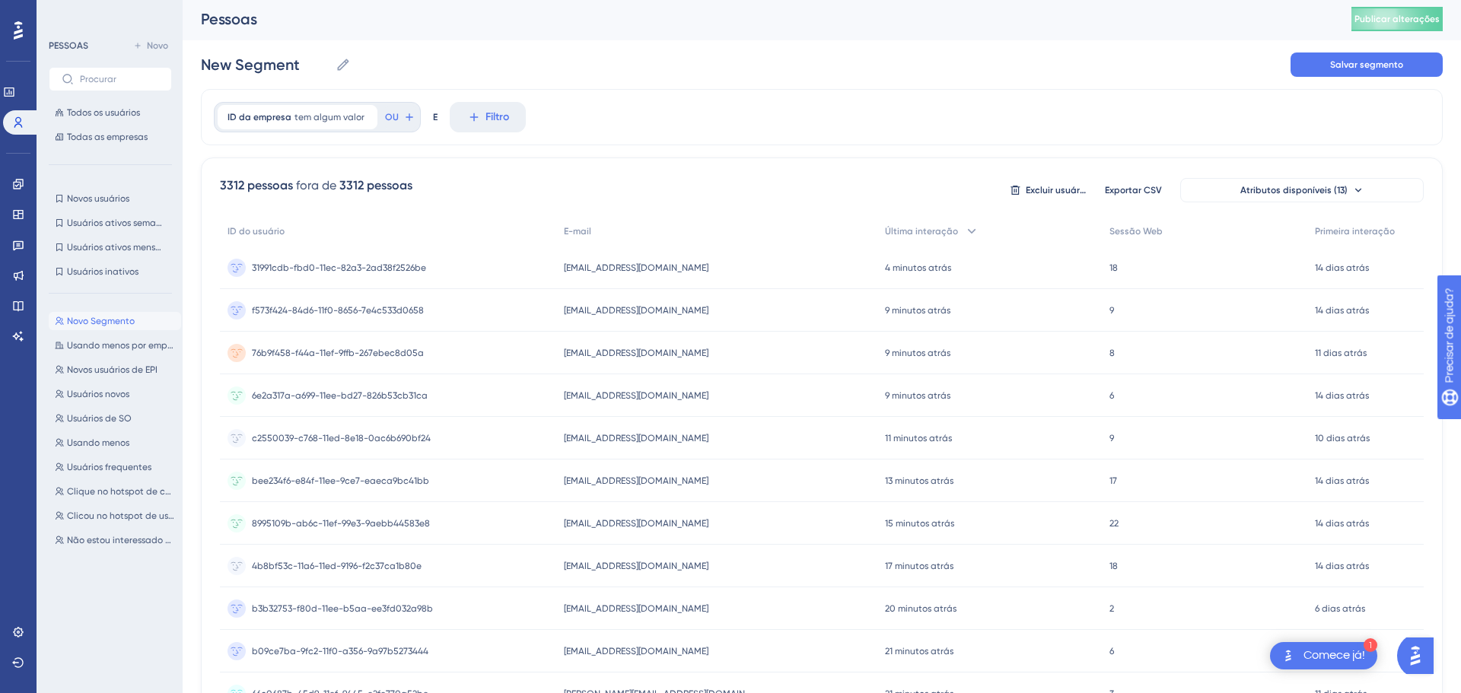
scroll to position [0, 0]
click at [104, 122] on div "Todos os usuários Todas as empresas" at bounding box center [110, 124] width 123 height 43
click at [111, 115] on font "Todos os usuários" at bounding box center [103, 112] width 73 height 11
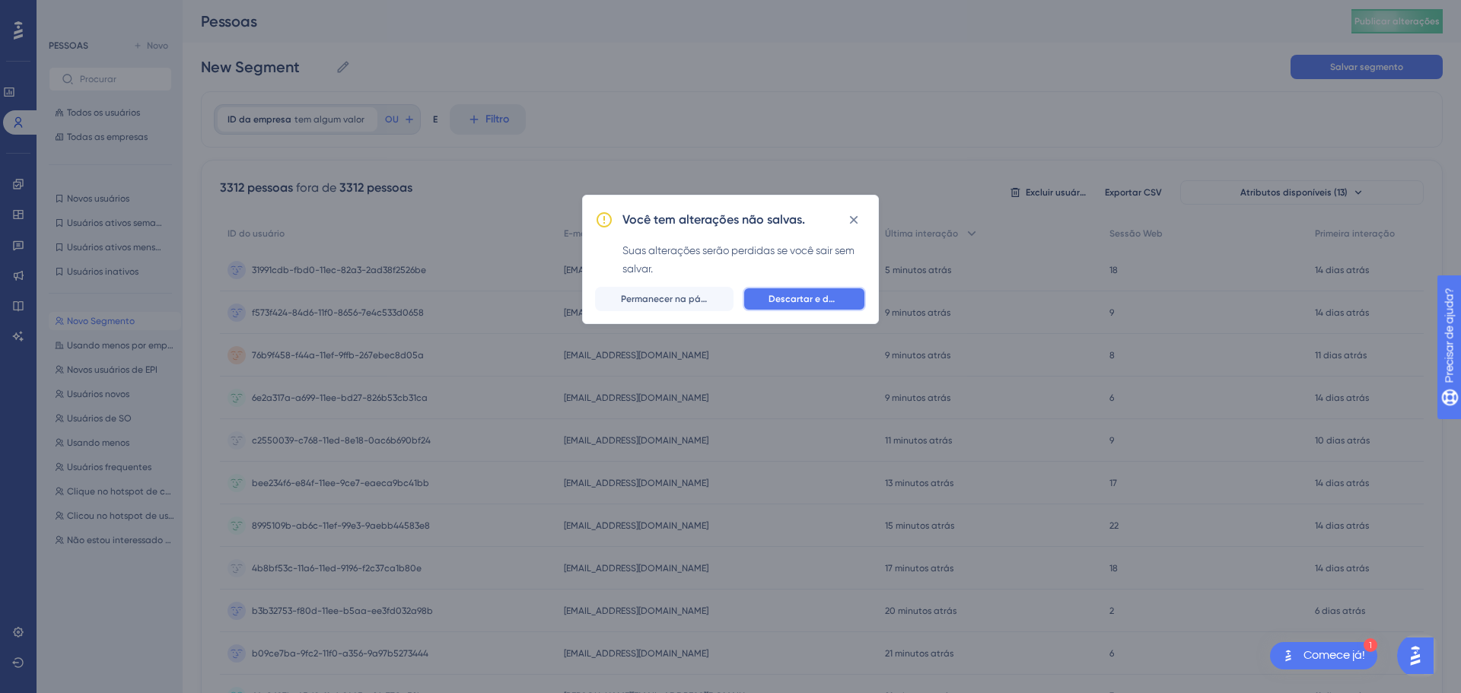
click at [781, 305] on button "Descartar e deixar" at bounding box center [803, 299] width 123 height 24
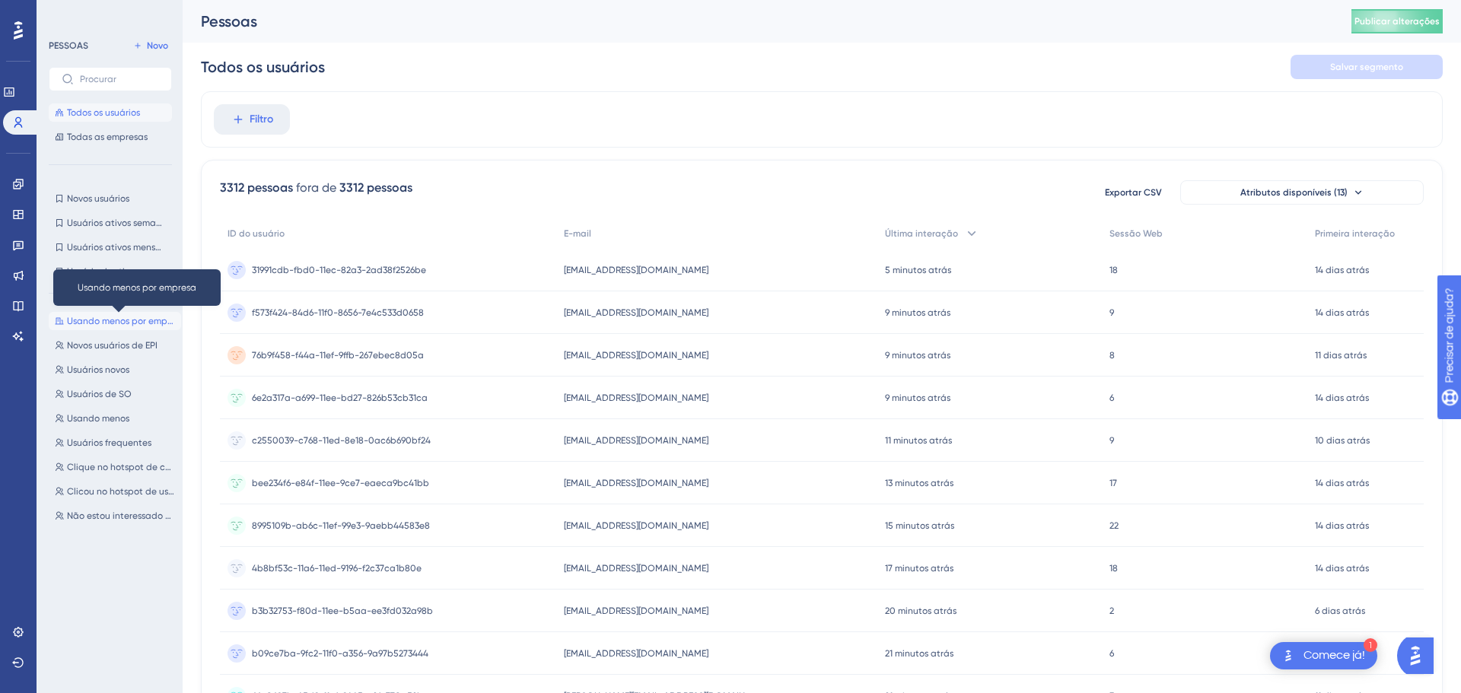
click at [107, 326] on span "Usando menos por empresa" at bounding box center [121, 321] width 108 height 12
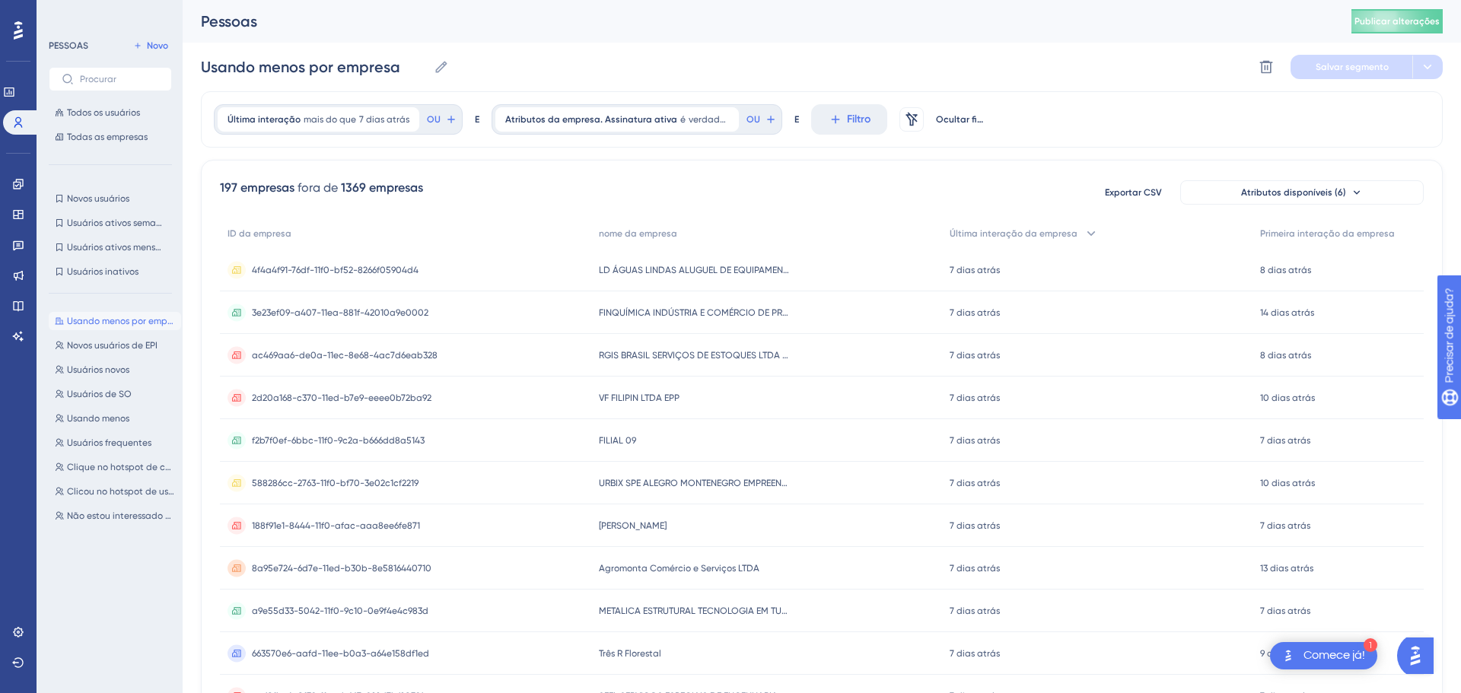
click at [354, 183] on font "1369" at bounding box center [353, 187] width 25 height 14
click at [1051, 232] on font "Última interação da empresa" at bounding box center [1013, 233] width 128 height 11
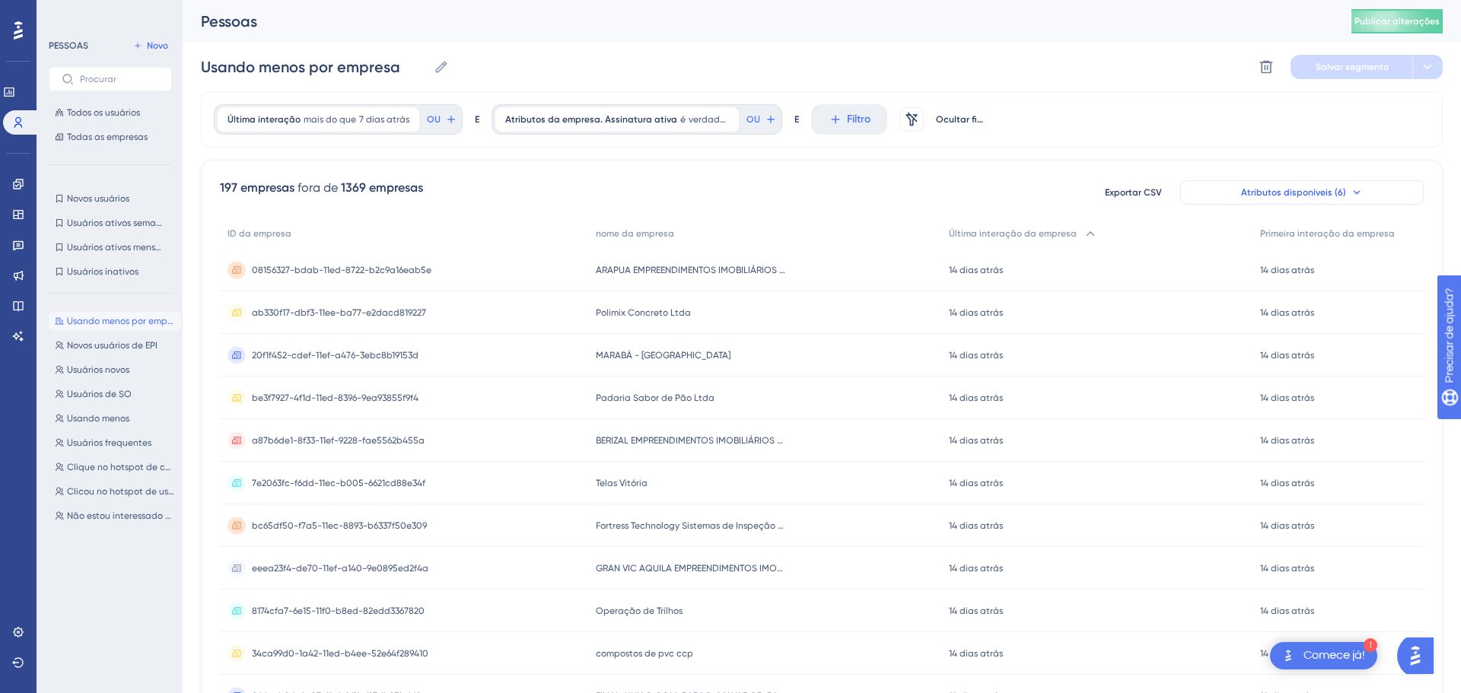
click at [1259, 198] on span "Atributos disponíveis (6)" at bounding box center [1293, 192] width 105 height 12
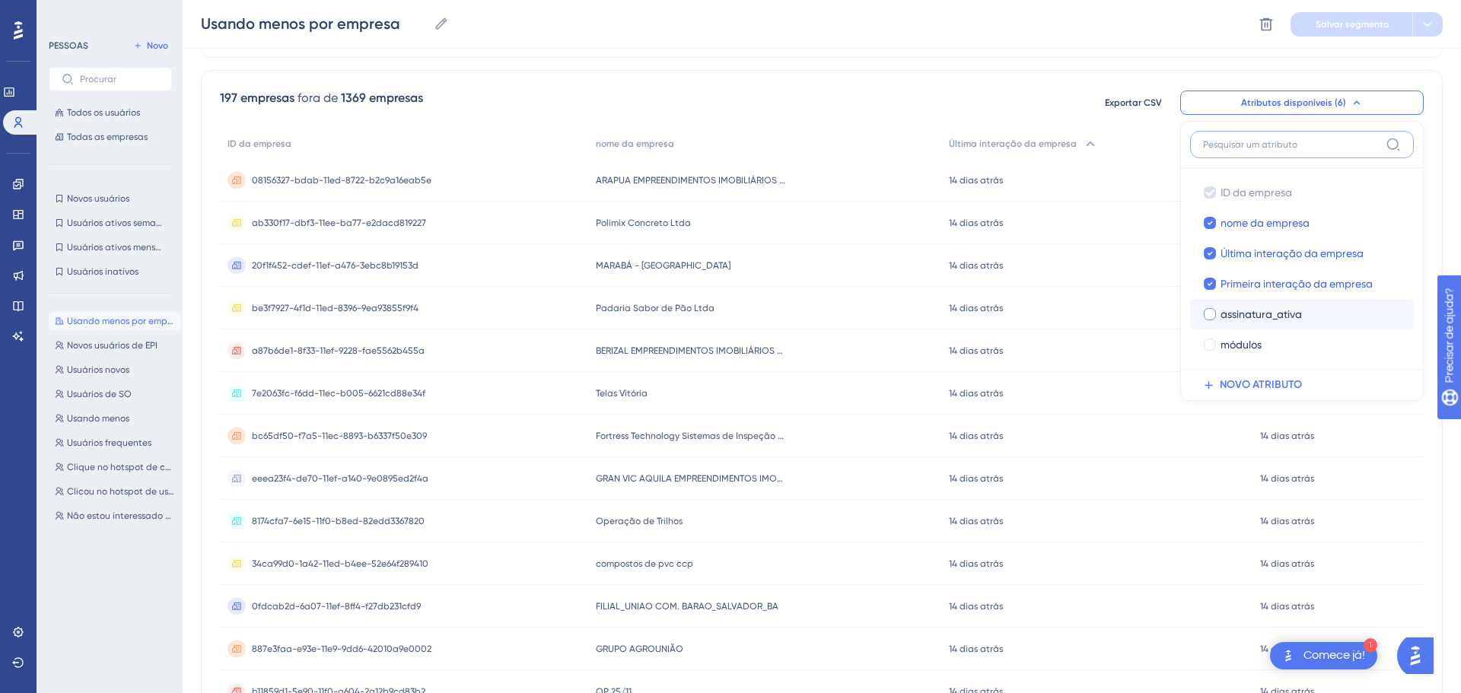
scroll to position [100, 0]
click at [1268, 309] on font "assinatura_ativa" at bounding box center [1260, 310] width 81 height 12
checkbox input "true"
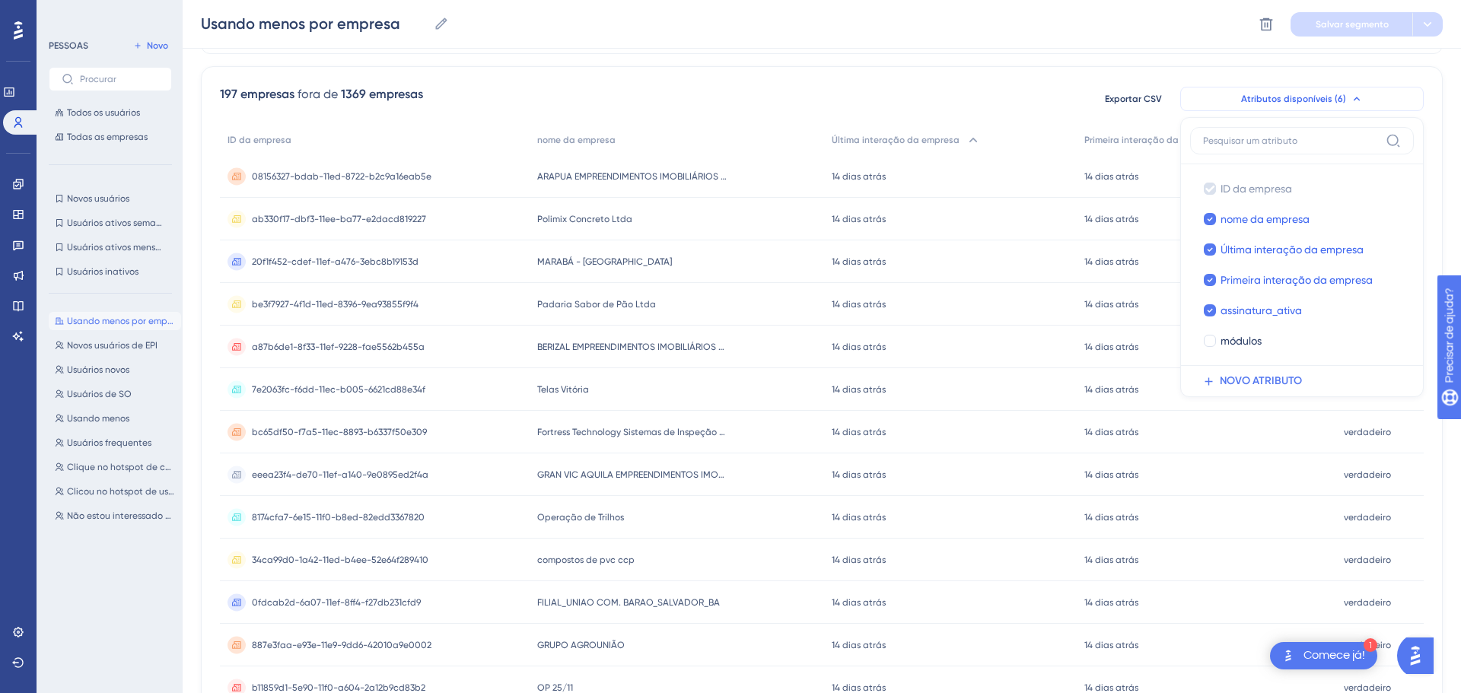
click at [1342, 100] on font "Atributos disponíveis (6)" at bounding box center [1293, 99] width 105 height 11
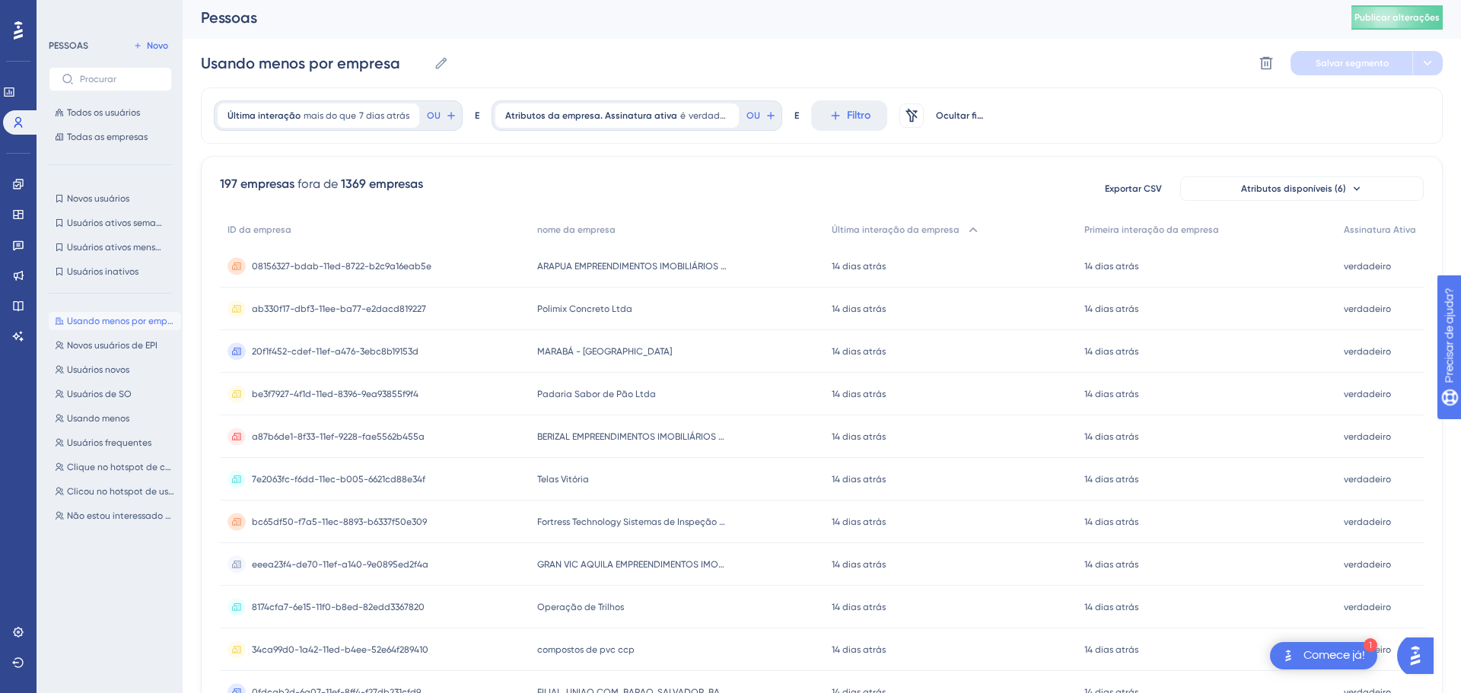
scroll to position [0, 0]
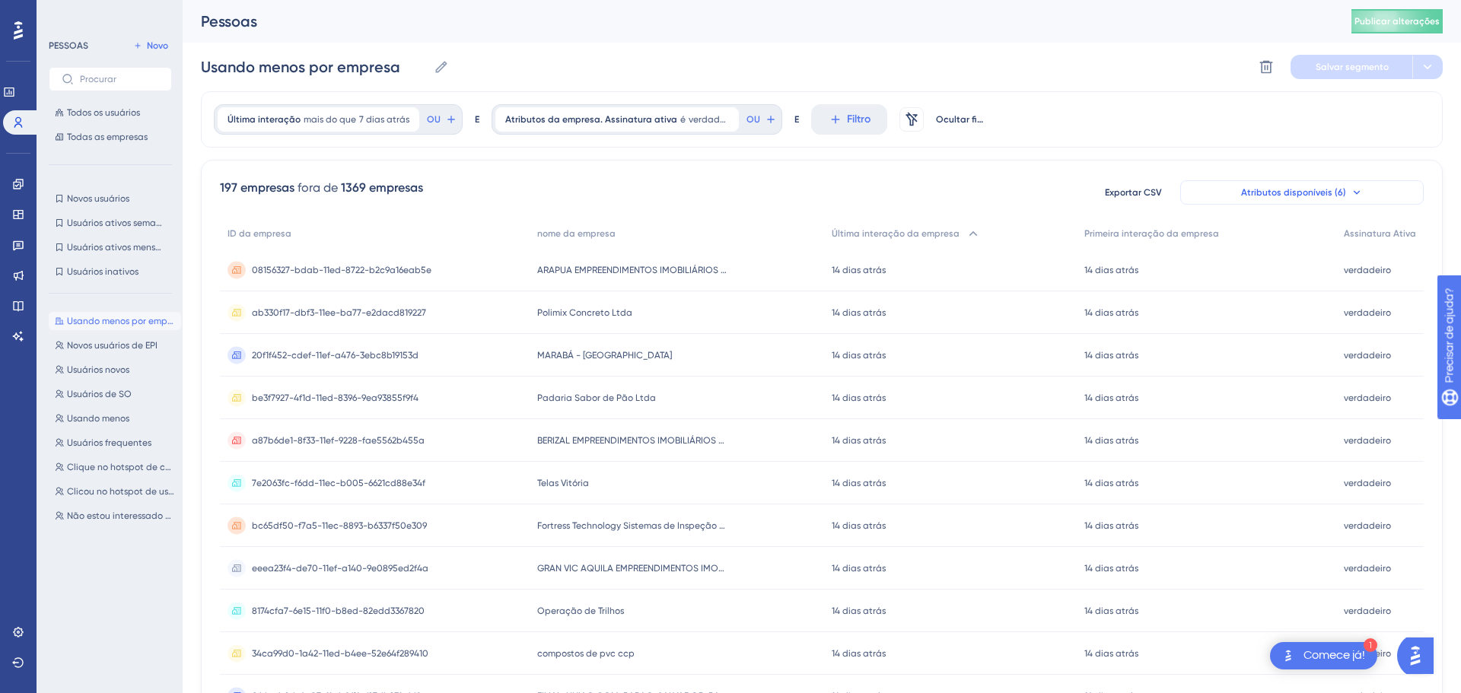
click at [1325, 190] on font "Atributos disponíveis (6)" at bounding box center [1293, 192] width 105 height 11
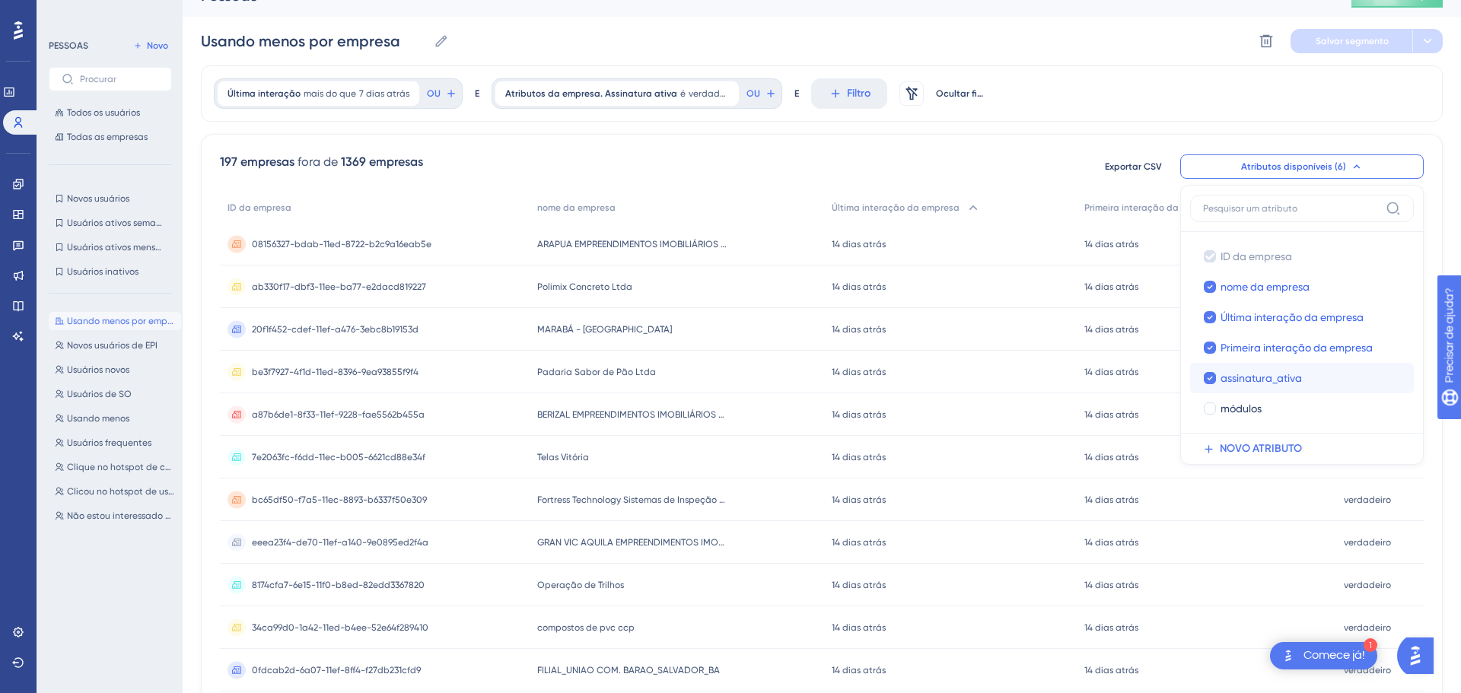
scroll to position [28, 0]
click at [1281, 376] on font "assinatura_ativa" at bounding box center [1260, 376] width 81 height 12
checkbox input "false"
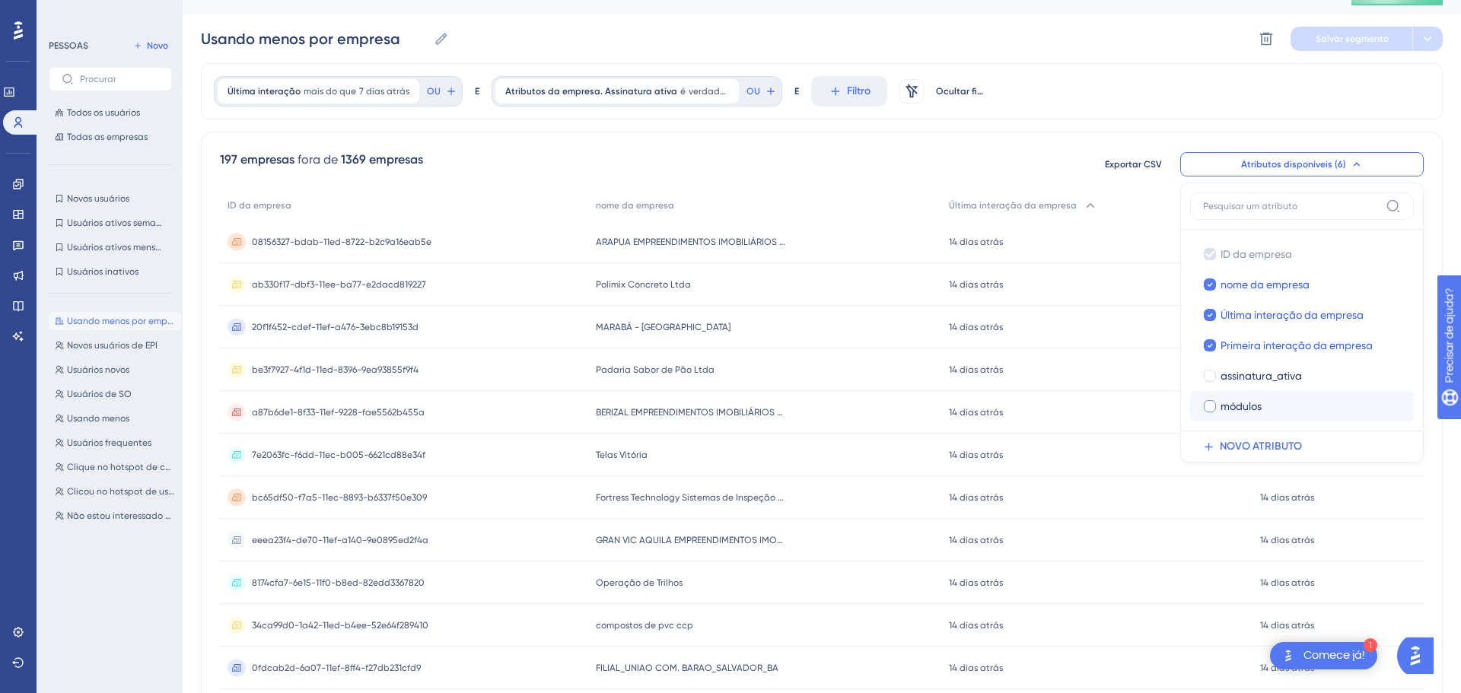
click at [1260, 396] on label "módulos módulos" at bounding box center [1302, 406] width 224 height 30
click at [1210, 406] on input "módulos" at bounding box center [1210, 406] width 1 height 1
checkbox input "false"
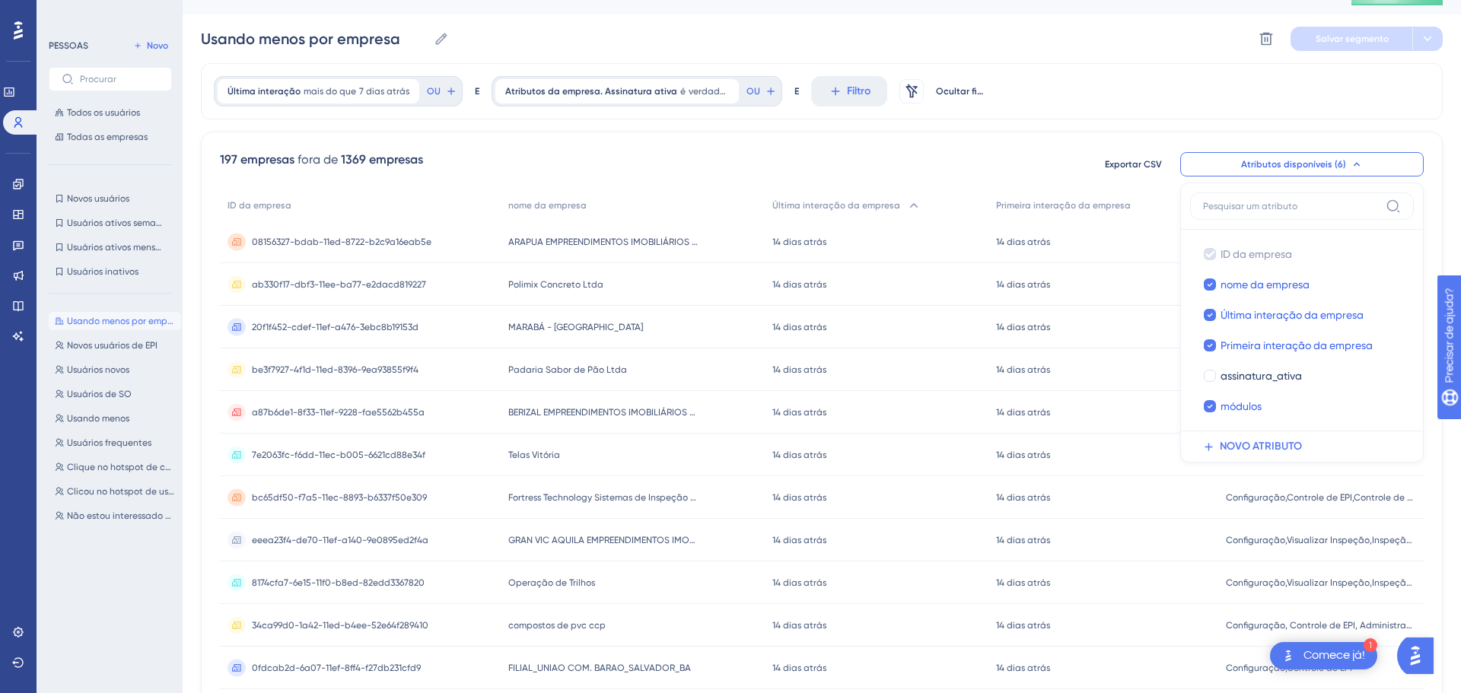
click at [1072, 143] on div "197 empresas fora de 1369 empresas Exportar CSV Atributos disponíveis (6) ID da…" at bounding box center [822, 636] width 1242 height 1009
